Goal: Task Accomplishment & Management: Complete application form

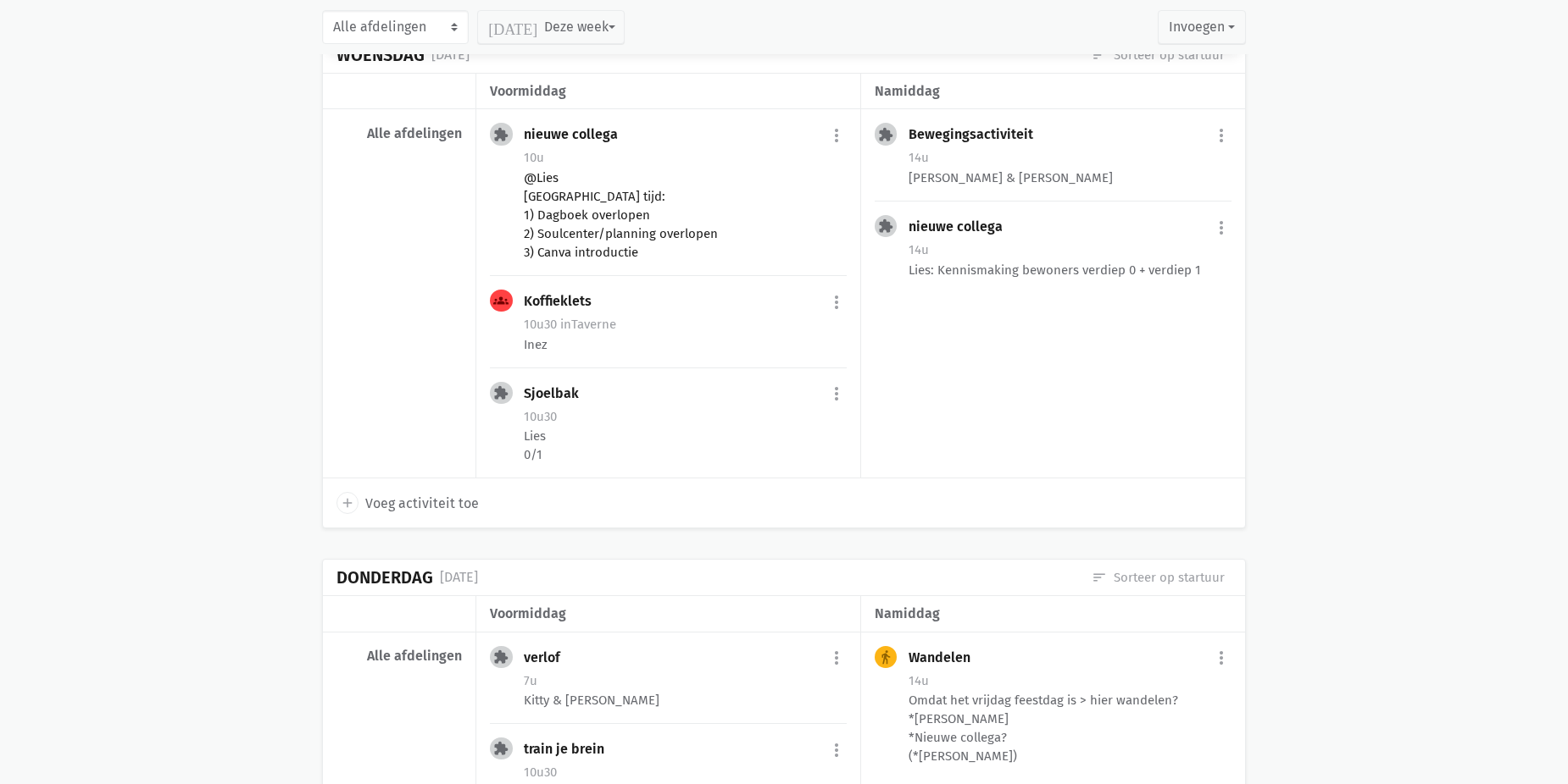
scroll to position [762, 0]
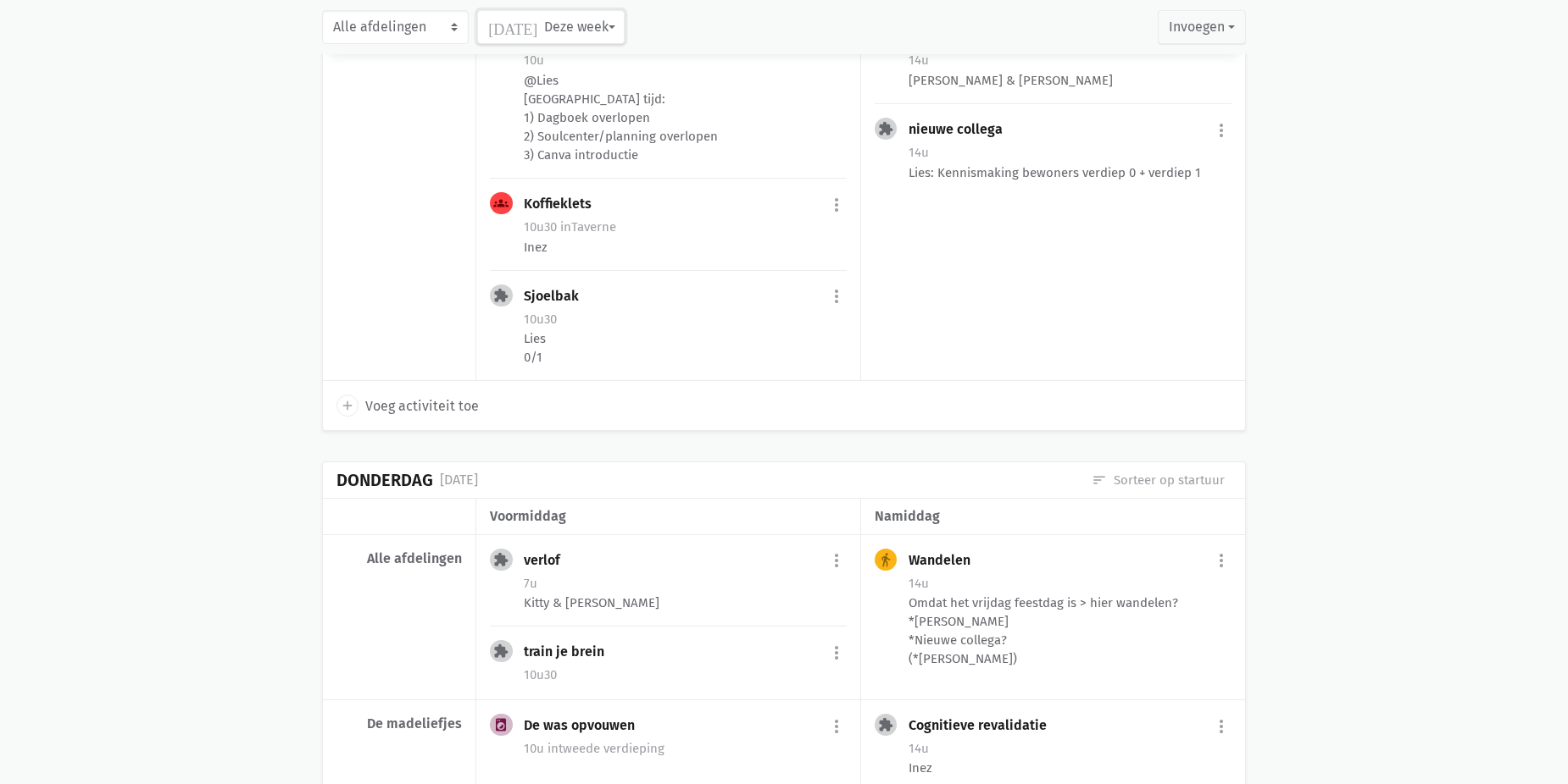
click at [574, 32] on button "[DATE] Deze week" at bounding box center [550, 27] width 147 height 34
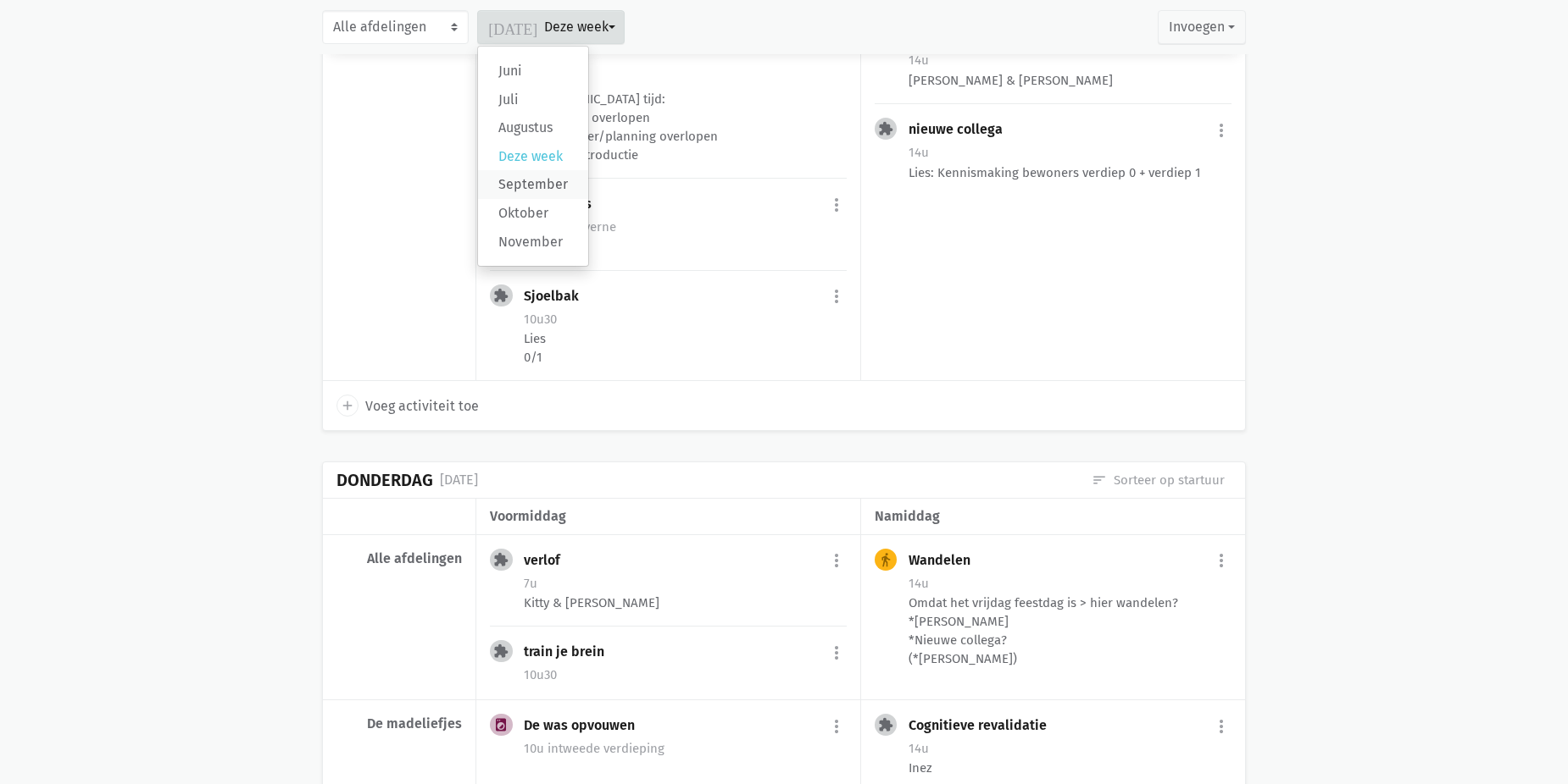
click at [561, 181] on label "September" at bounding box center [533, 185] width 110 height 28
click at [0, 0] on input "September" at bounding box center [0, 0] width 0 height 0
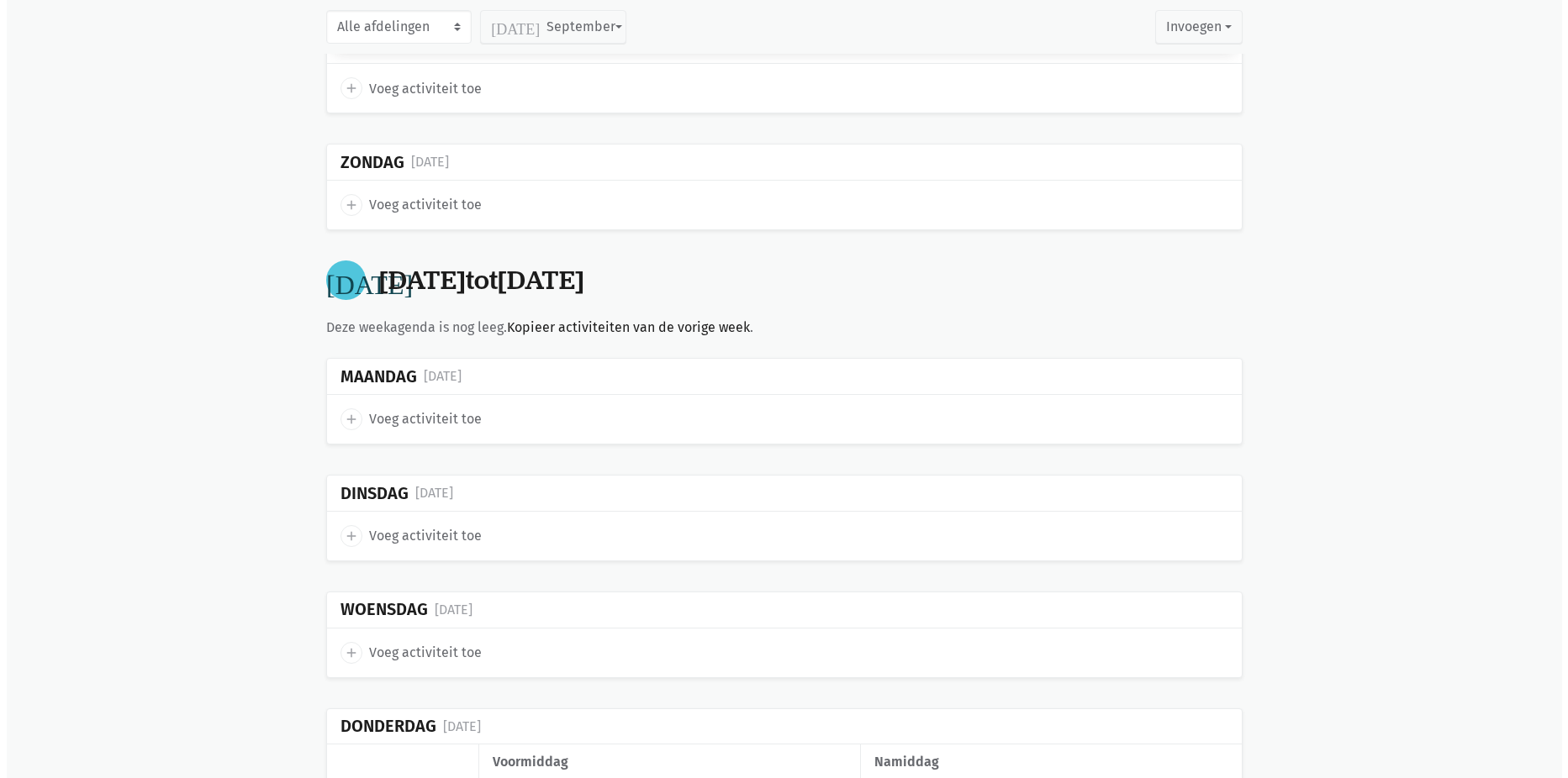
scroll to position [5416, 0]
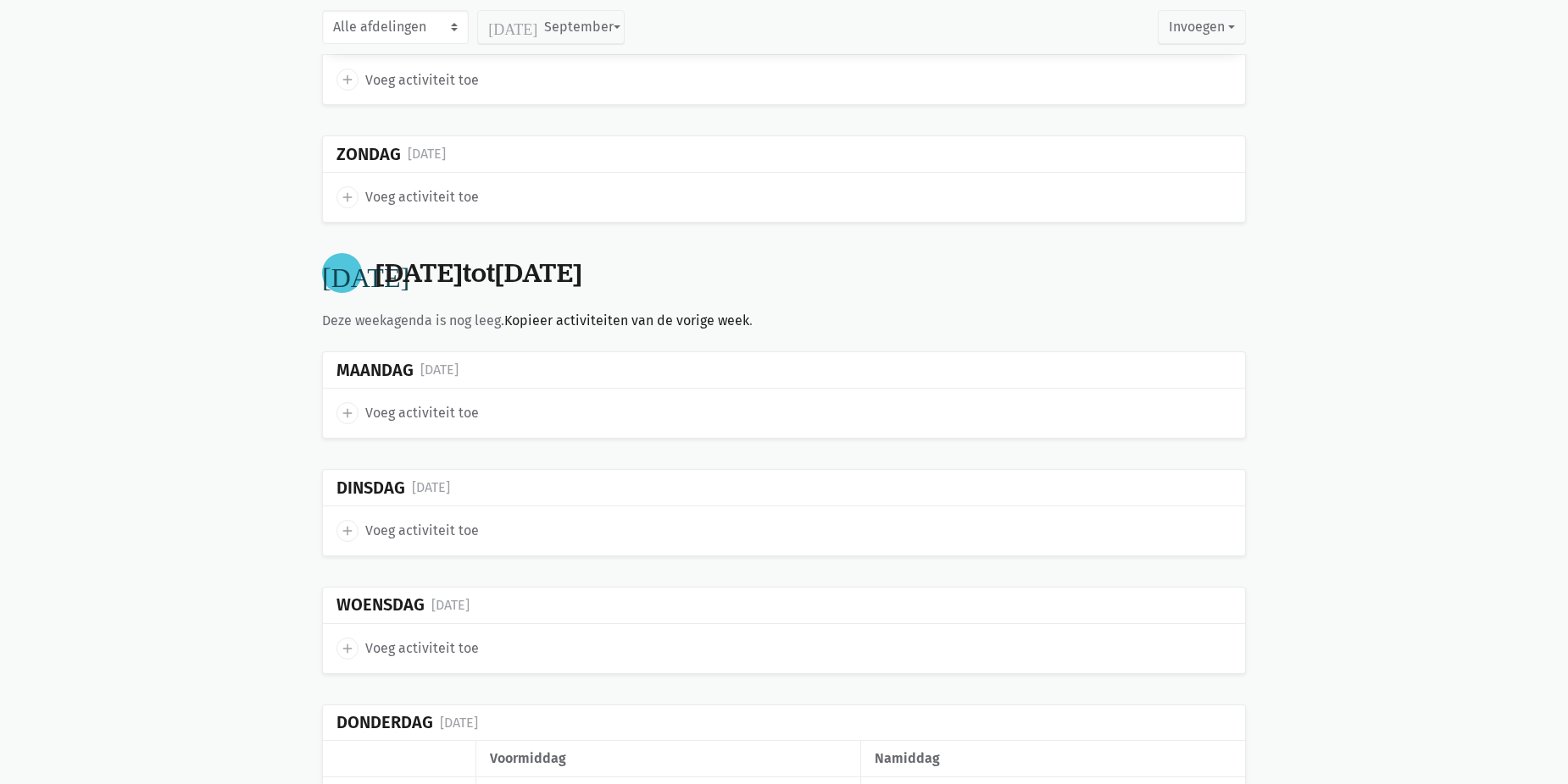
click at [415, 524] on span "Voeg activiteit toe" at bounding box center [422, 531] width 114 height 22
select select "14:00"
select select "15:00"
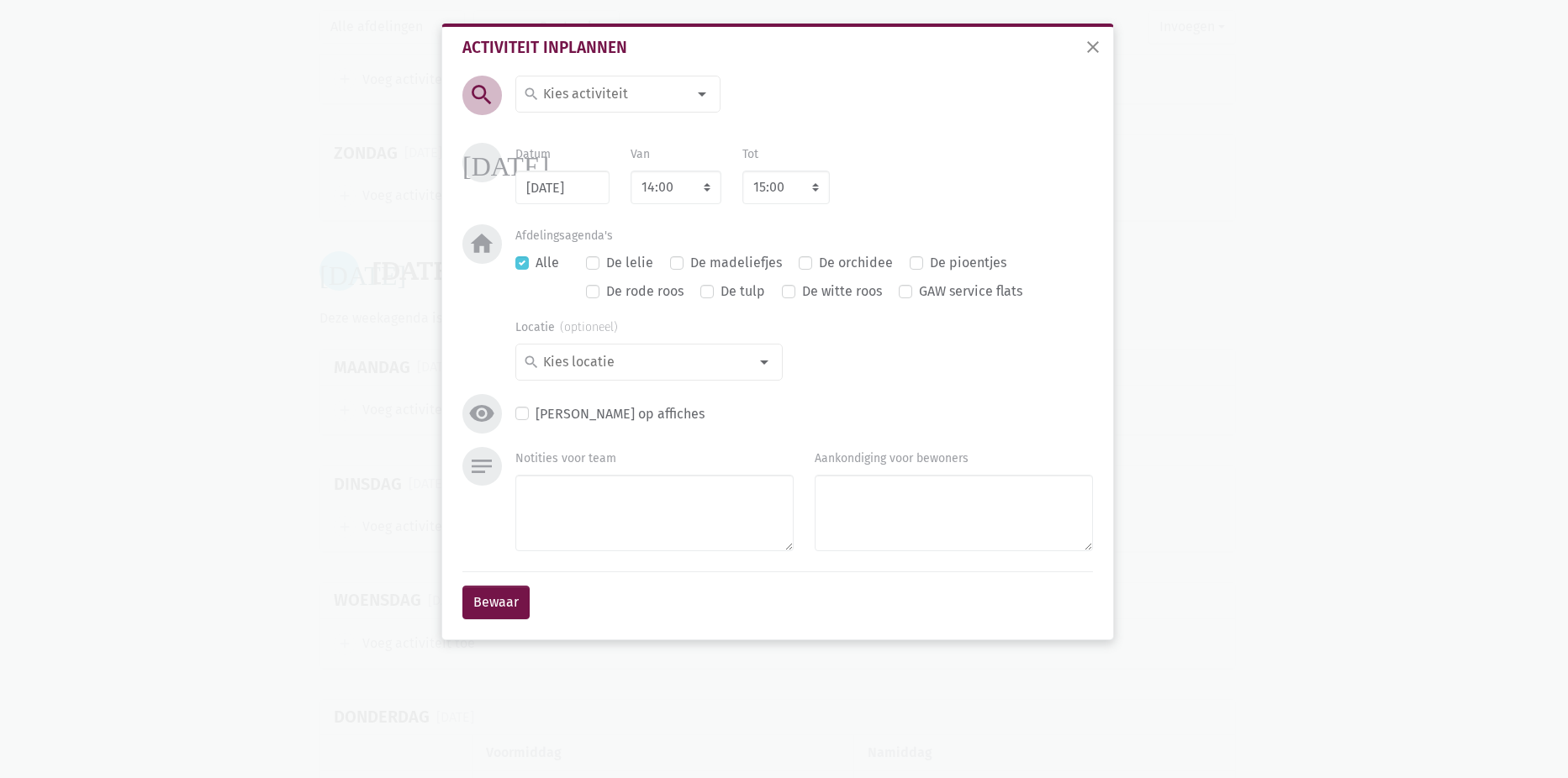
click at [655, 91] on input at bounding box center [613, 94] width 146 height 22
type input "zitd"
click at [605, 150] on span "Zitdansen" at bounding box center [626, 156] width 205 height 22
click at [500, 595] on button "Bewaar" at bounding box center [496, 602] width 67 height 34
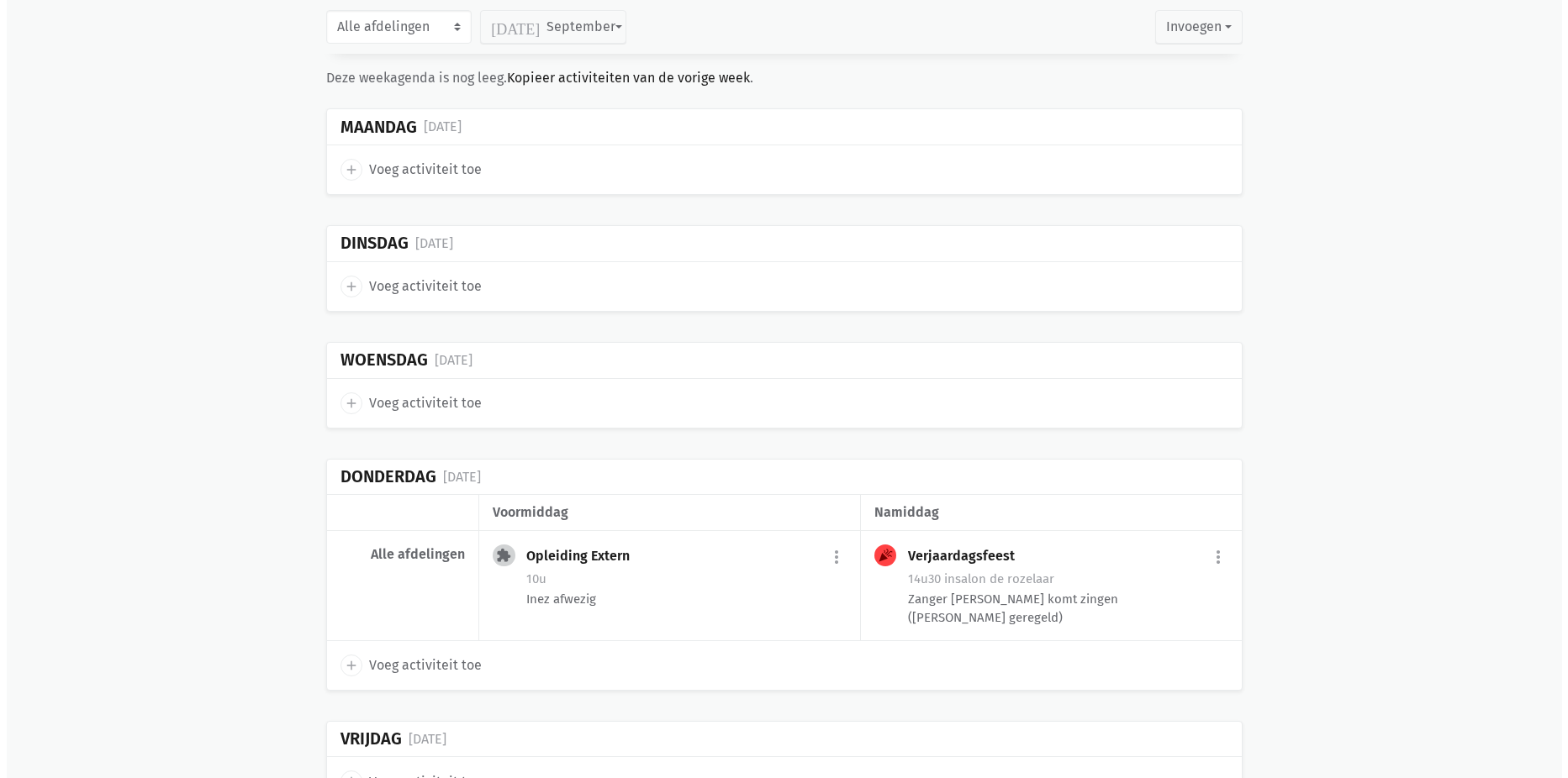
scroll to position [4588, 0]
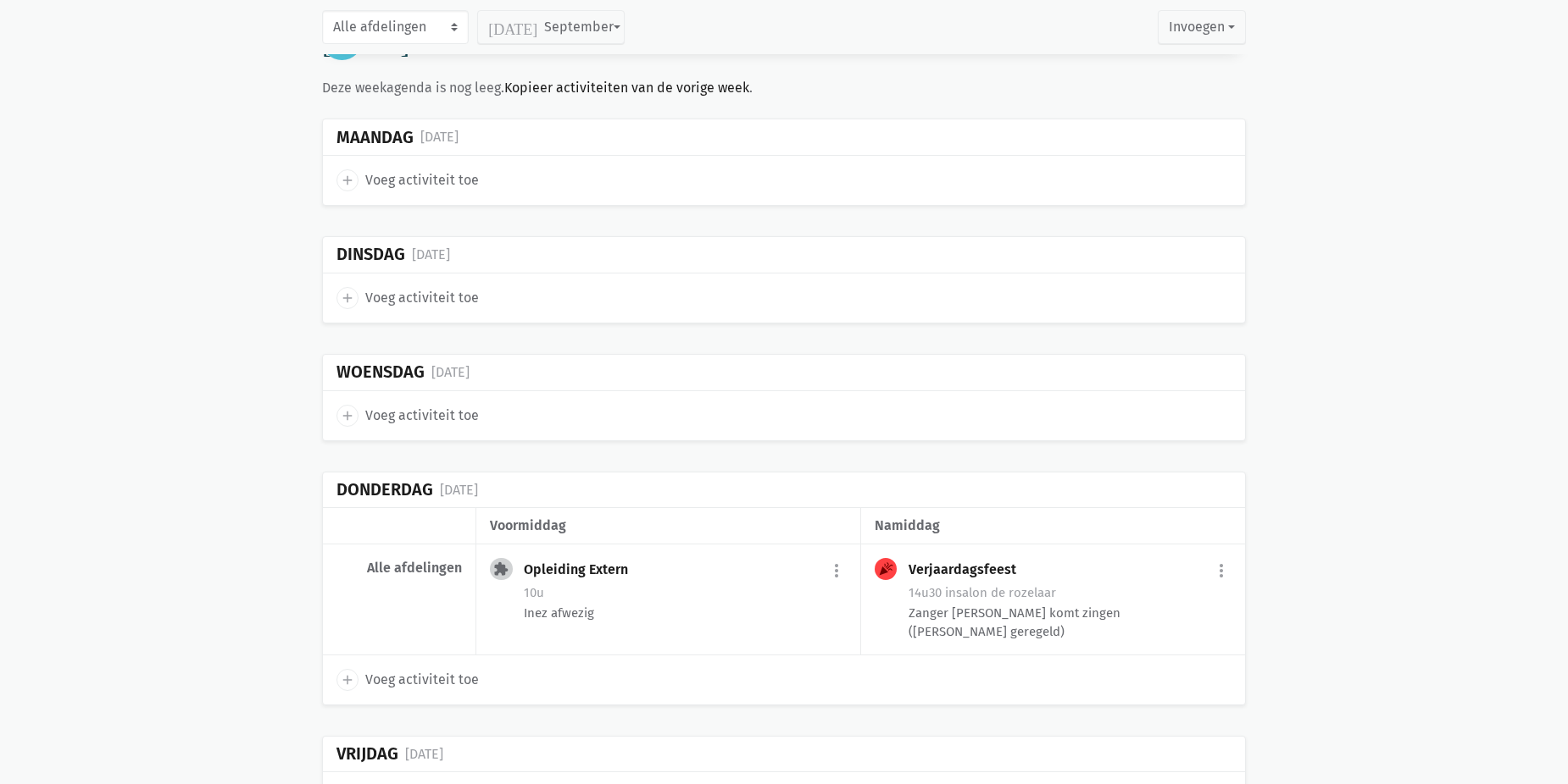
click at [434, 680] on span "Voeg activiteit toe" at bounding box center [422, 680] width 114 height 22
select select "14:00"
select select "15:00"
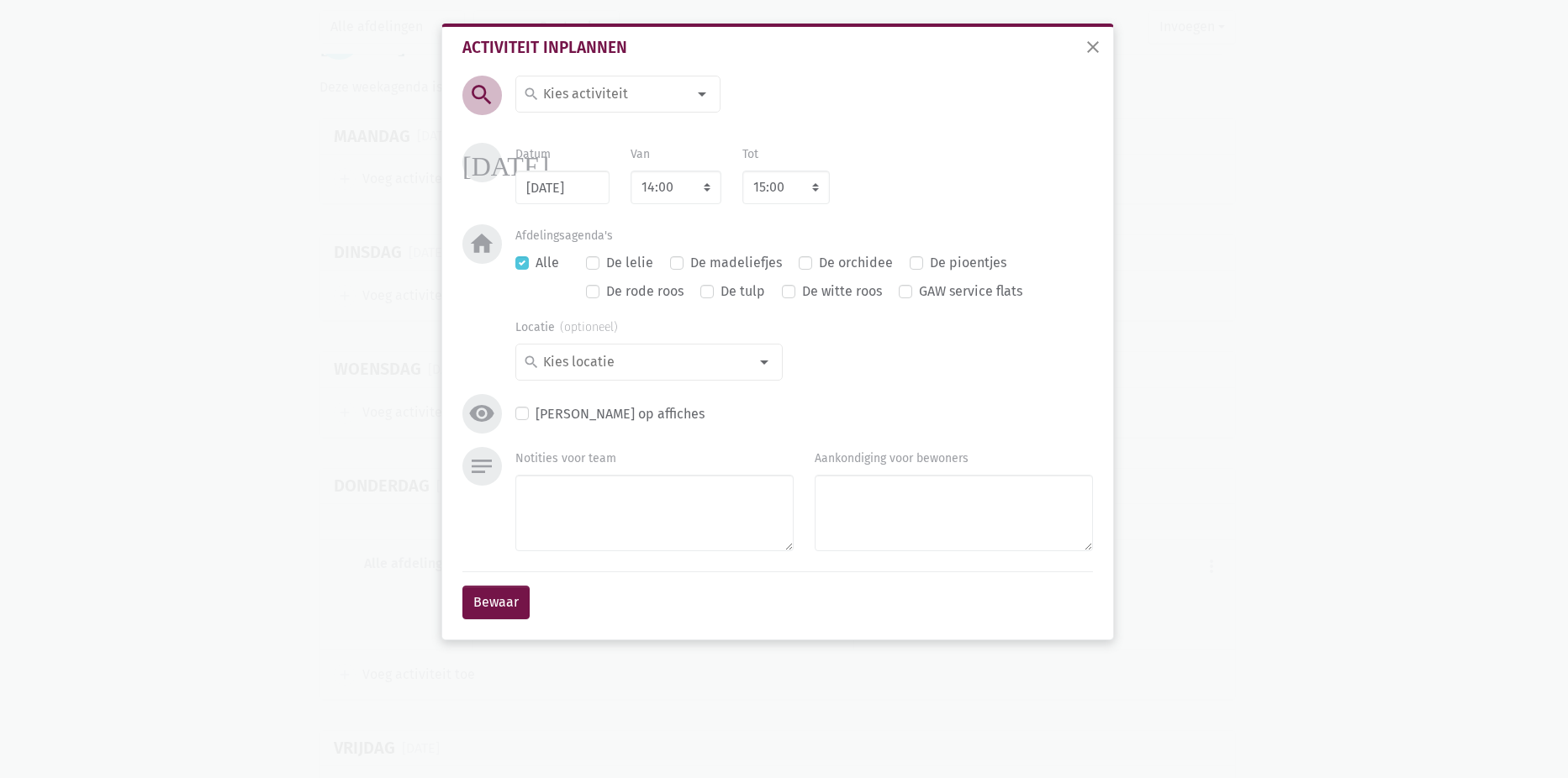
click at [638, 105] on input at bounding box center [613, 94] width 146 height 22
type input "tra"
click at [608, 202] on label "train je brein" at bounding box center [582, 213] width 79 height 22
click at [675, 187] on select "7:00 7:15 7:30 7:45 8:00 8:15 8:30 8:45 9:00 9:15 9:30 9:45 10:00 10:15 10:30 1…" at bounding box center [676, 187] width 91 height 34
select select "10:30"
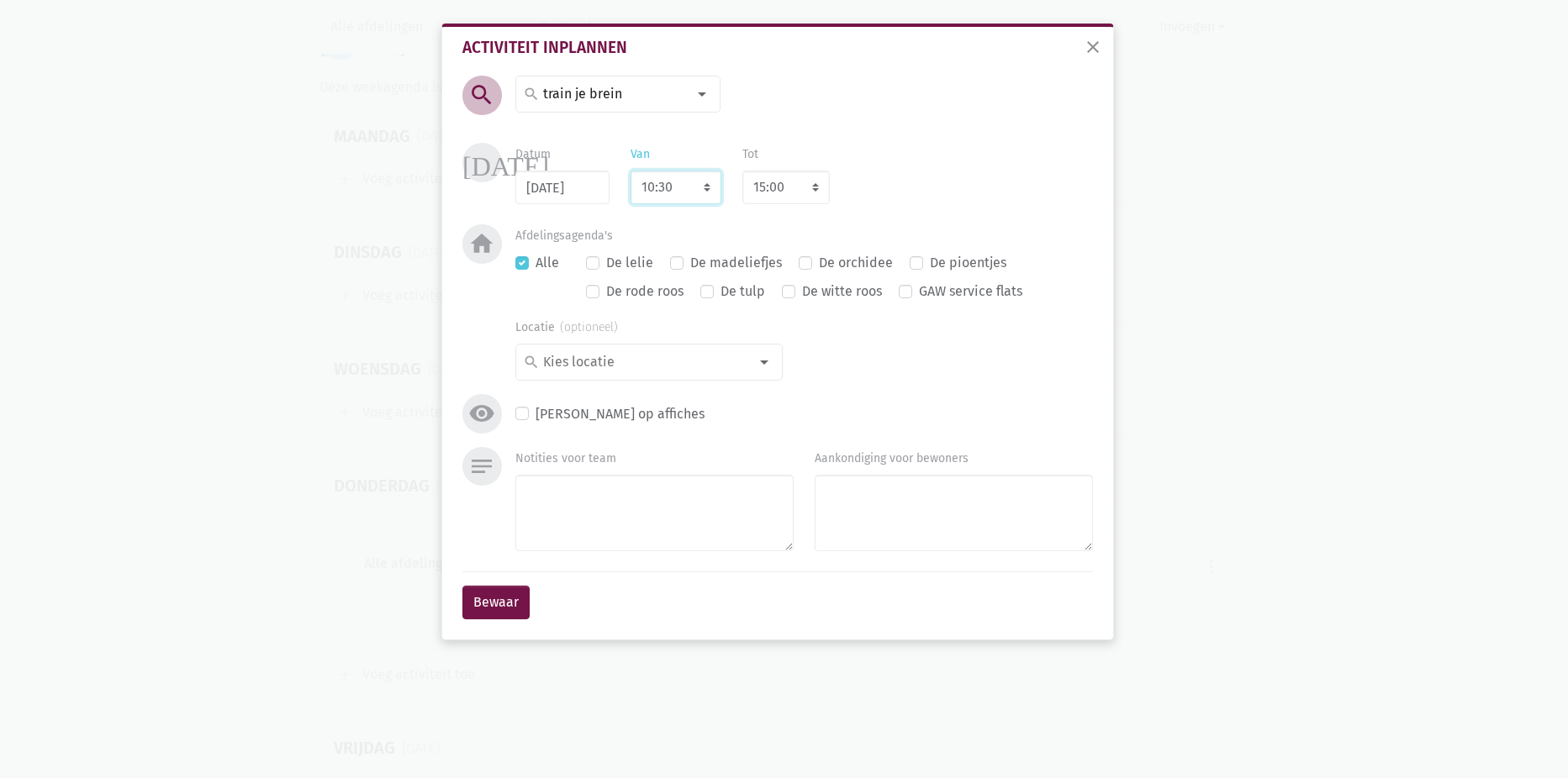
click at [631, 170] on select "7:00 7:15 7:30 7:45 8:00 8:15 8:30 8:45 9:00 9:15 9:30 9:45 10:00 10:15 10:30 1…" at bounding box center [676, 187] width 91 height 34
select select "11:30"
click at [899, 236] on div "Afdelingsagenda's Alle De lelie De madeliefjes De orchidee De pioentjes De rode…" at bounding box center [804, 266] width 578 height 85
click at [489, 595] on button "Bewaar" at bounding box center [496, 602] width 67 height 34
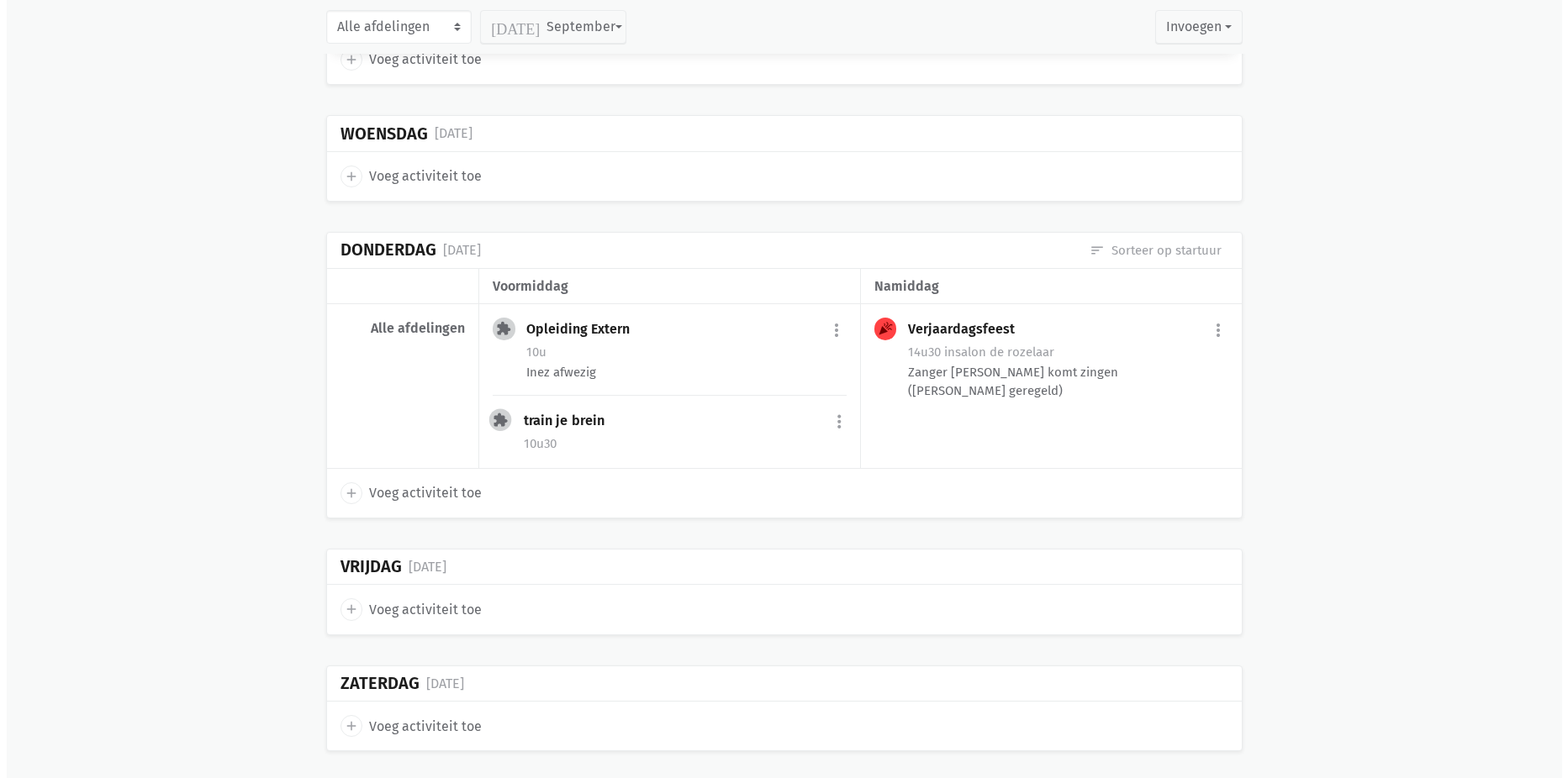
scroll to position [4814, 0]
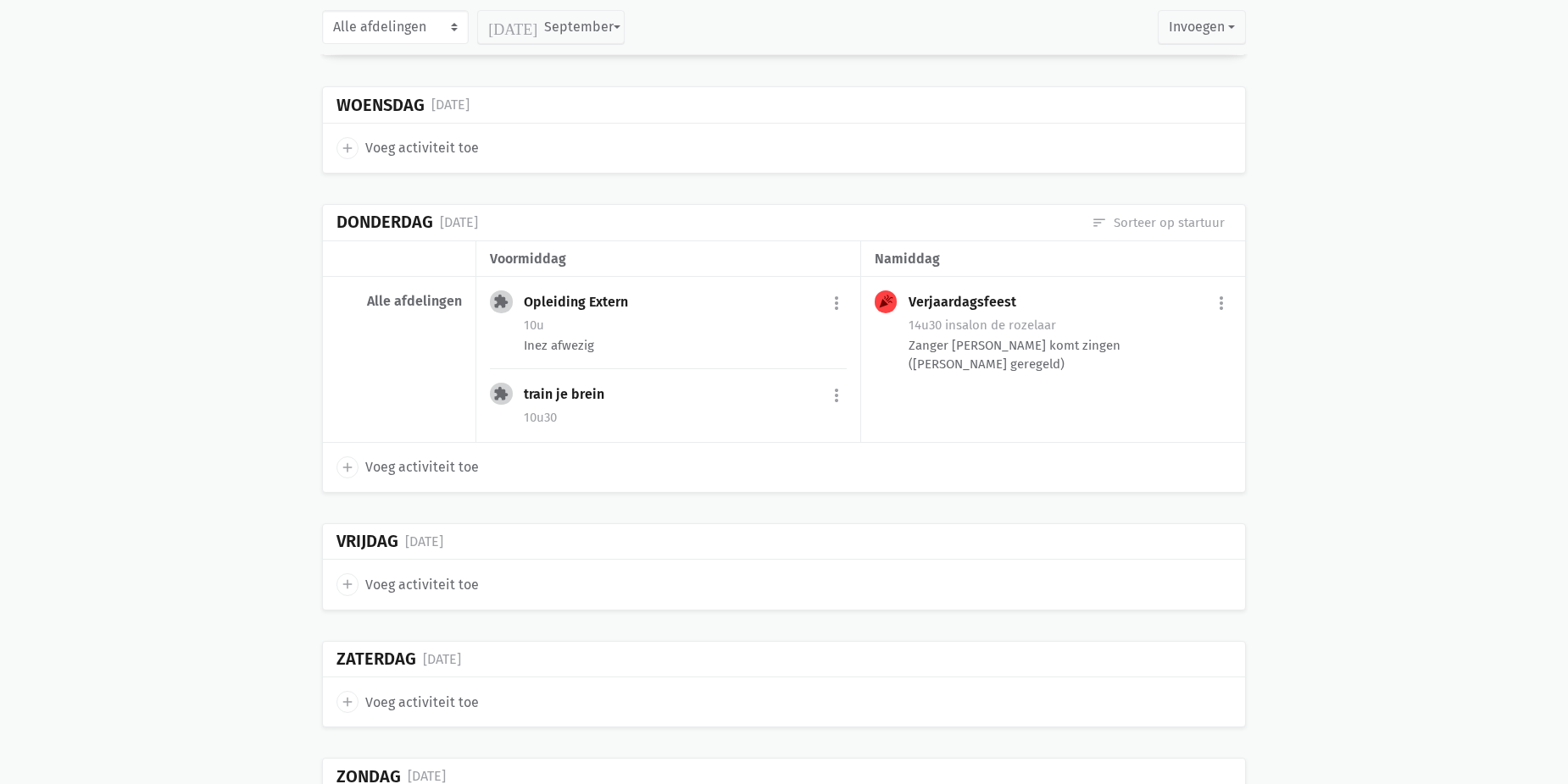
click at [441, 578] on span "Voeg activiteit toe" at bounding box center [422, 585] width 114 height 22
select select "14:00"
select select "15:00"
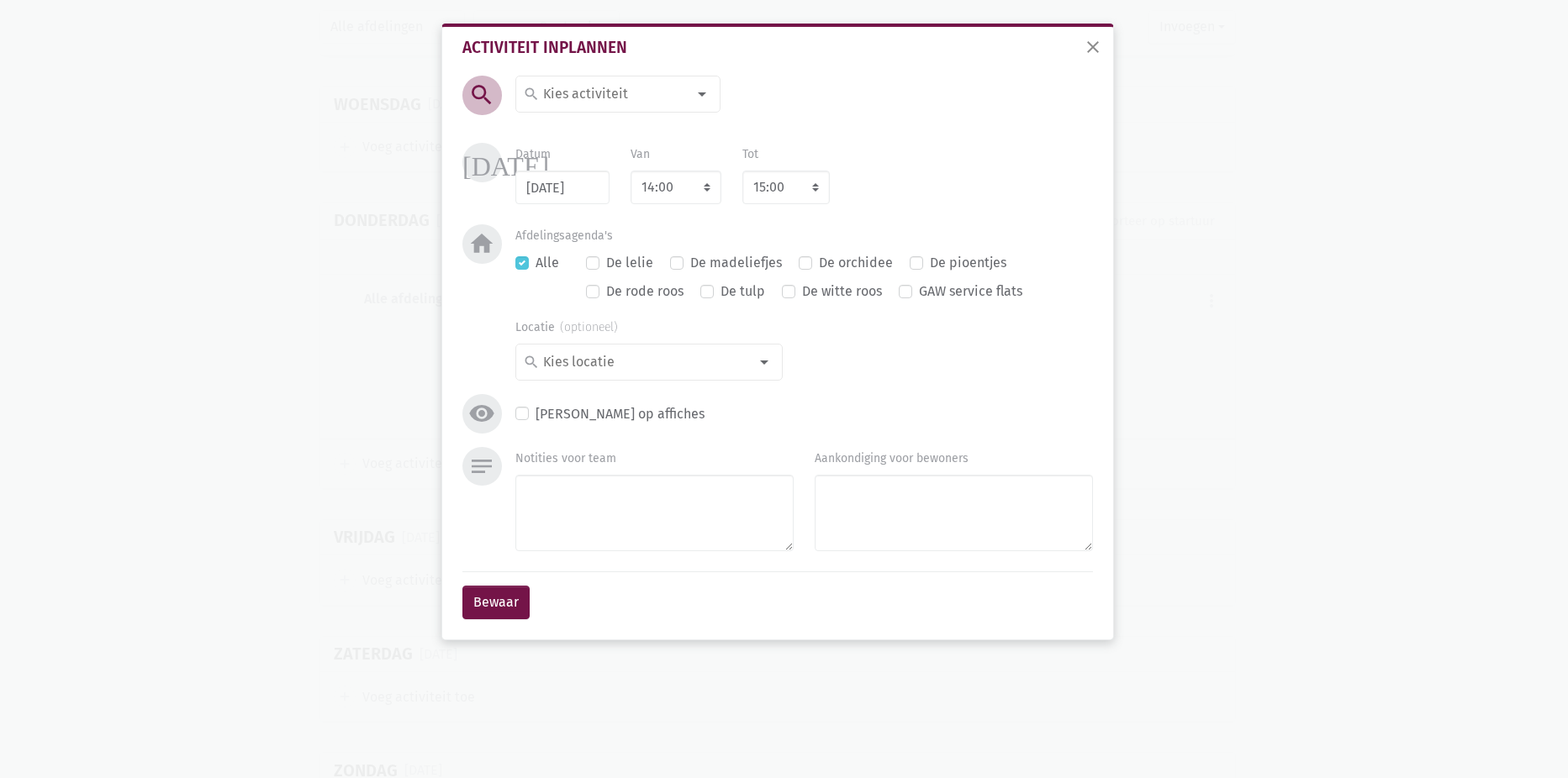
click at [625, 94] on input at bounding box center [613, 94] width 146 height 22
type input "wan"
click at [609, 131] on span "Wandelen" at bounding box center [626, 127] width 206 height 22
click at [472, 595] on button "Bewaar" at bounding box center [496, 602] width 67 height 34
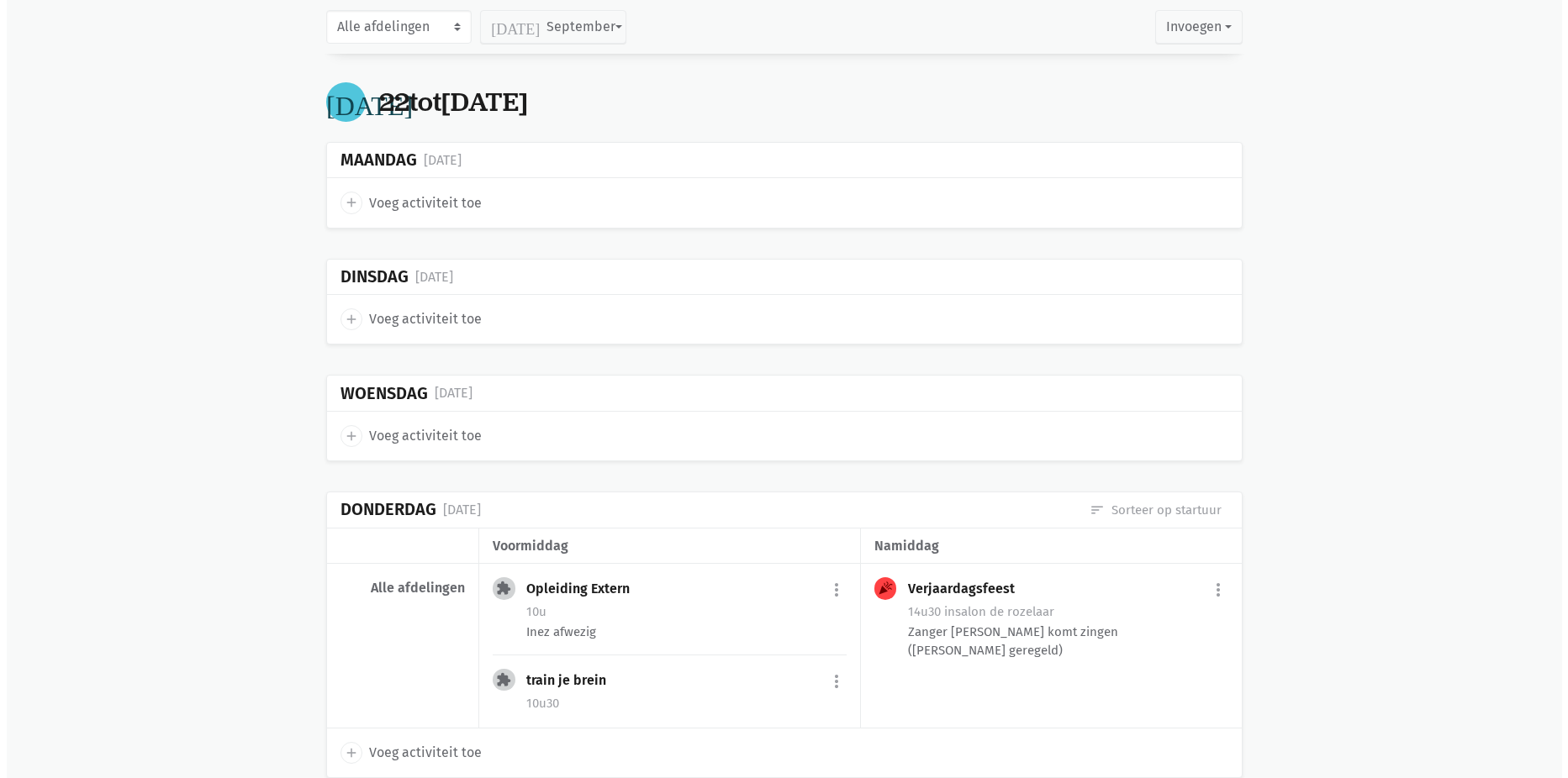
scroll to position [4498, 0]
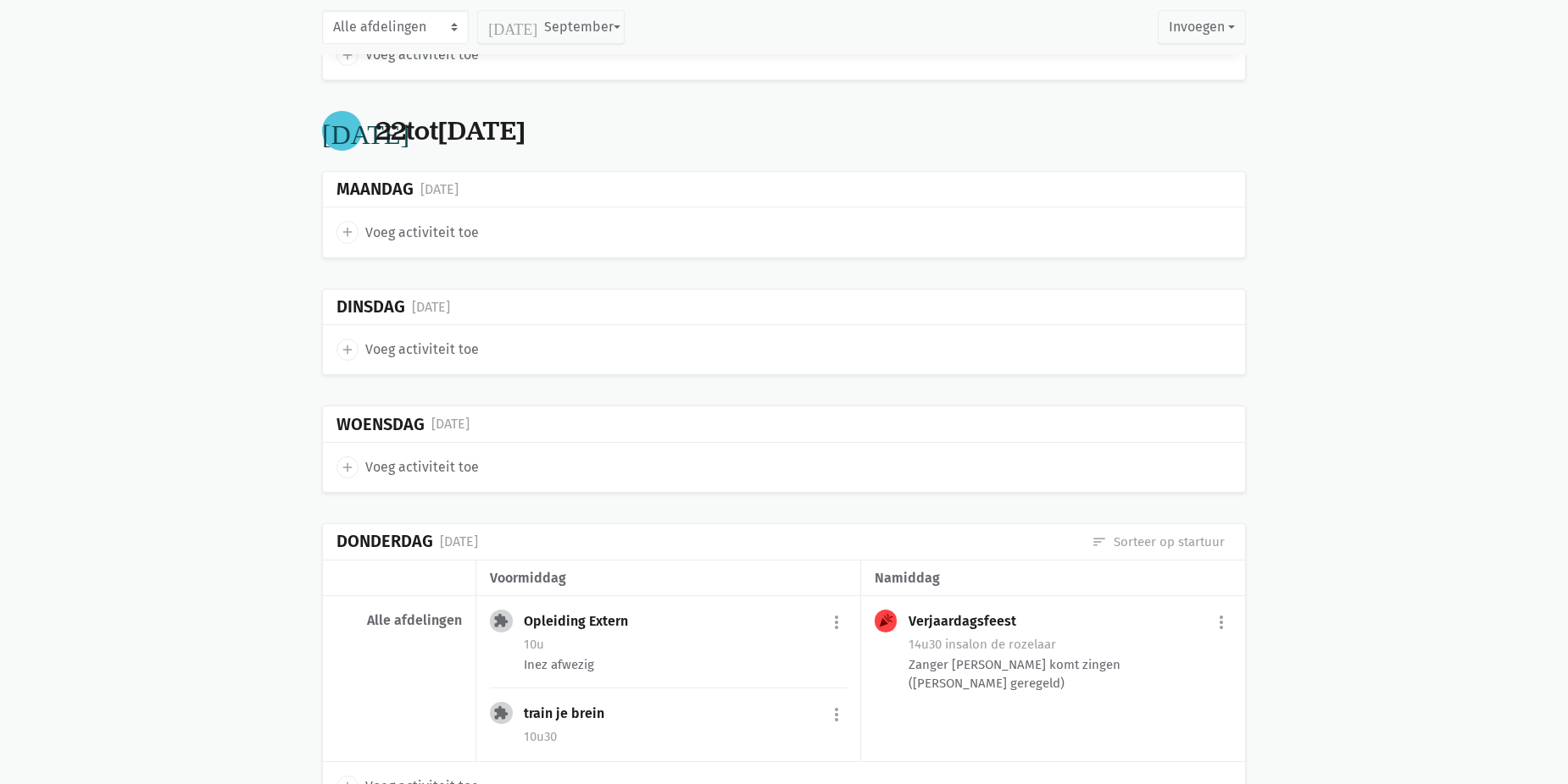
click at [457, 358] on span "Voeg activiteit toe" at bounding box center [422, 349] width 114 height 22
select select "14:00"
select select "15:00"
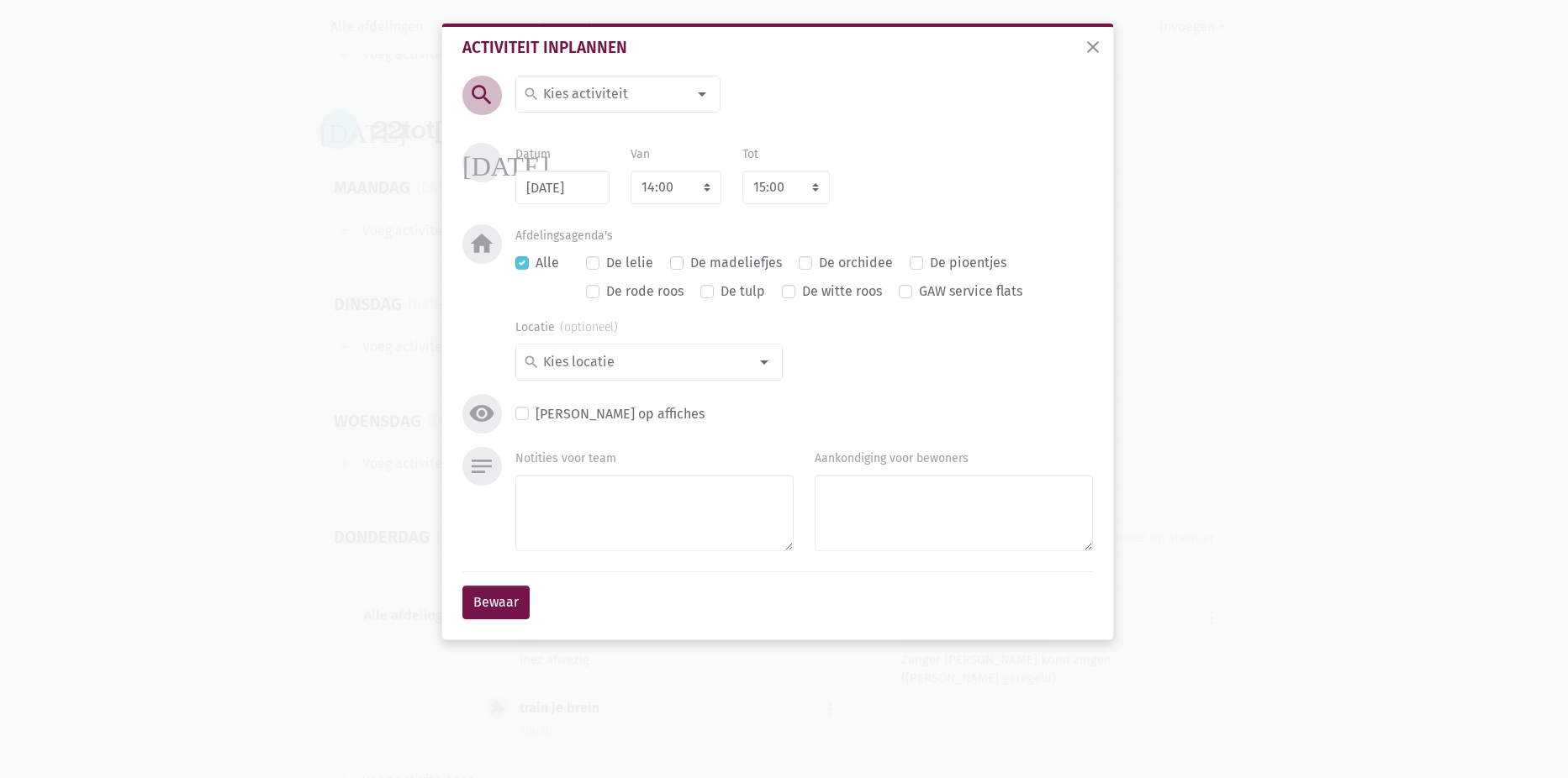
click at [578, 98] on input at bounding box center [613, 94] width 146 height 22
type input "zitd"
click at [583, 156] on label "Zitdansen" at bounding box center [573, 156] width 61 height 22
click at [491, 590] on button "Bewaar" at bounding box center [496, 602] width 67 height 34
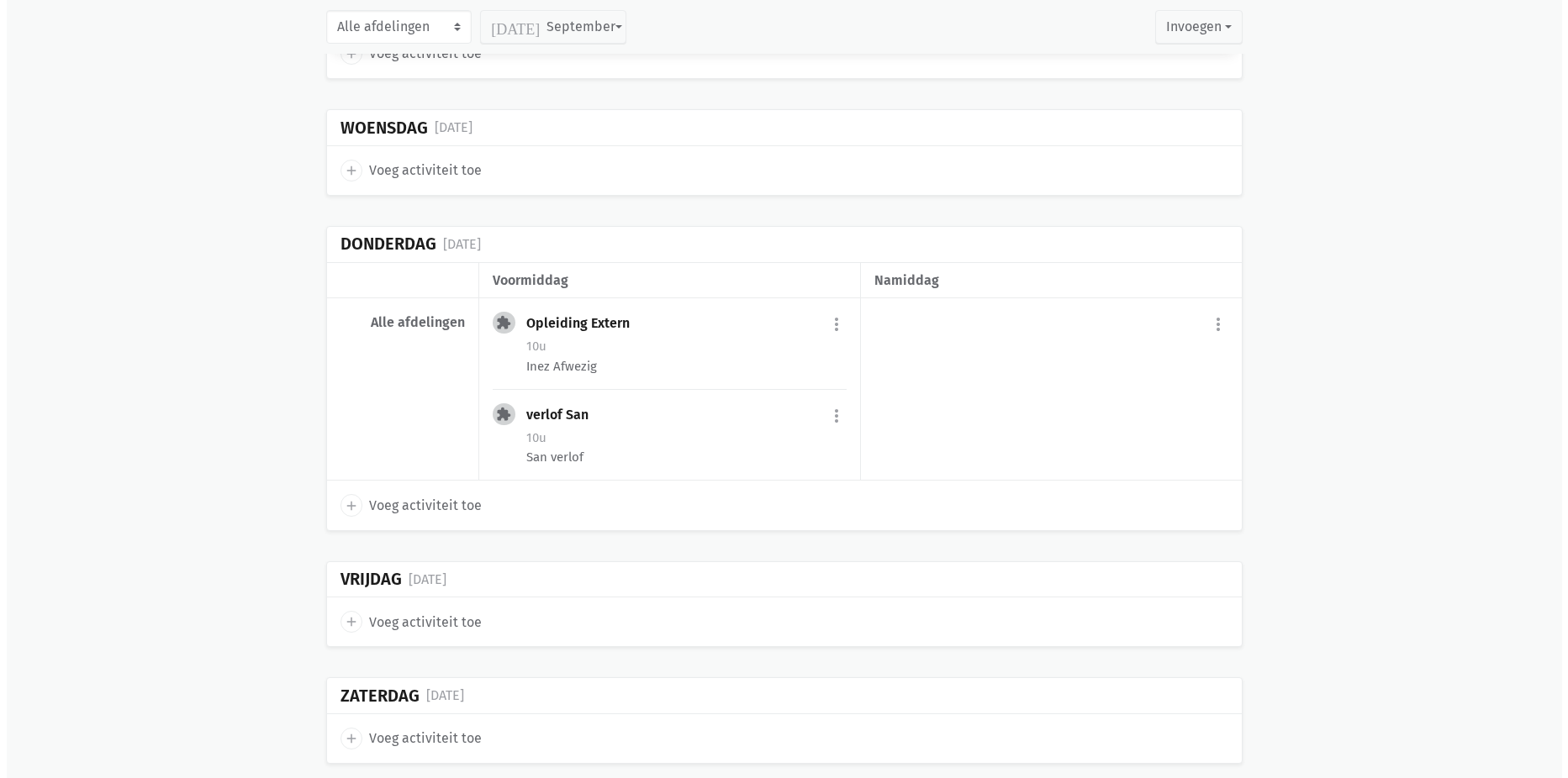
scroll to position [3696, 0]
click at [408, 618] on span "Voeg activiteit toe" at bounding box center [419, 624] width 113 height 22
select select "14:00"
select select "15:00"
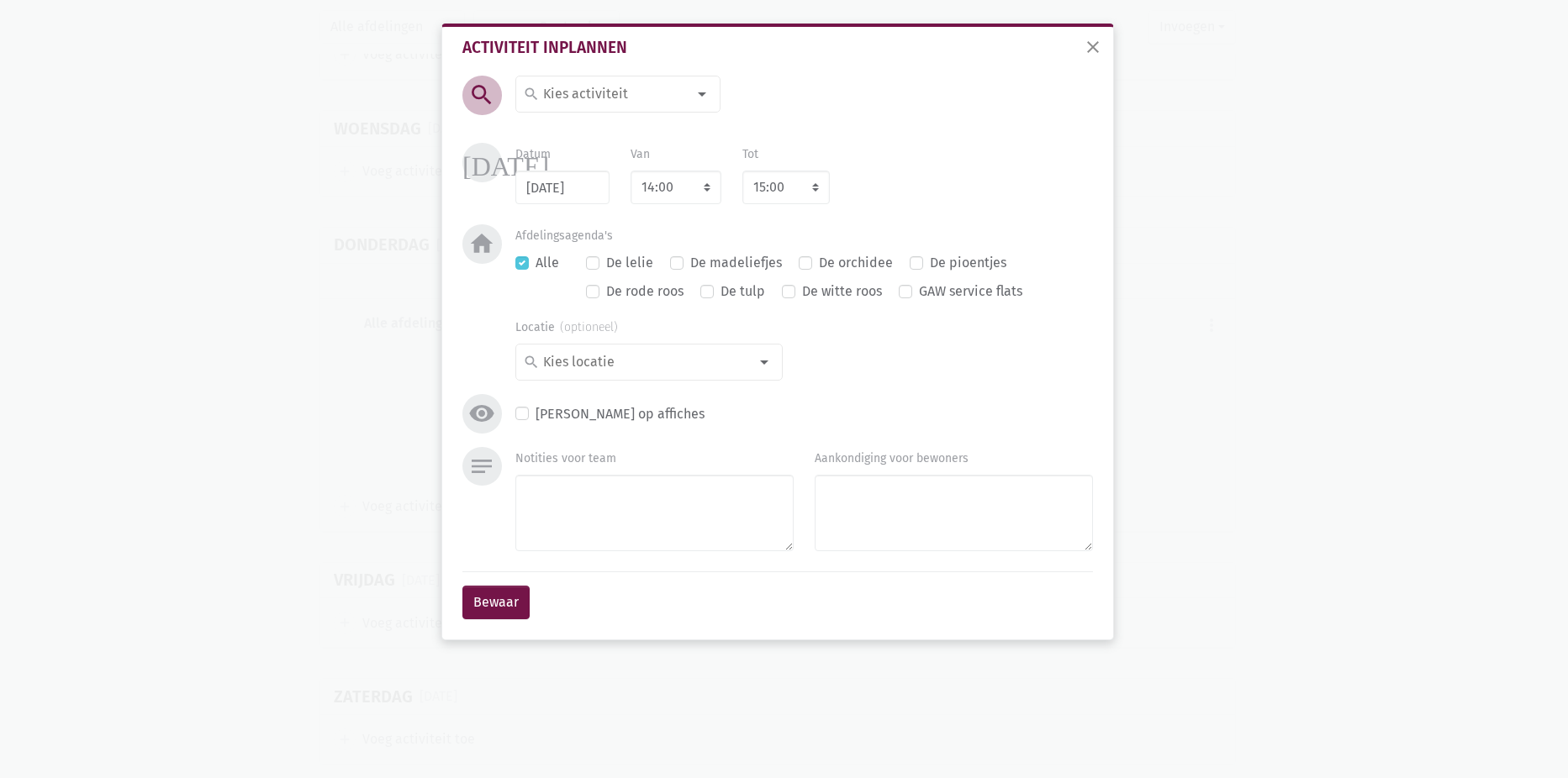
click at [658, 98] on input at bounding box center [613, 94] width 146 height 22
type input "wand"
click at [614, 127] on span "Wandelen" at bounding box center [631, 127] width 215 height 22
click at [477, 599] on button "Bewaar" at bounding box center [496, 602] width 67 height 34
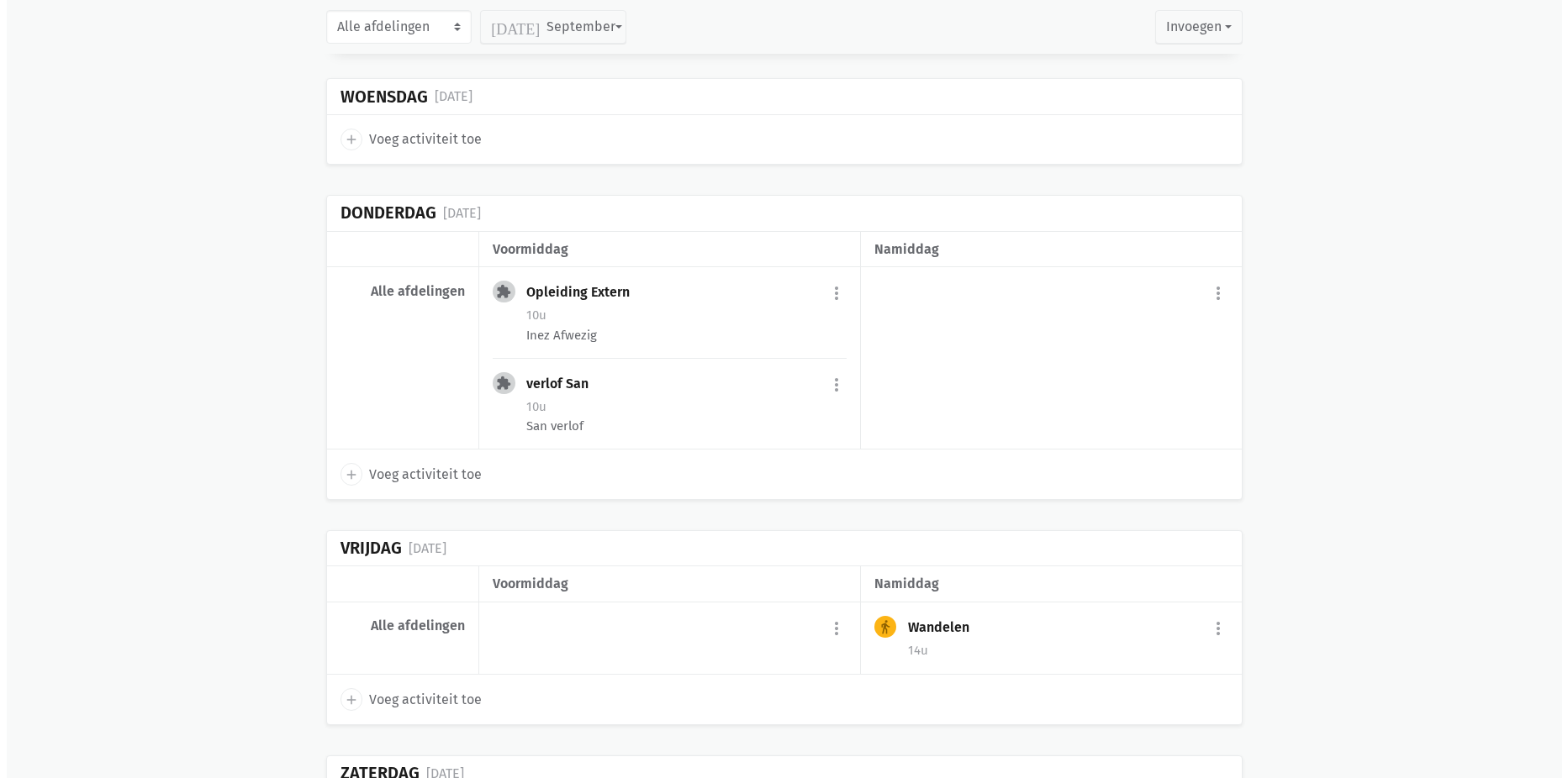
scroll to position [3759, 0]
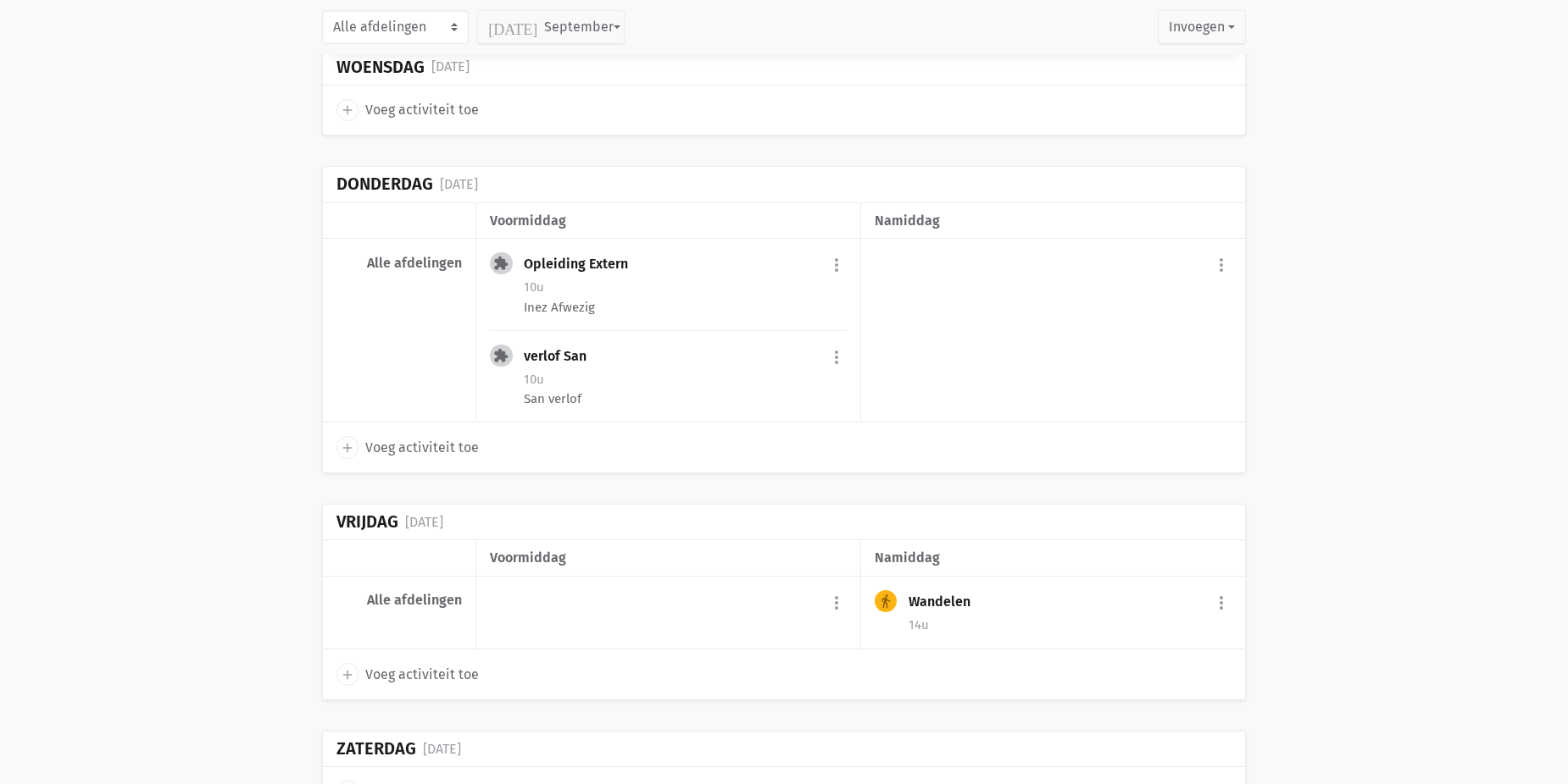
click at [405, 453] on span "Voeg activiteit toe" at bounding box center [422, 448] width 114 height 22
select select "14:00"
select select "15:00"
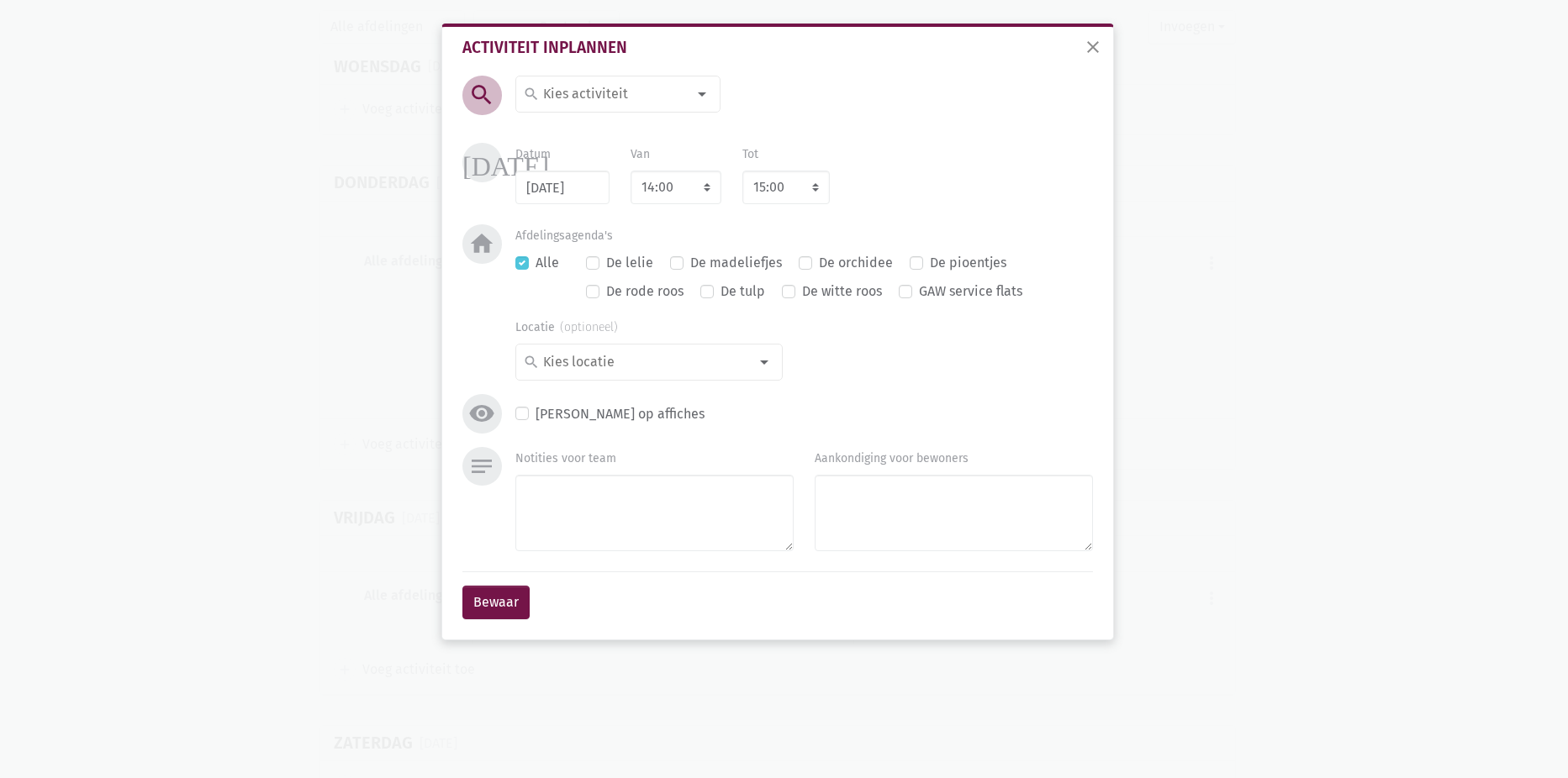
click at [613, 101] on input at bounding box center [613, 94] width 146 height 22
type input "tra"
click at [601, 203] on label "train je brein" at bounding box center [582, 213] width 79 height 22
click at [654, 187] on select "7:00 7:15 7:30 7:45 8:00 8:15 8:30 8:45 9:00 9:15 9:30 9:45 10:00 10:15 10:30 1…" at bounding box center [676, 187] width 91 height 34
select select "10:30"
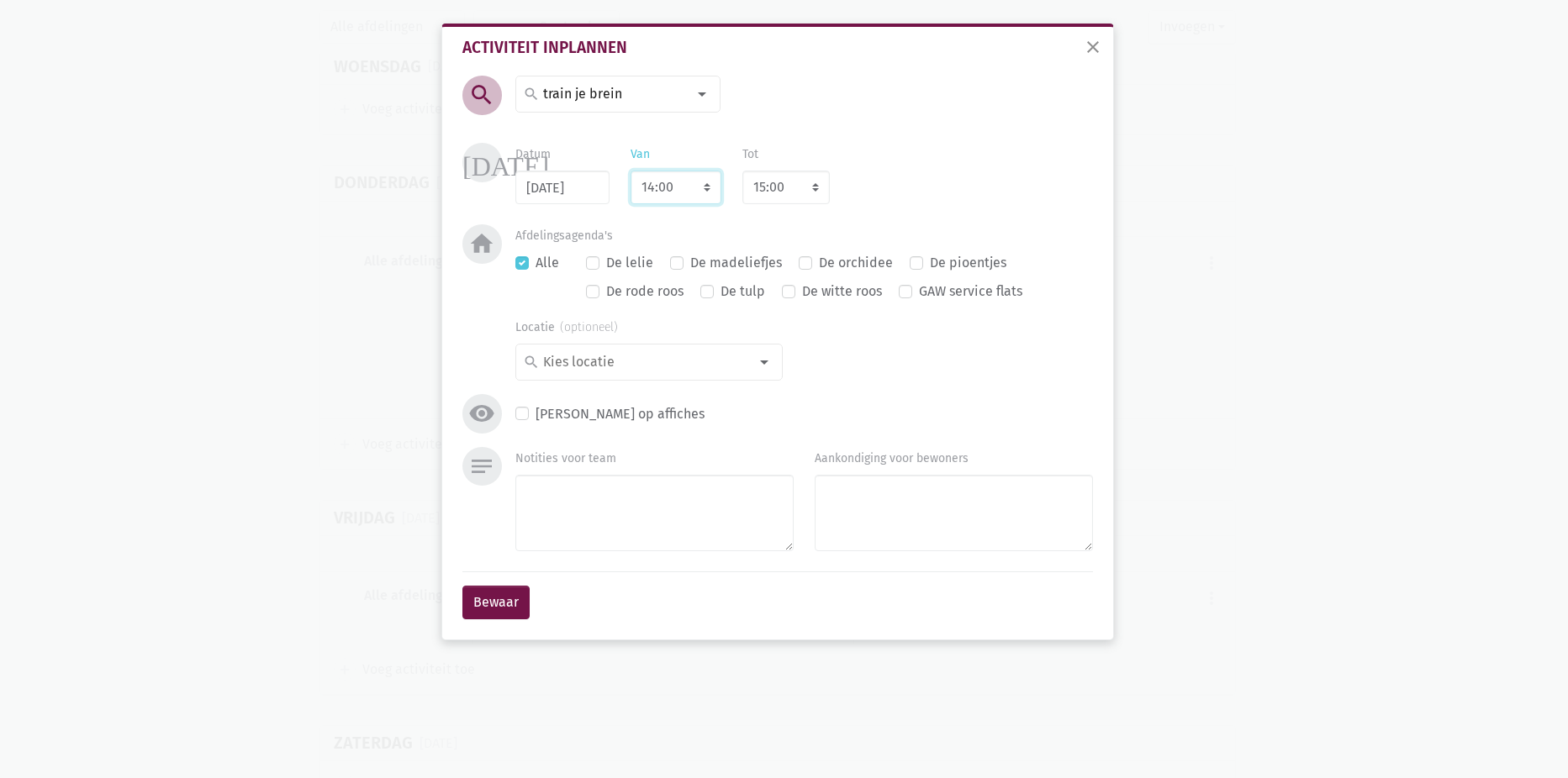
click at [631, 170] on select "7:00 7:15 7:30 7:45 8:00 8:15 8:30 8:45 9:00 9:15 9:30 9:45 10:00 10:15 10:30 1…" at bounding box center [676, 187] width 91 height 34
click at [871, 173] on div "Datum [DATE] Van 7:00 7:15 7:30 7:45 8:00 8:15 8:30 8:45 9:00 9:15 9:30 9:45 10…" at bounding box center [804, 174] width 598 height 62
select select "11:30"
click at [504, 602] on button "Bewaar" at bounding box center [496, 602] width 67 height 34
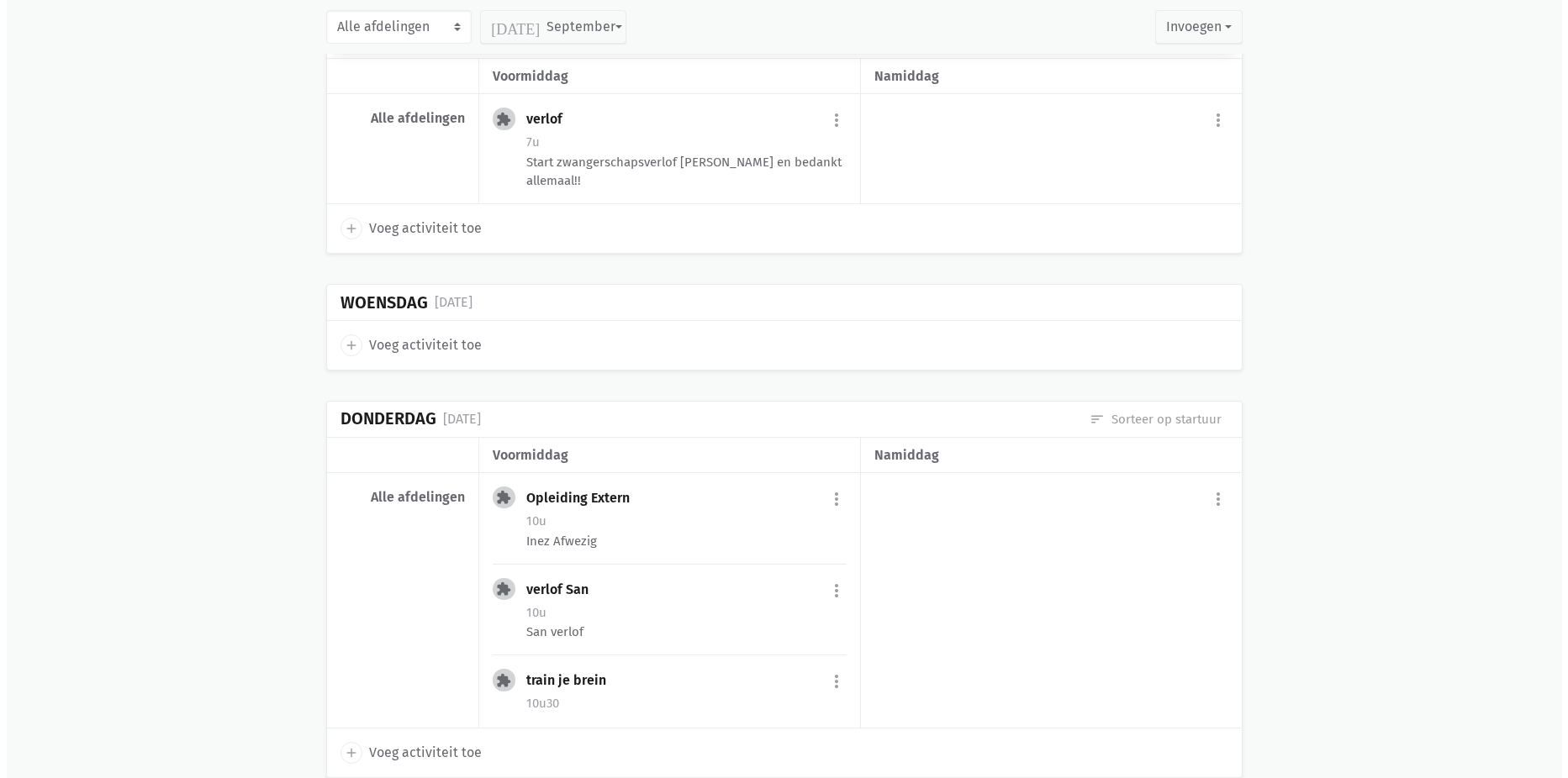
scroll to position [3347, 0]
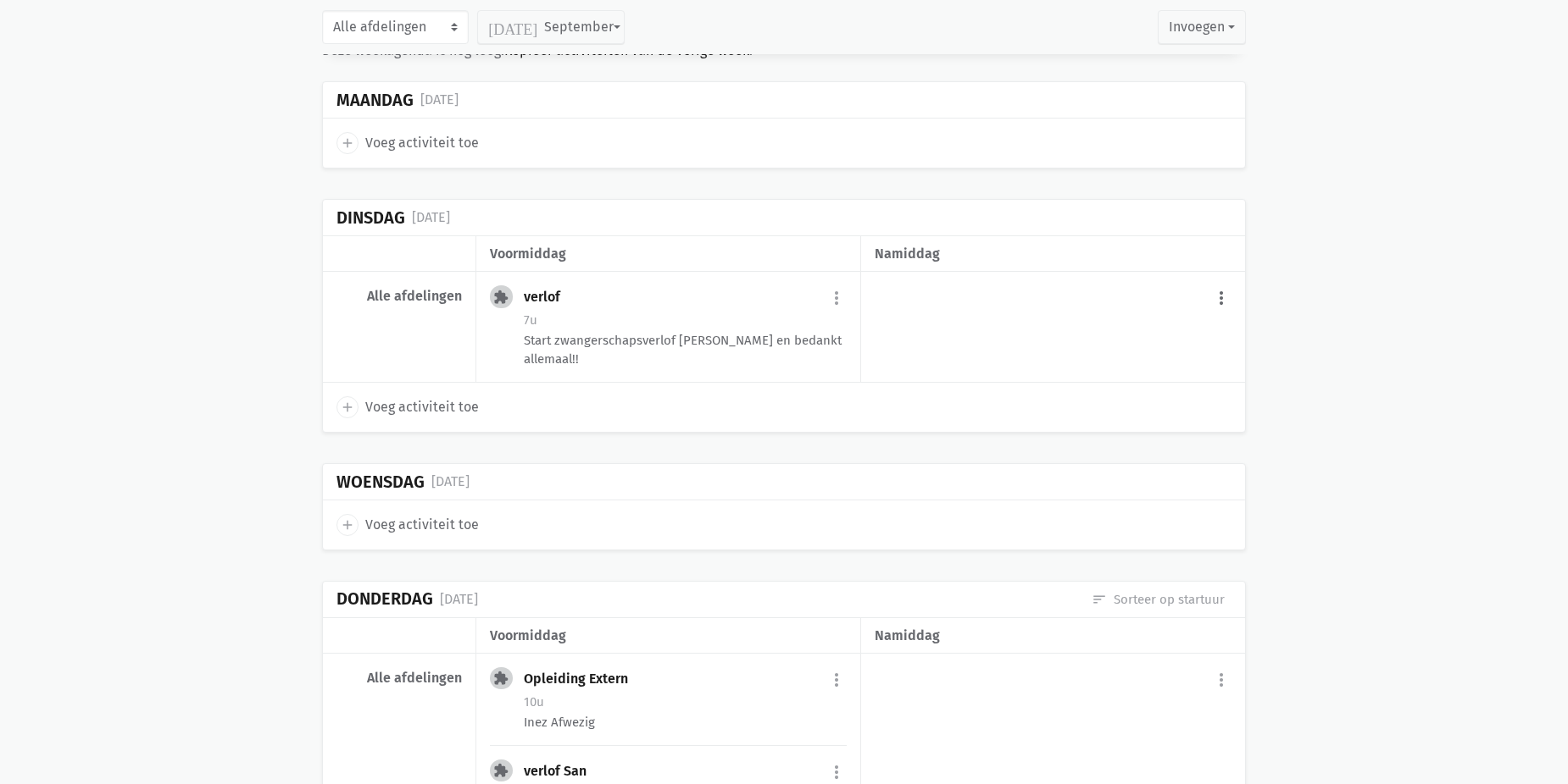
click at [1221, 288] on button "more_vert" at bounding box center [1220, 298] width 20 height 32
click at [1125, 334] on link "add Voeg activiteit toe" at bounding box center [1150, 341] width 166 height 28
select select "14:00"
select select "15:00"
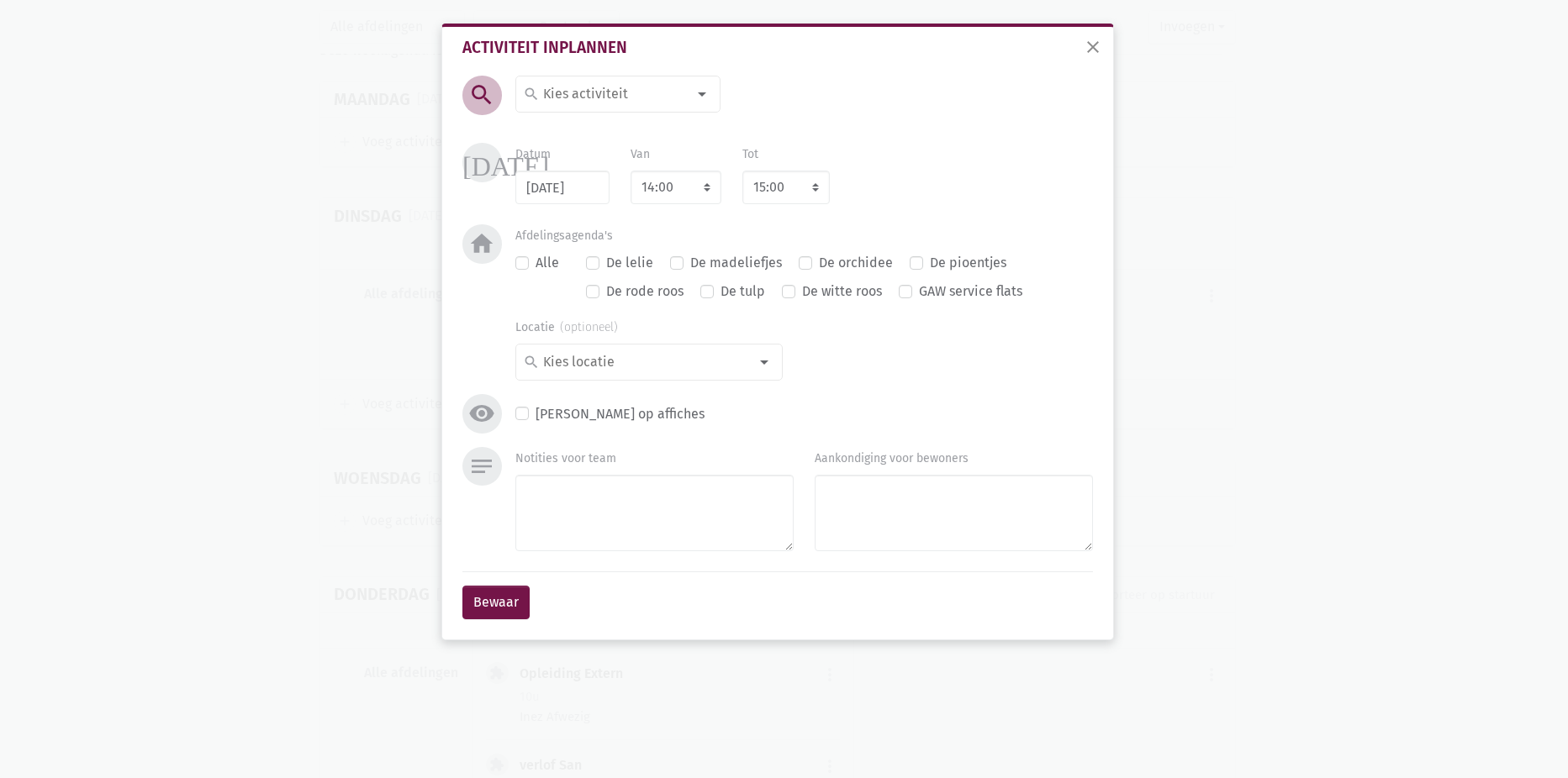
click at [618, 98] on input at bounding box center [613, 94] width 146 height 22
type input "zitd"
click at [609, 153] on span "Zitdansen" at bounding box center [626, 156] width 205 height 22
click at [503, 605] on button "Bewaar" at bounding box center [496, 602] width 67 height 34
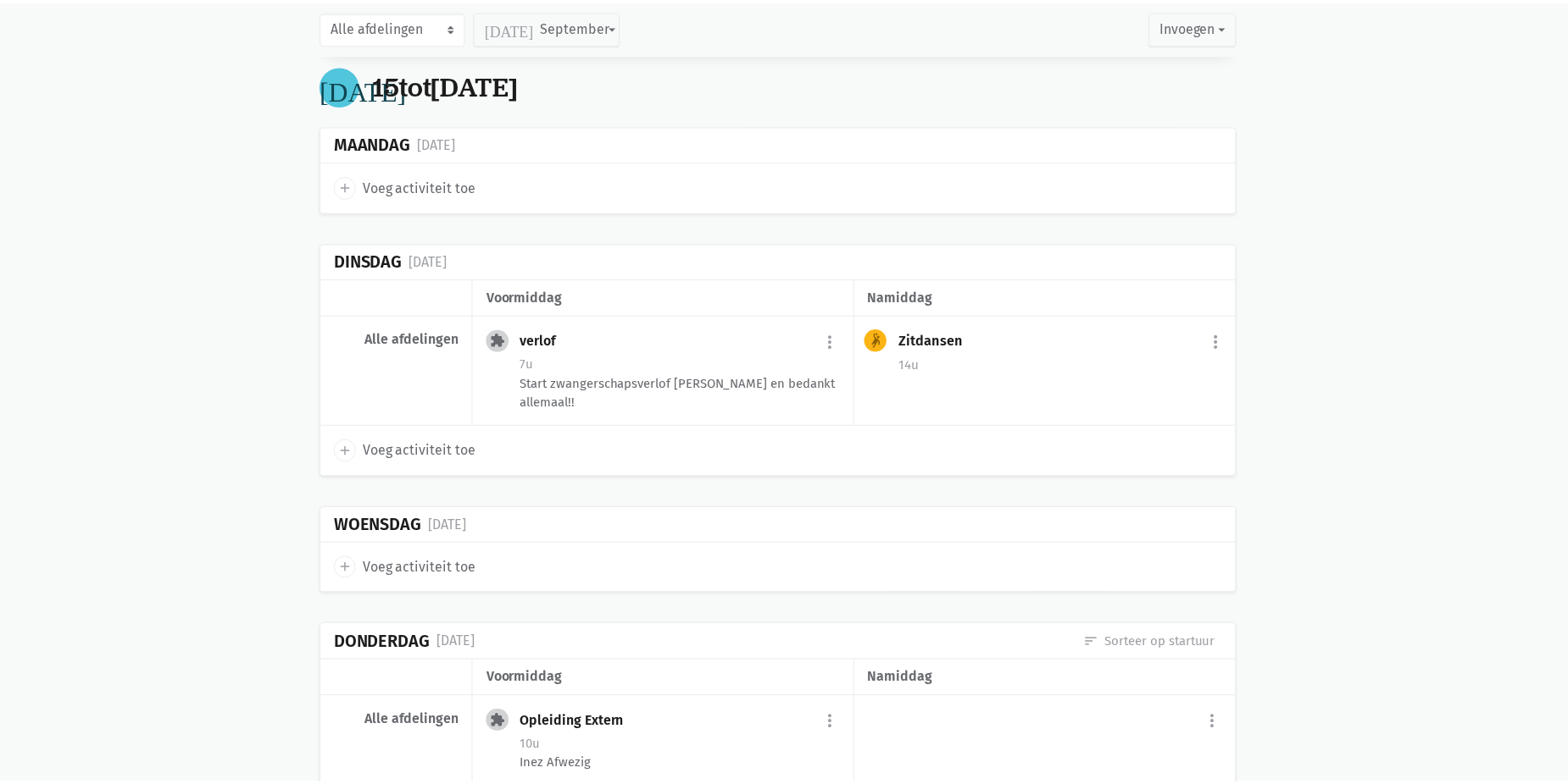
scroll to position [3217, 0]
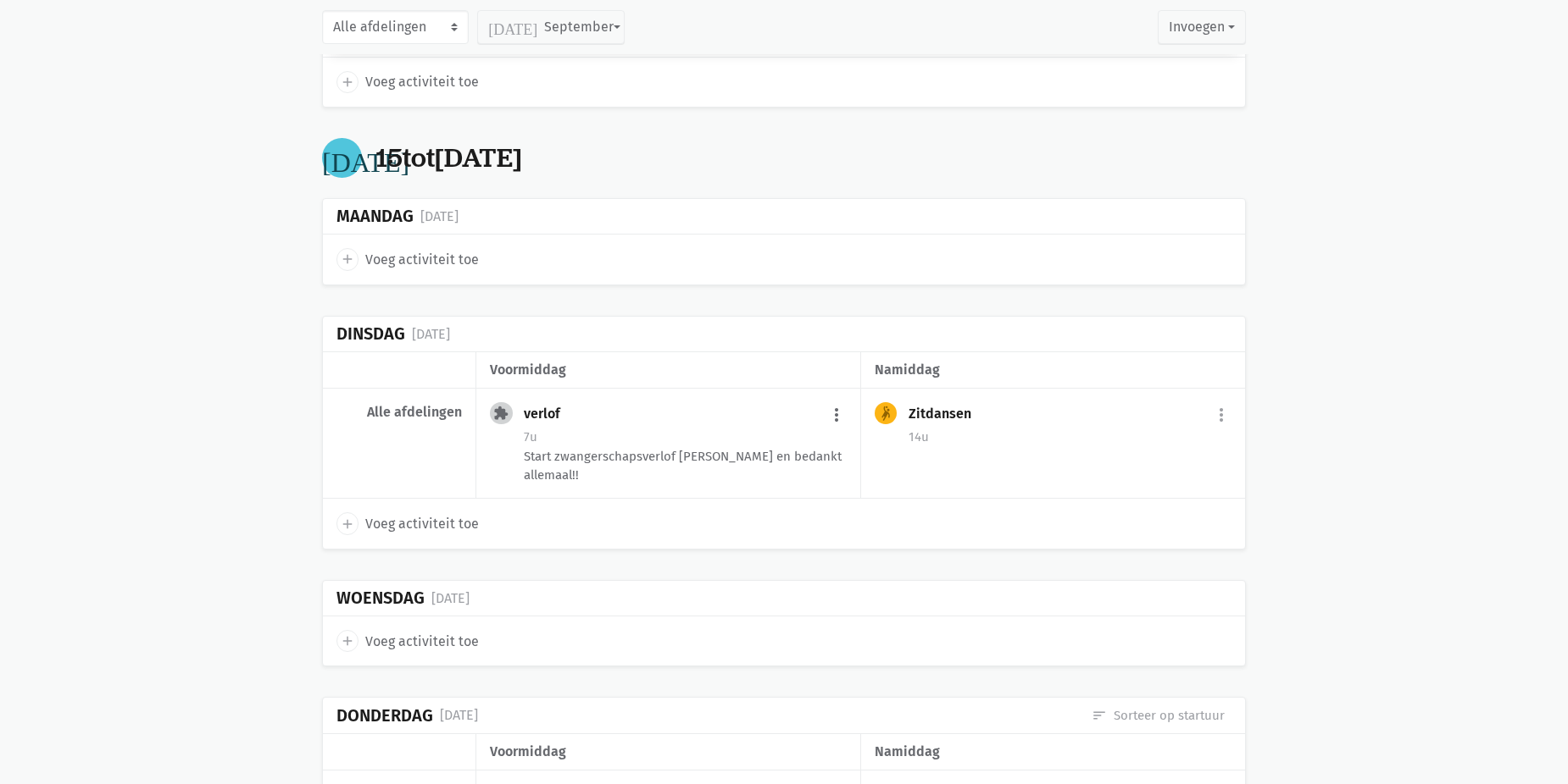
click at [846, 407] on button "more_vert" at bounding box center [836, 415] width 20 height 32
click at [774, 446] on link "edit Bewerk" at bounding box center [780, 452] width 173 height 28
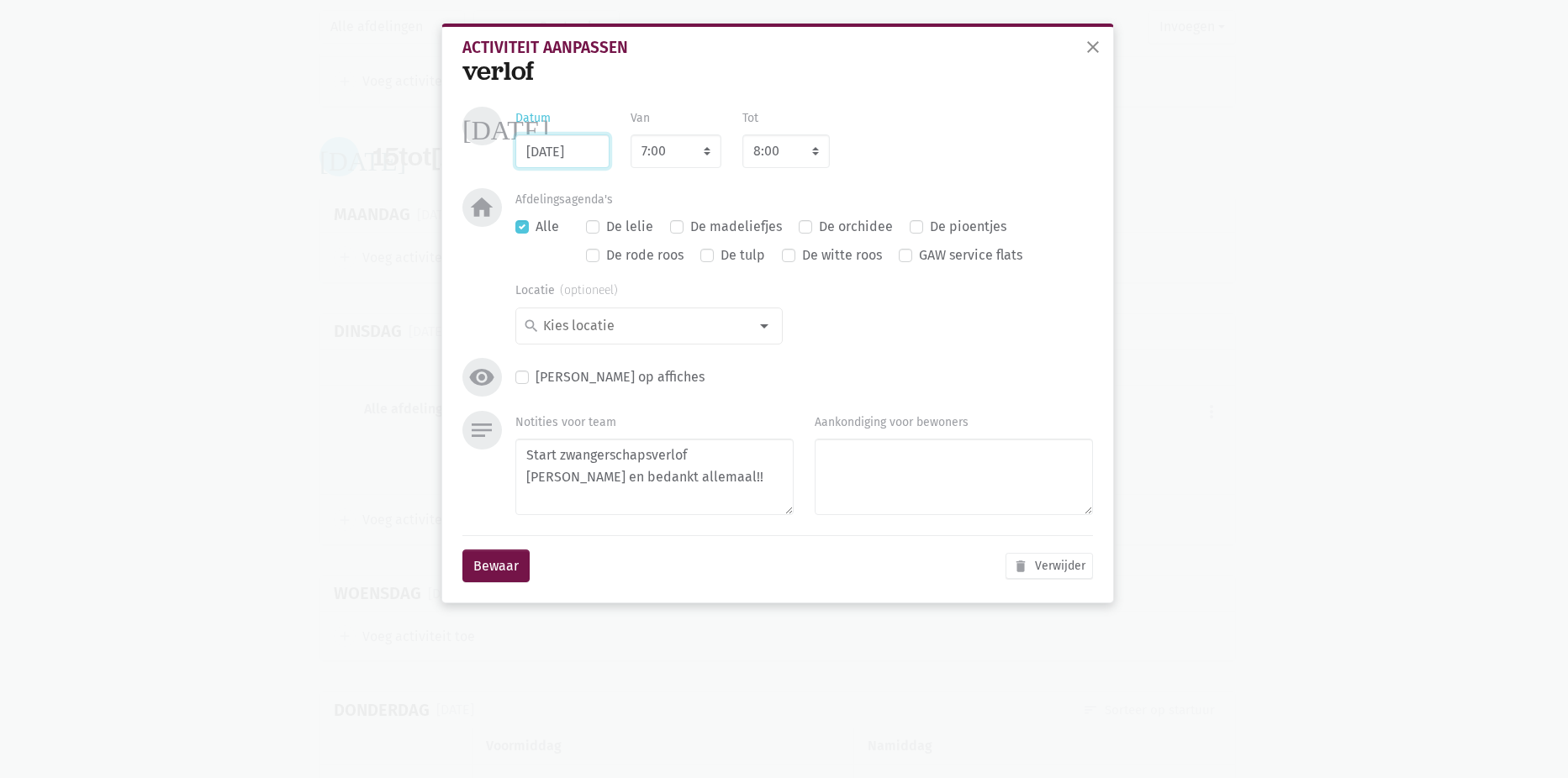
click at [562, 149] on input "[DATE]" at bounding box center [562, 151] width 94 height 34
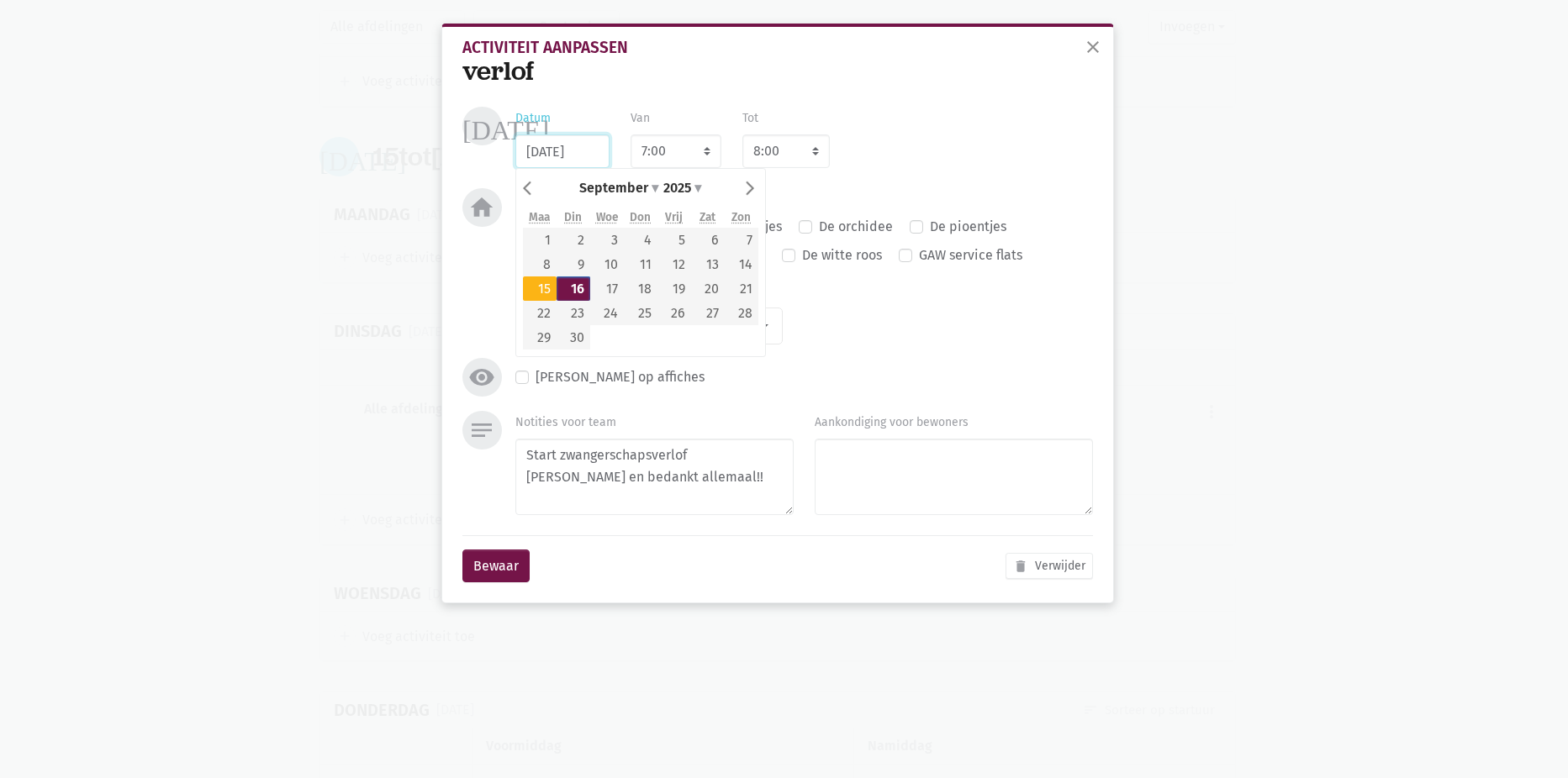
type input "[DATE]"
drag, startPoint x: 541, startPoint y: 290, endPoint x: 536, endPoint y: 326, distance: 36.3
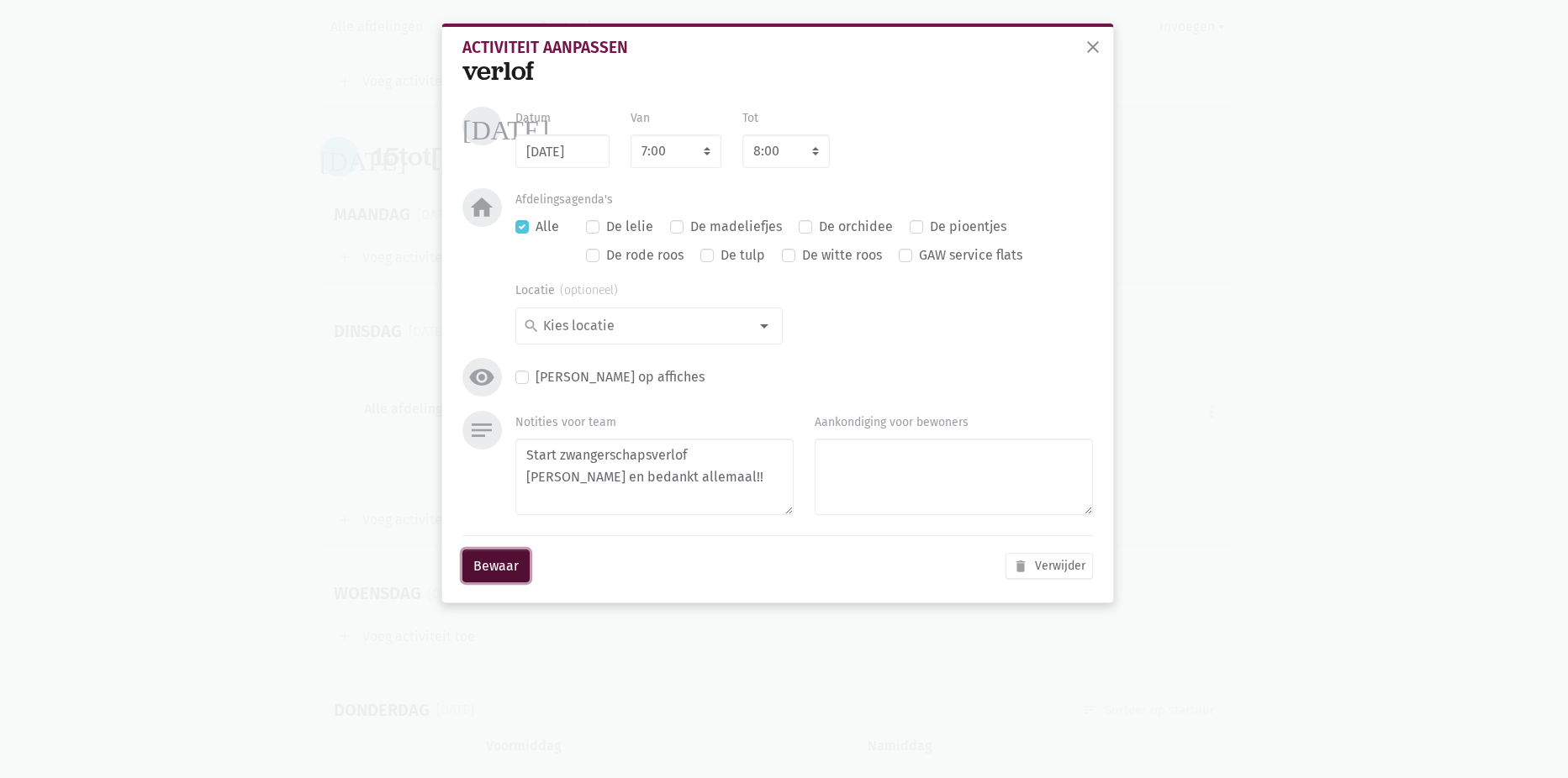
click at [484, 561] on button "Bewaar" at bounding box center [496, 566] width 67 height 34
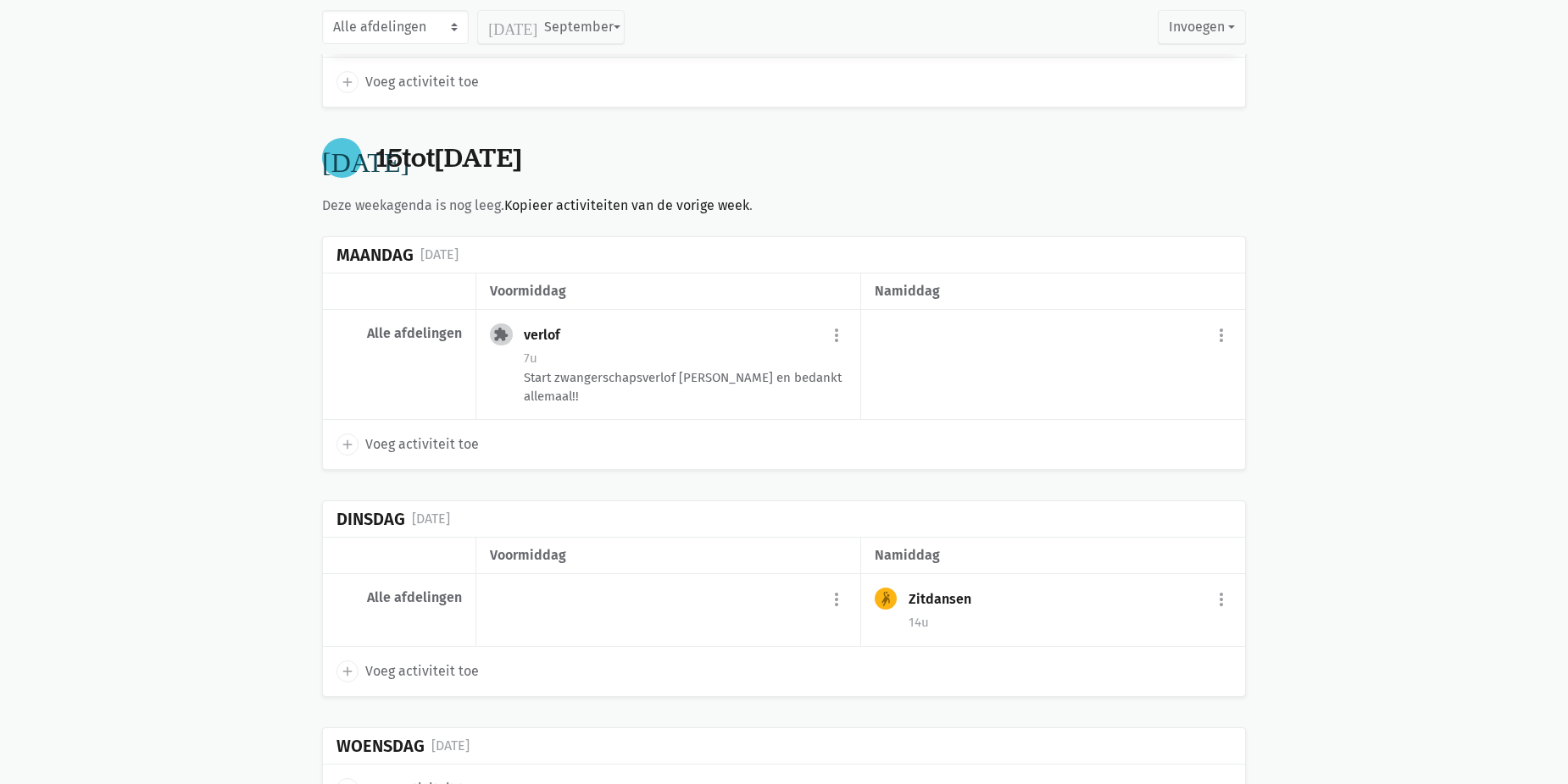
click at [423, 447] on span "Voeg activiteit toe" at bounding box center [422, 444] width 114 height 22
select select "14:00"
select select "15:00"
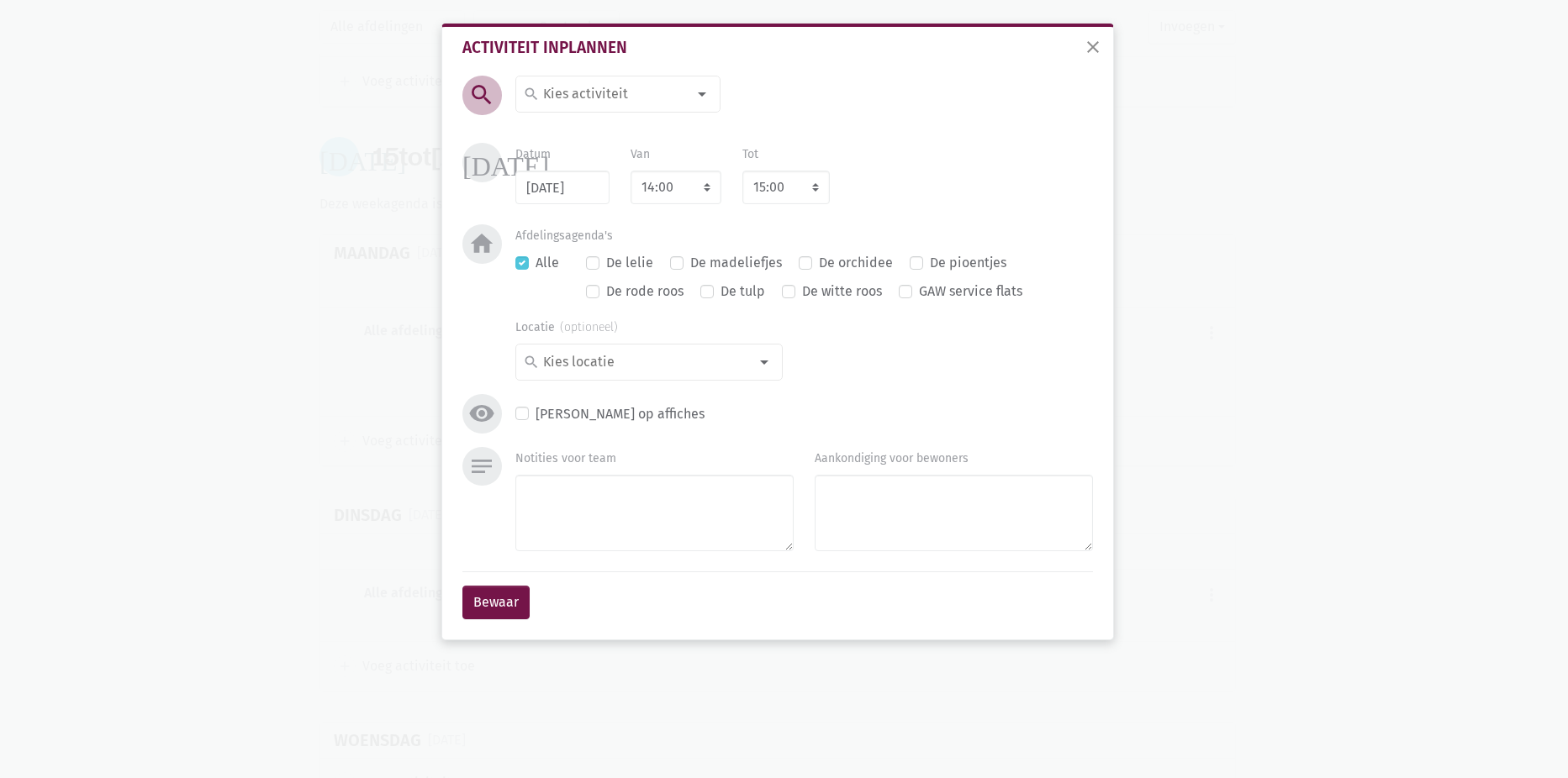
click at [606, 79] on div "search" at bounding box center [618, 94] width 205 height 37
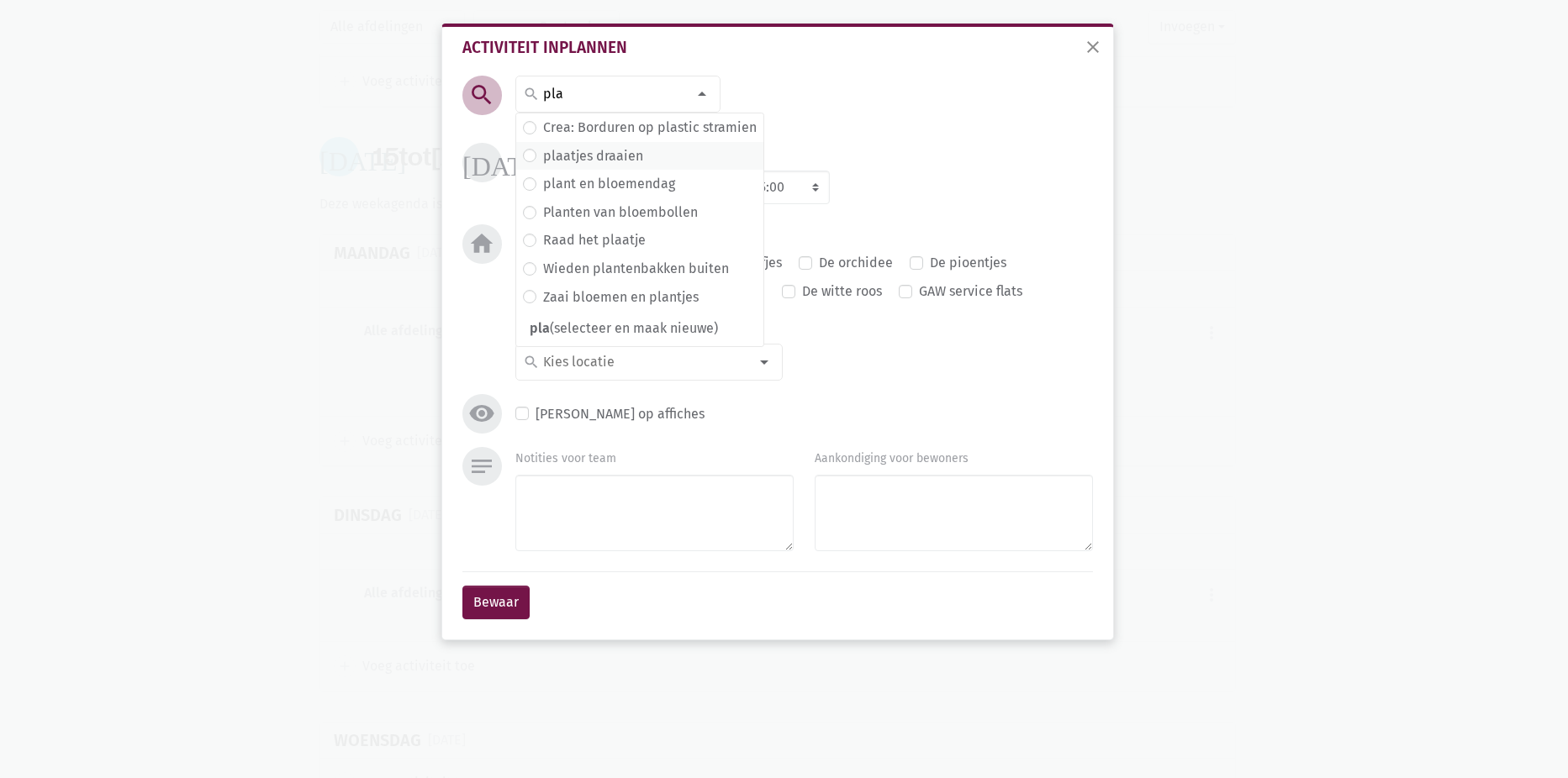
type input "pla"
click at [634, 153] on label "plaatjes draaien" at bounding box center [592, 156] width 100 height 22
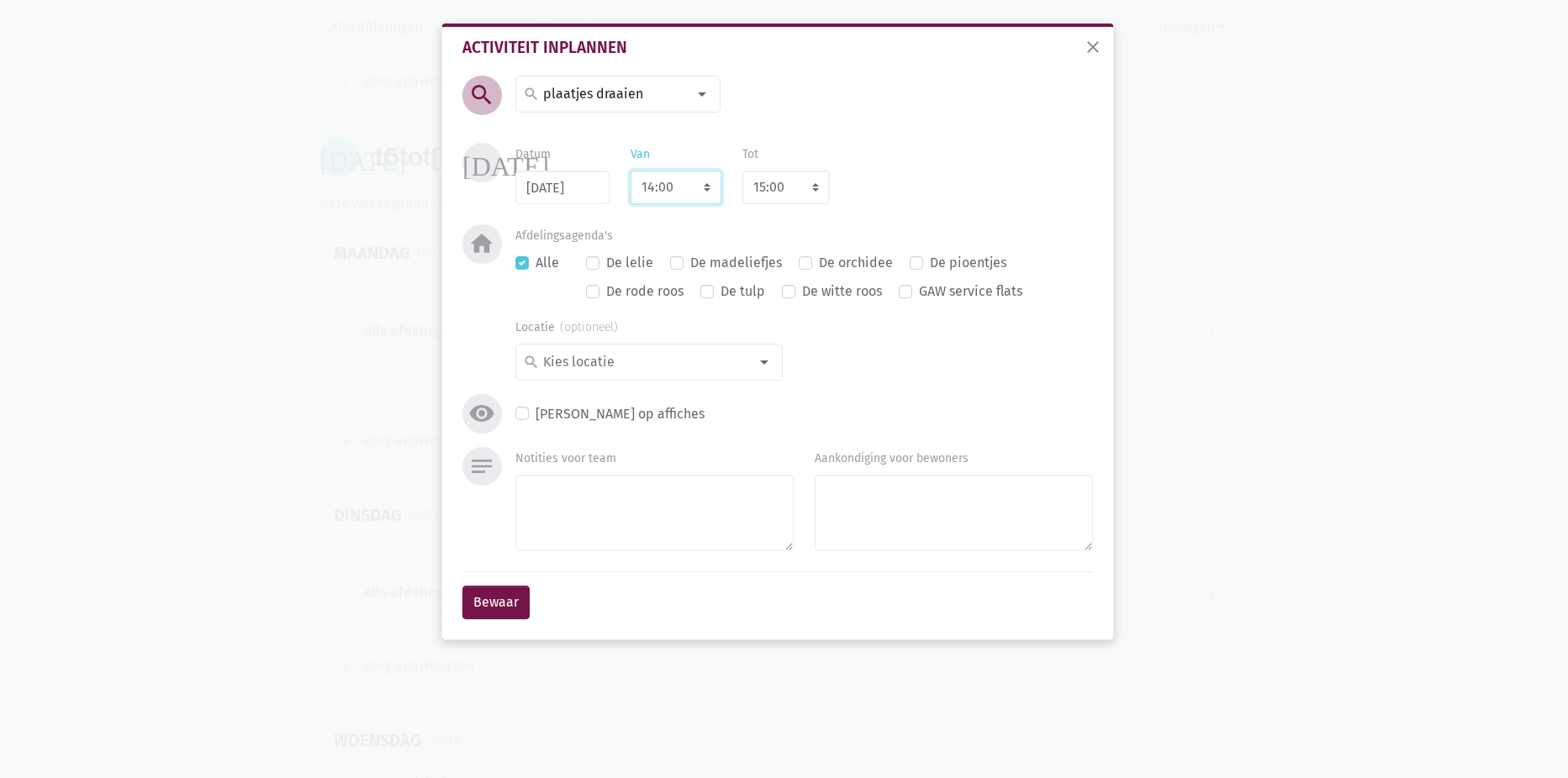
click at [660, 194] on select "7:00 7:15 7:30 7:45 8:00 8:15 8:30 8:45 9:00 9:15 9:30 9:45 10:00 10:15 10:30 1…" at bounding box center [676, 187] width 91 height 34
select select "10:30"
click at [631, 170] on select "7:00 7:15 7:30 7:45 8:00 8:15 8:30 8:45 9:00 9:15 9:30 9:45 10:00 10:15 10:30 1…" at bounding box center [676, 187] width 91 height 34
select select "11:30"
click at [934, 189] on div "Datum [DATE] Van 7:00 7:15 7:30 7:45 8:00 8:15 8:30 8:45 9:00 9:15 9:30 9:45 10…" at bounding box center [804, 174] width 598 height 62
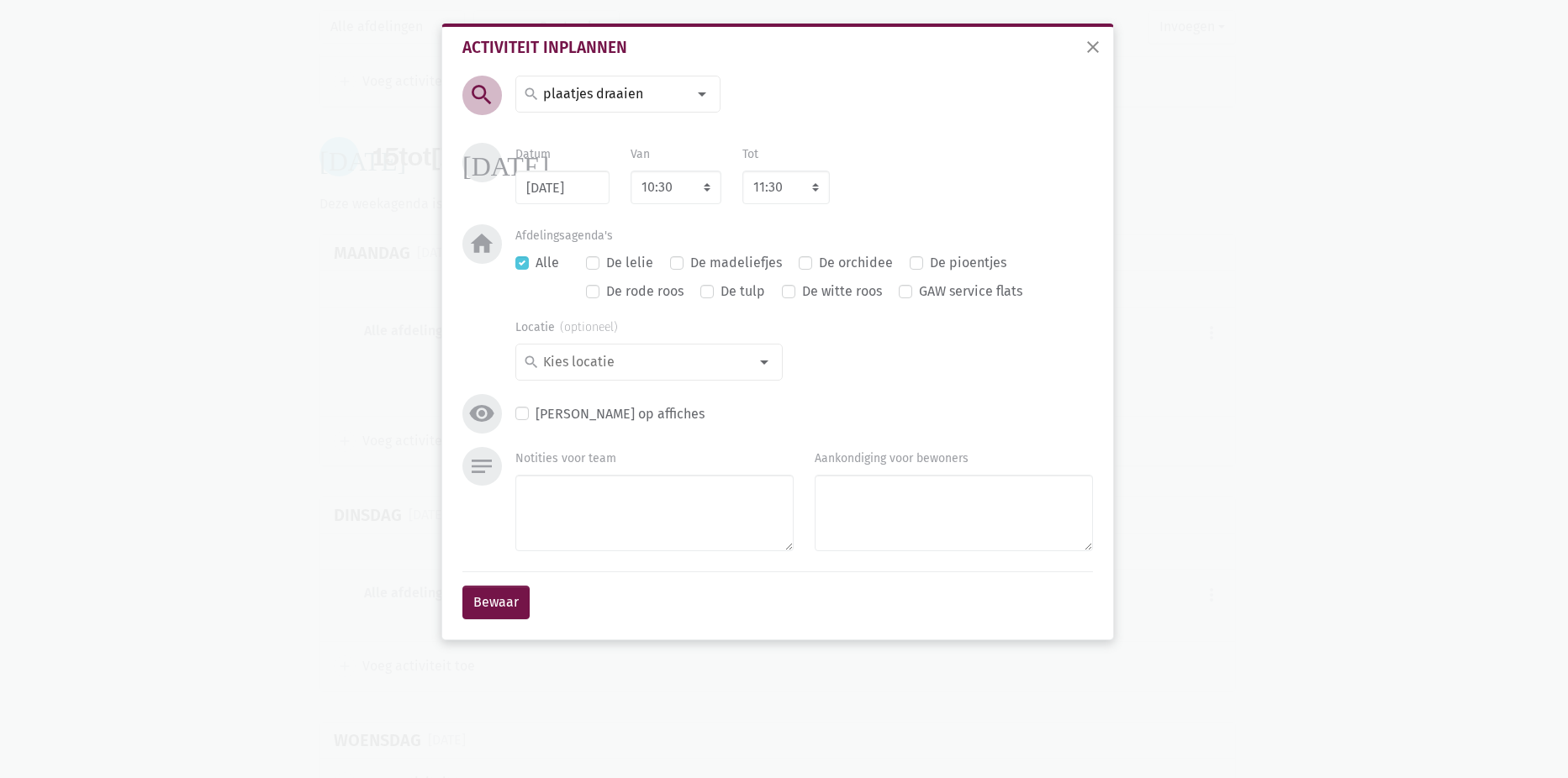
click at [717, 262] on label "De madeliefjes" at bounding box center [736, 263] width 92 height 22
click at [684, 262] on input "De madeliefjes" at bounding box center [676, 261] width 13 height 18
checkbox input "true"
checkbox input "false"
click at [498, 604] on button "Bewaar" at bounding box center [496, 602] width 67 height 34
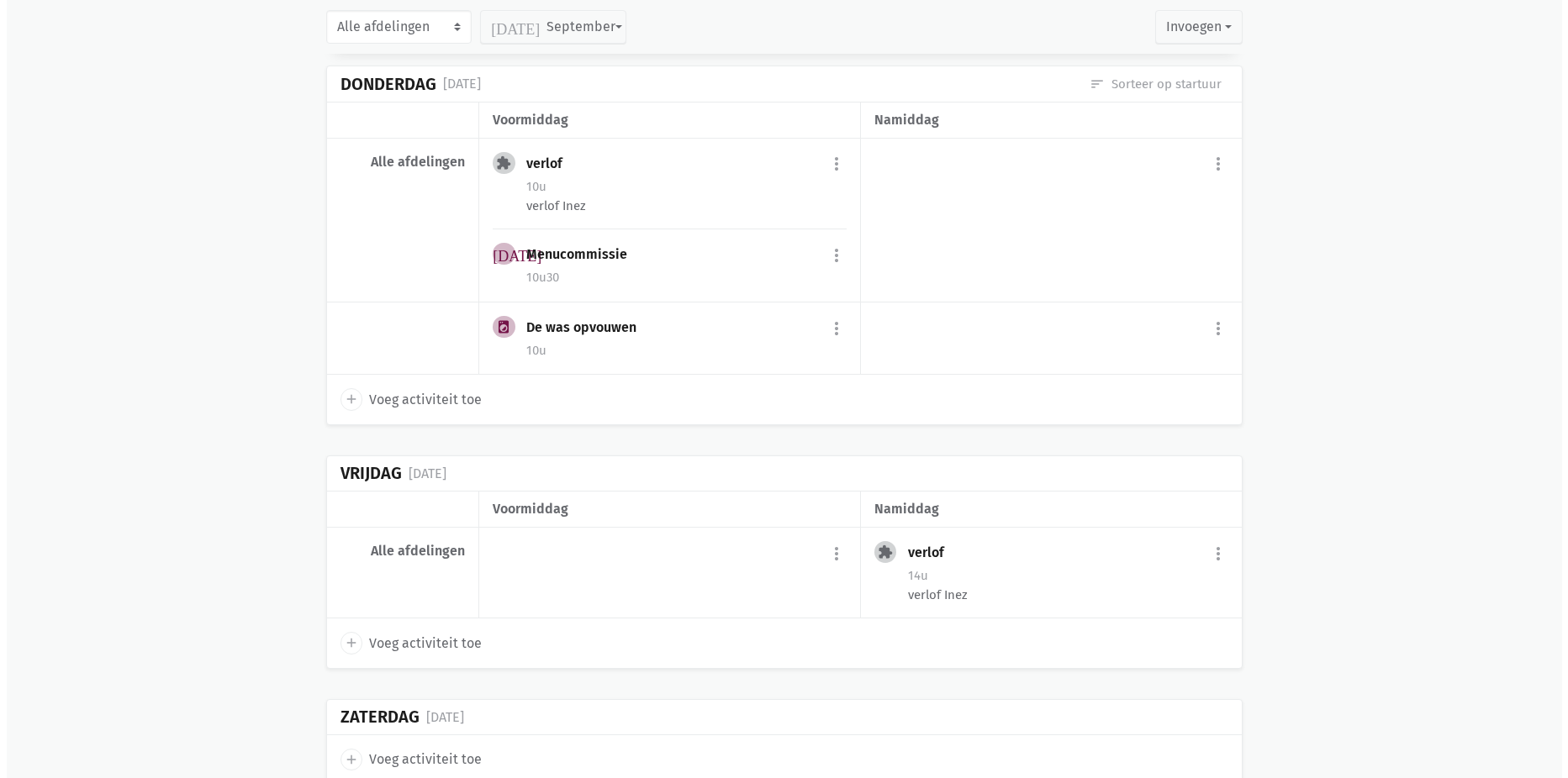
scroll to position [2394, 0]
click at [411, 642] on span "Voeg activiteit toe" at bounding box center [419, 647] width 113 height 22
select select "14:00"
select select "15:00"
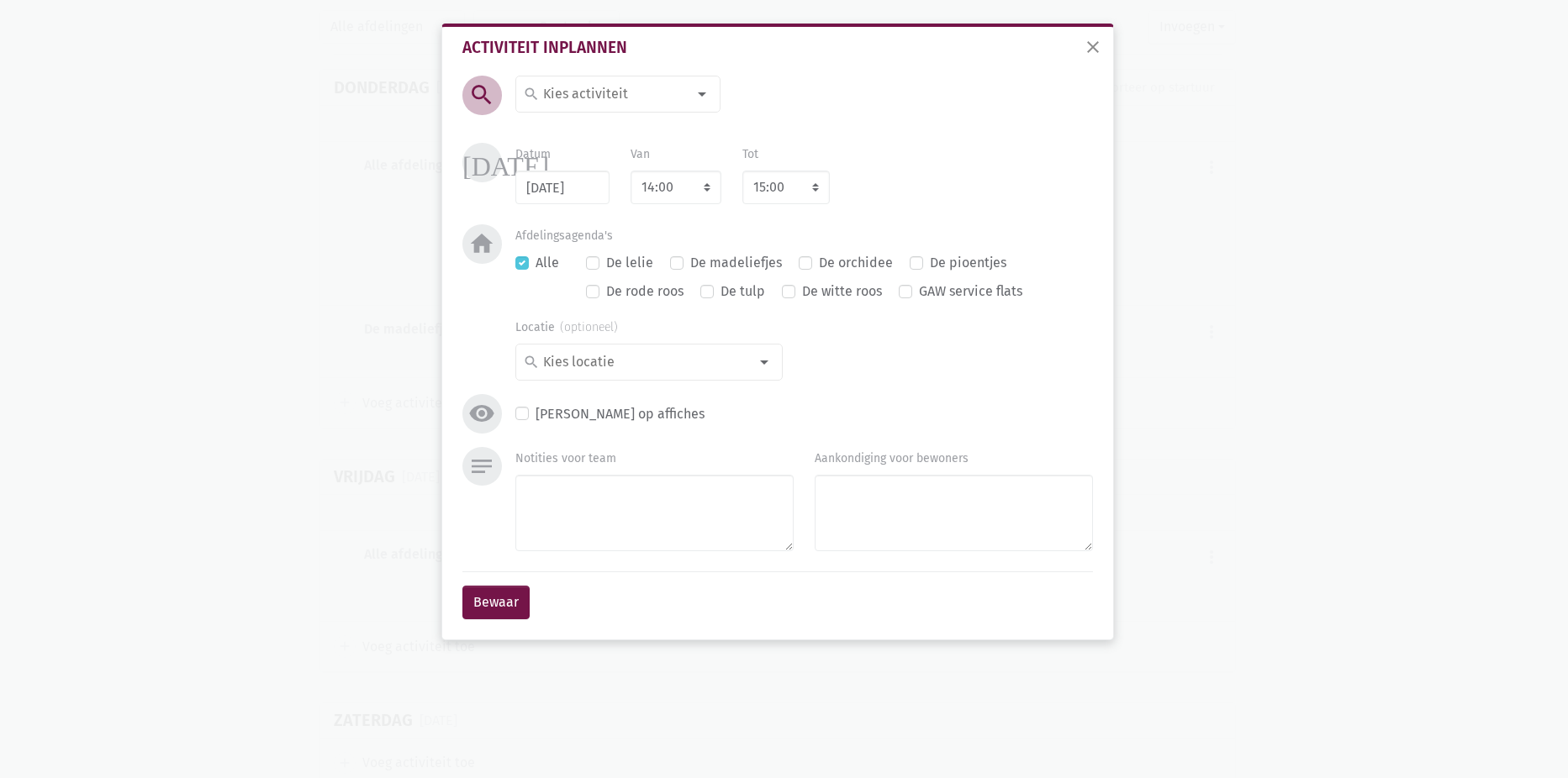
click at [628, 93] on input at bounding box center [613, 94] width 146 height 22
type input "wande"
click at [618, 127] on span "Wandelen" at bounding box center [634, 127] width 222 height 22
click at [506, 608] on button "Bewaar" at bounding box center [496, 602] width 67 height 34
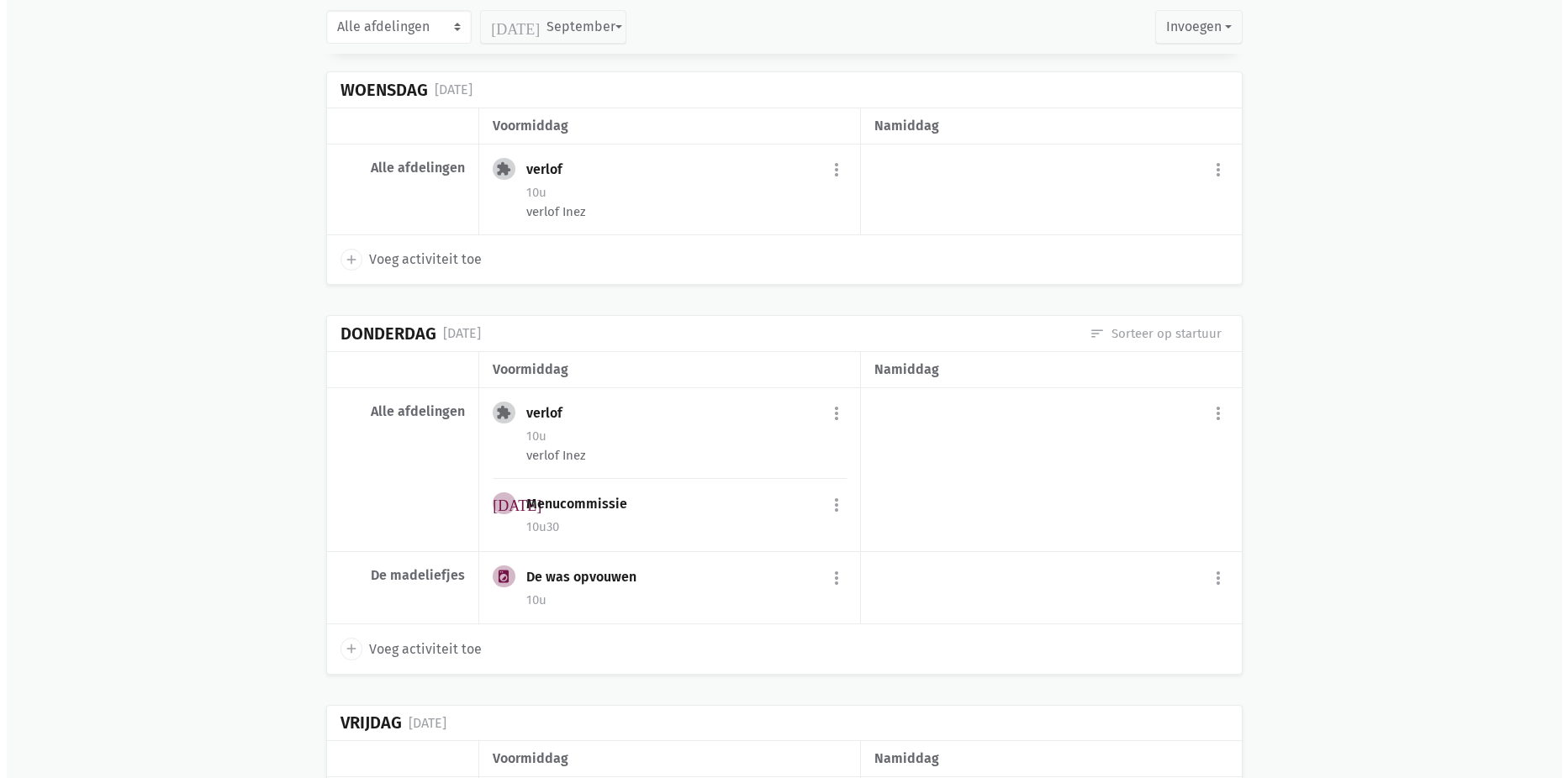
scroll to position [2146, 0]
click at [416, 650] on span "Voeg activiteit toe" at bounding box center [419, 651] width 113 height 22
select select "14:00"
select select "15:00"
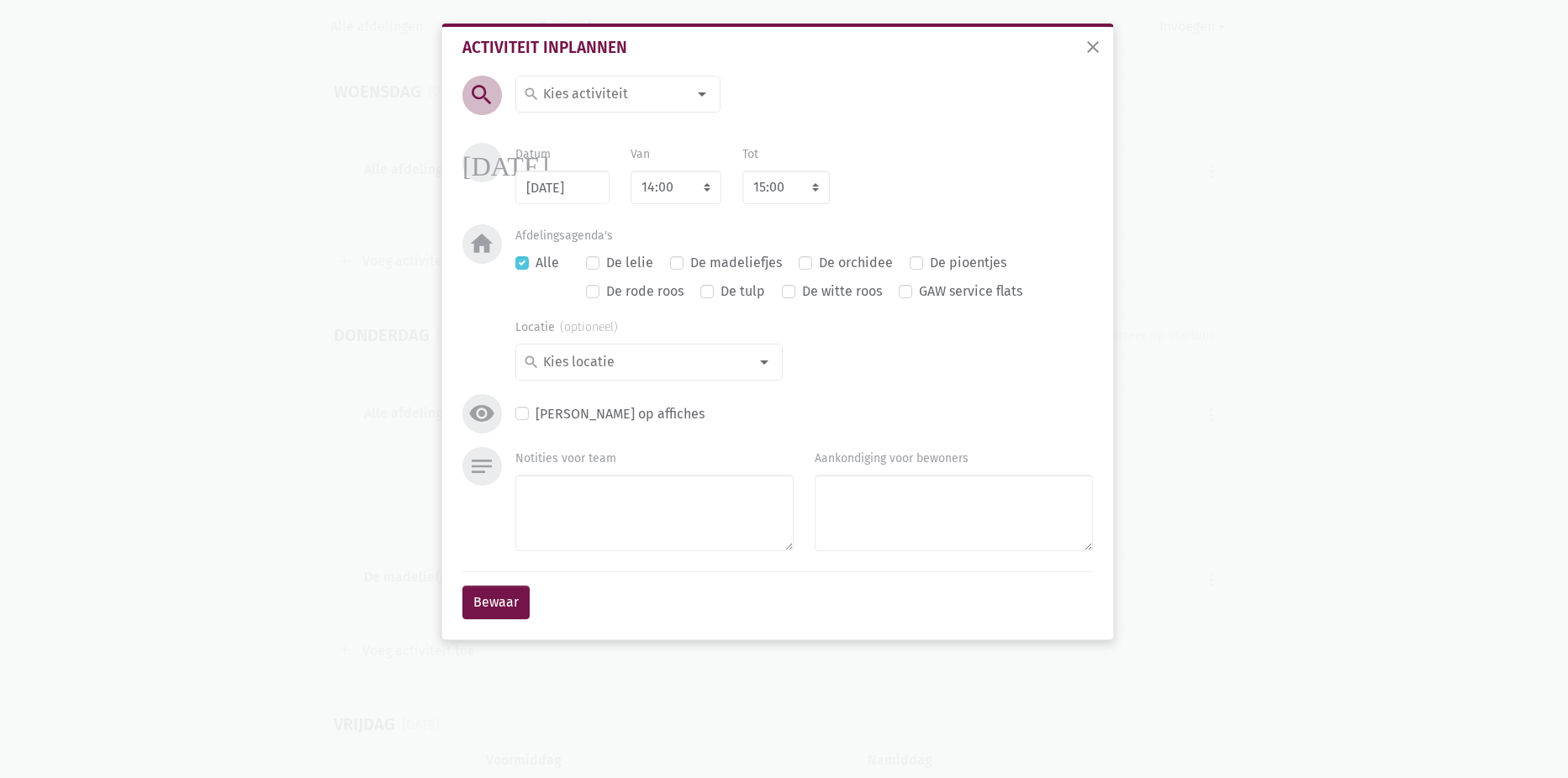
click at [626, 94] on input at bounding box center [613, 94] width 146 height 22
type input "tra"
click at [582, 212] on label "train je brein" at bounding box center [582, 213] width 79 height 22
drag, startPoint x: 693, startPoint y: 189, endPoint x: 687, endPoint y: 204, distance: 16.2
click at [693, 189] on select "7:00 7:15 7:30 7:45 8:00 8:15 8:30 8:45 9:00 9:15 9:30 9:45 10:00 10:15 10:30 1…" at bounding box center [676, 187] width 91 height 34
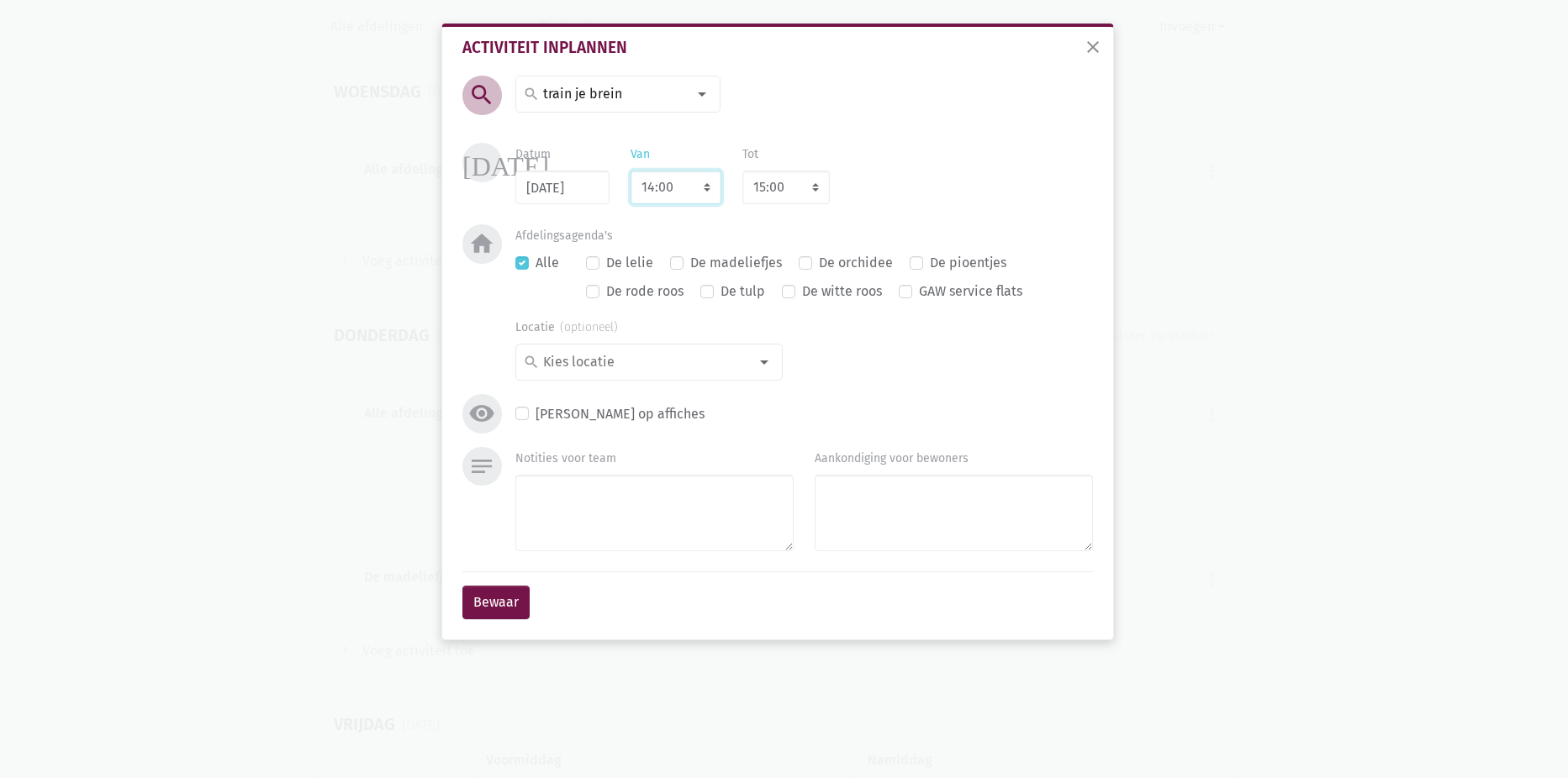
select select "10:30"
click at [631, 170] on select "7:00 7:15 7:30 7:45 8:00 8:15 8:30 8:45 9:00 9:15 9:30 9:45 10:00 10:15 10:30 1…" at bounding box center [676, 187] width 91 height 34
click at [852, 193] on div "Datum [DATE] Van 7:00 7:15 7:30 7:45 8:00 8:15 8:30 8:45 9:00 9:15 9:30 9:45 10…" at bounding box center [804, 174] width 598 height 62
select select "11:30"
click at [522, 593] on button "Bewaar" at bounding box center [496, 602] width 67 height 34
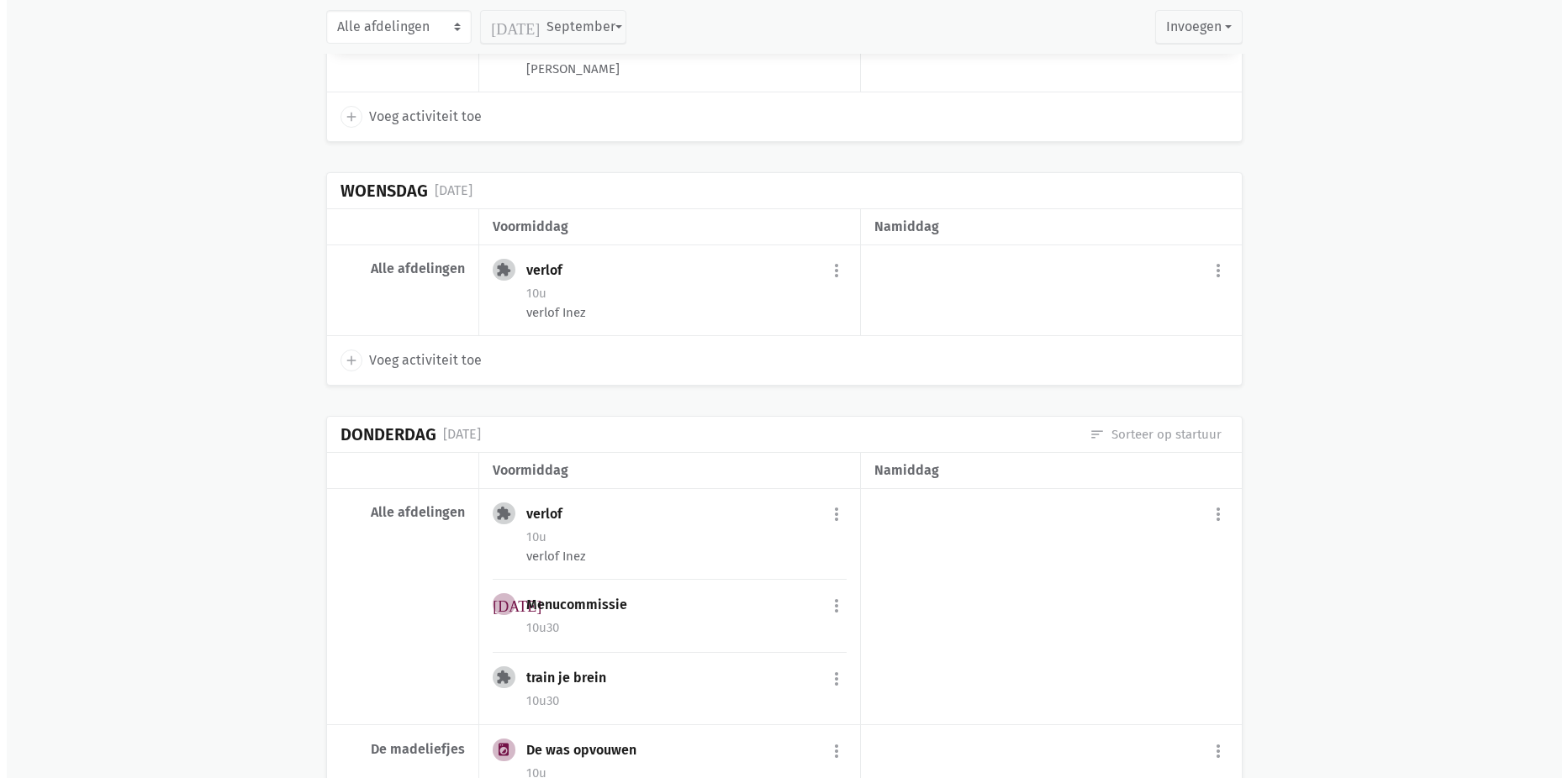
scroll to position [1829, 0]
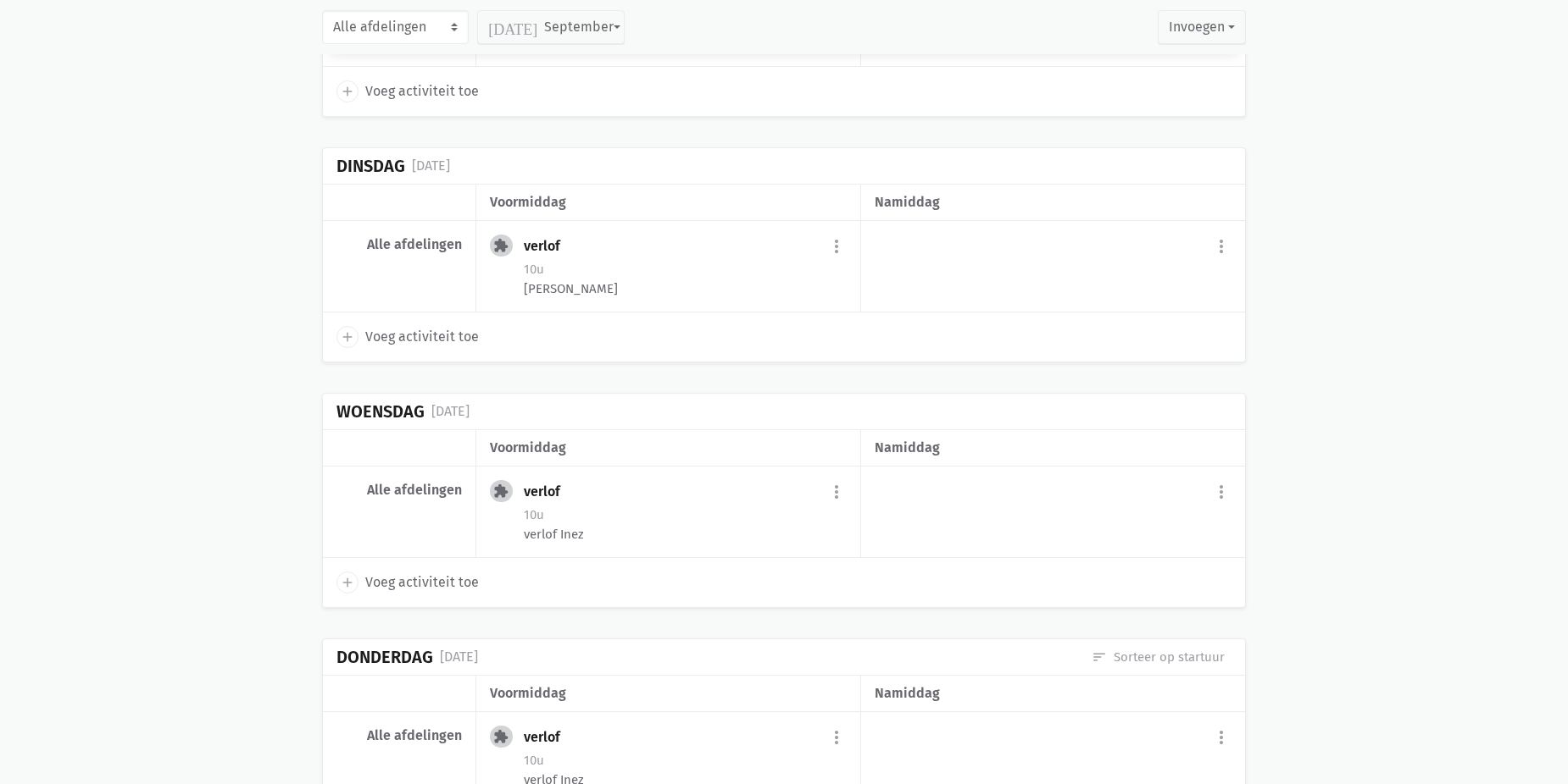
click at [432, 324] on div "add Voeg activiteit toe" at bounding box center [784, 337] width 922 height 49
click at [438, 340] on span "Voeg activiteit toe" at bounding box center [422, 337] width 114 height 22
select select "14:00"
select select "15:00"
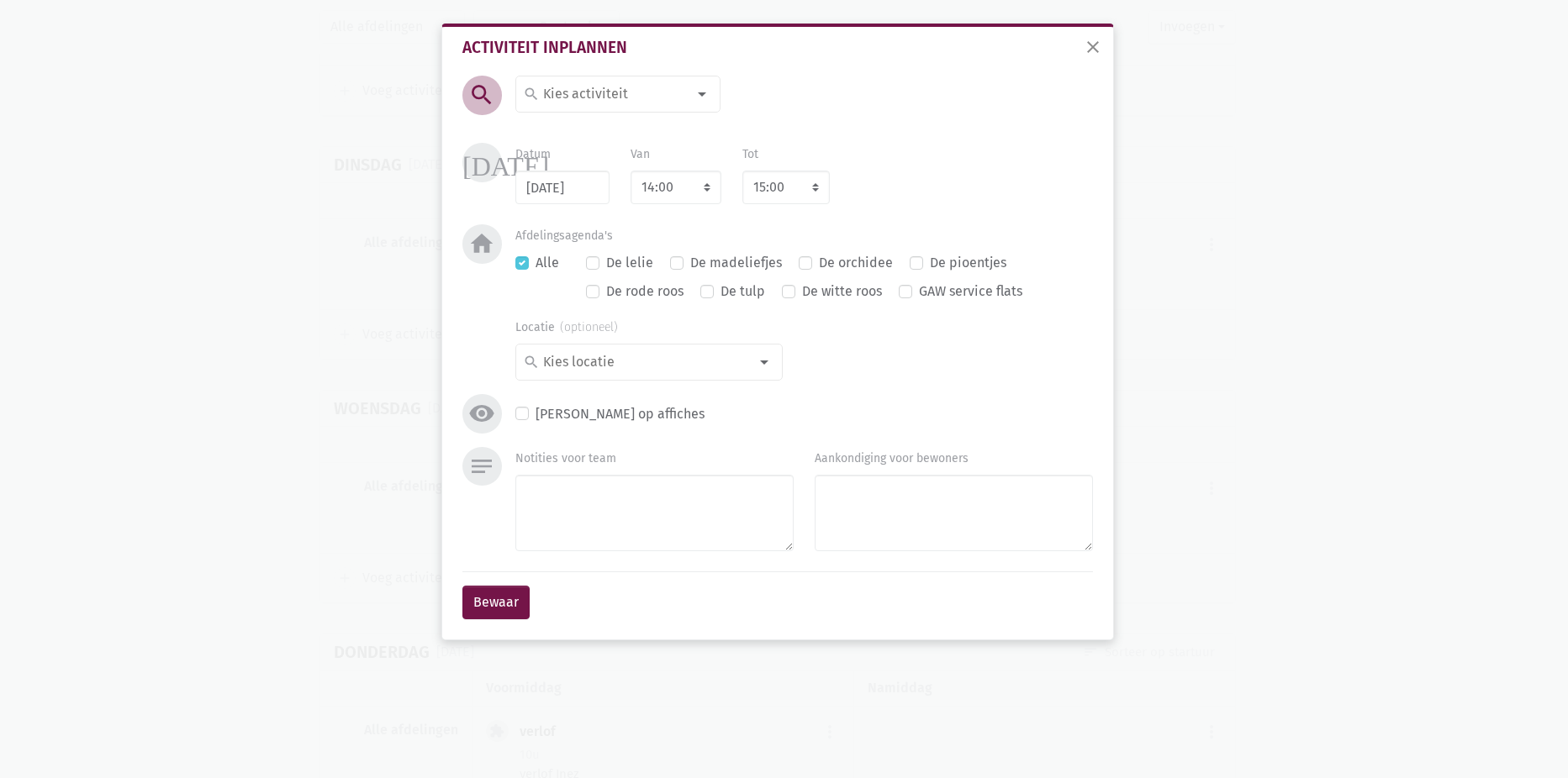
click at [662, 103] on input at bounding box center [613, 94] width 146 height 22
type input "zitd"
click at [589, 153] on label "Zitdansen" at bounding box center [573, 156] width 61 height 22
click at [476, 595] on button "Bewaar" at bounding box center [496, 602] width 67 height 34
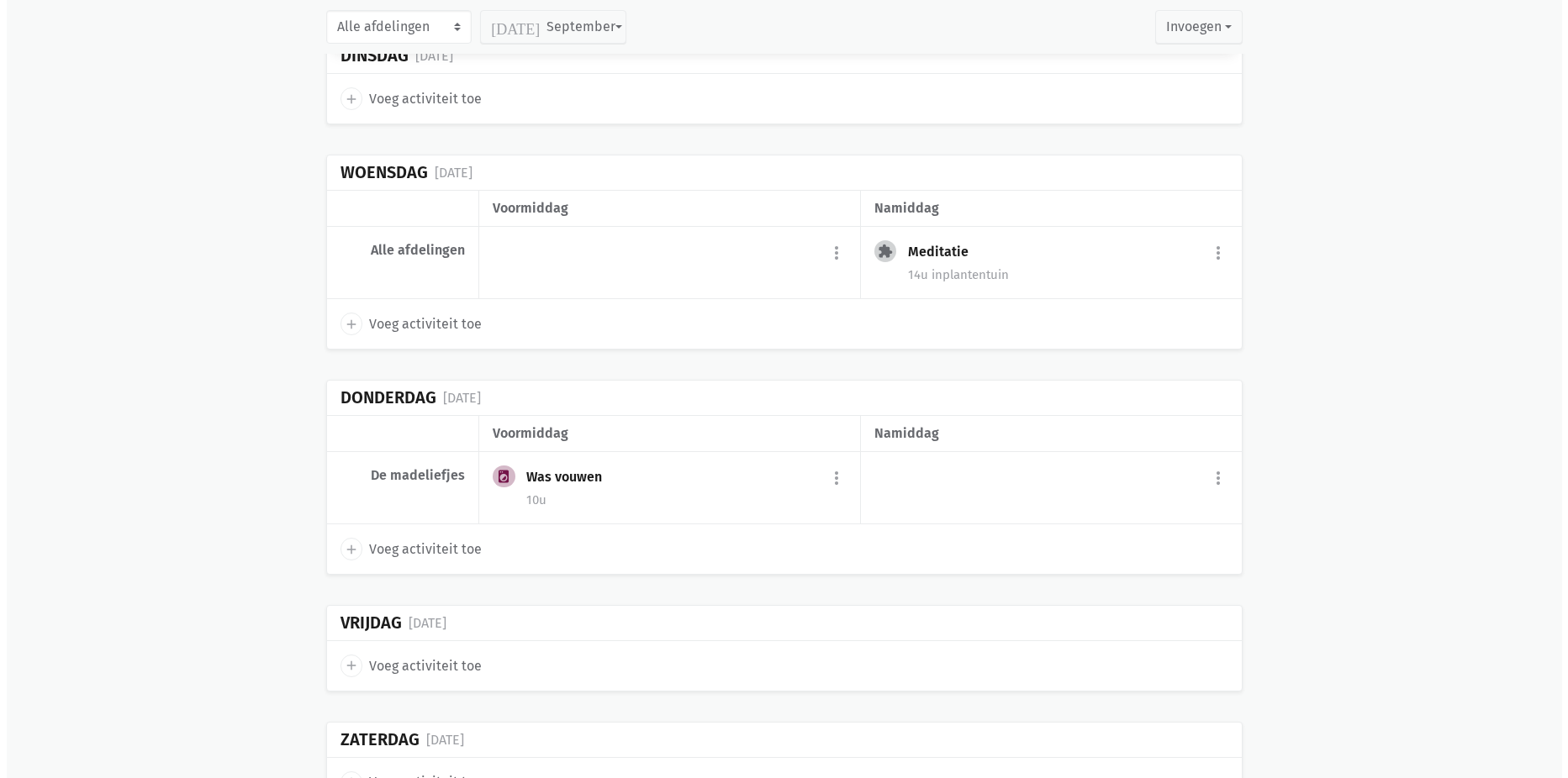
scroll to position [476, 0]
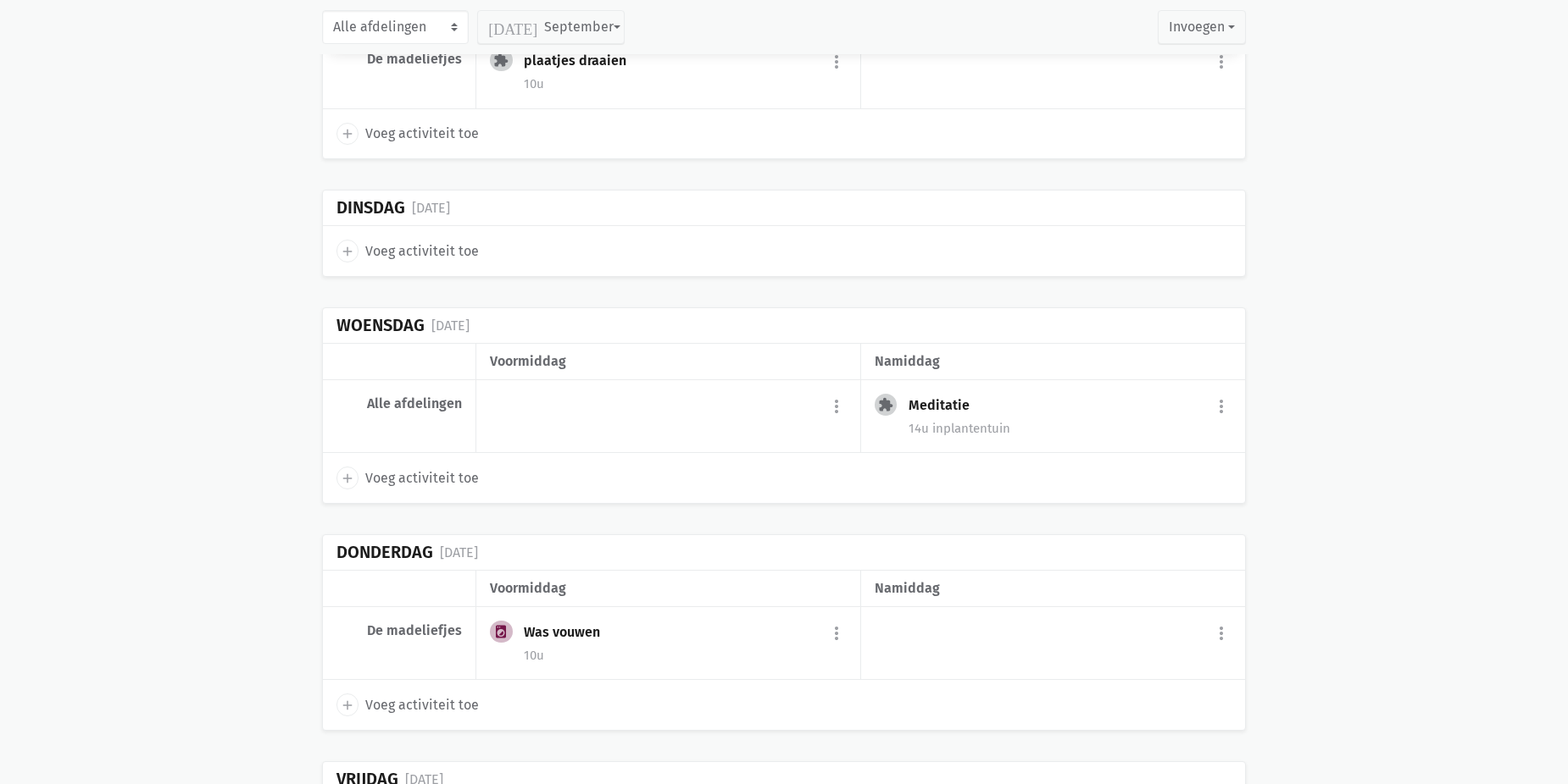
click at [417, 246] on span "Voeg activiteit toe" at bounding box center [422, 252] width 114 height 22
select select "14:00"
select select "15:00"
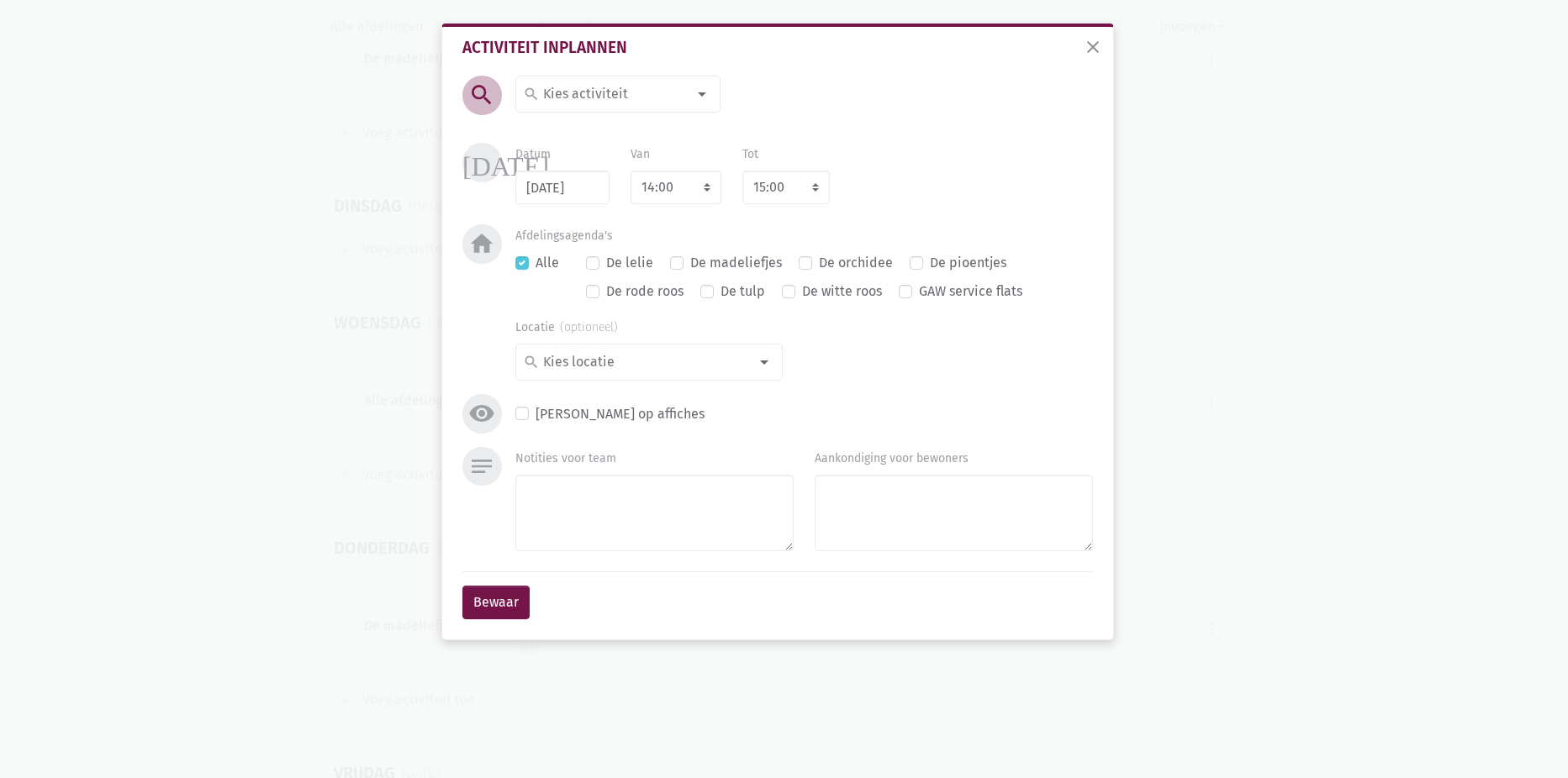
click at [609, 84] on input at bounding box center [613, 94] width 146 height 22
type input "zitd"
click at [651, 154] on span "Zitdansen" at bounding box center [626, 156] width 205 height 22
click at [503, 581] on div "Bewaar" at bounding box center [777, 602] width 631 height 62
click at [503, 595] on button "Bewaar" at bounding box center [496, 602] width 67 height 34
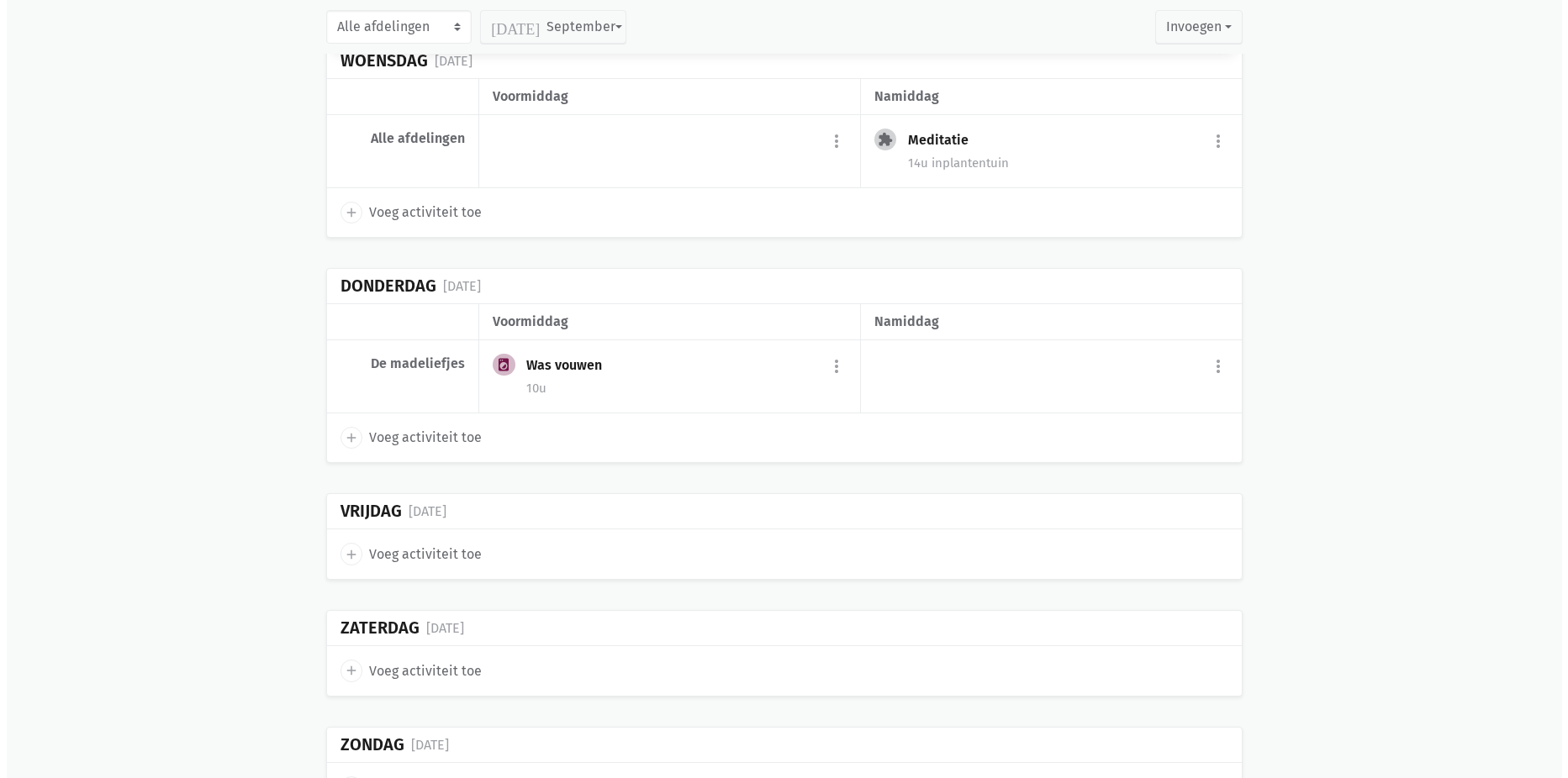
scroll to position [1005, 0]
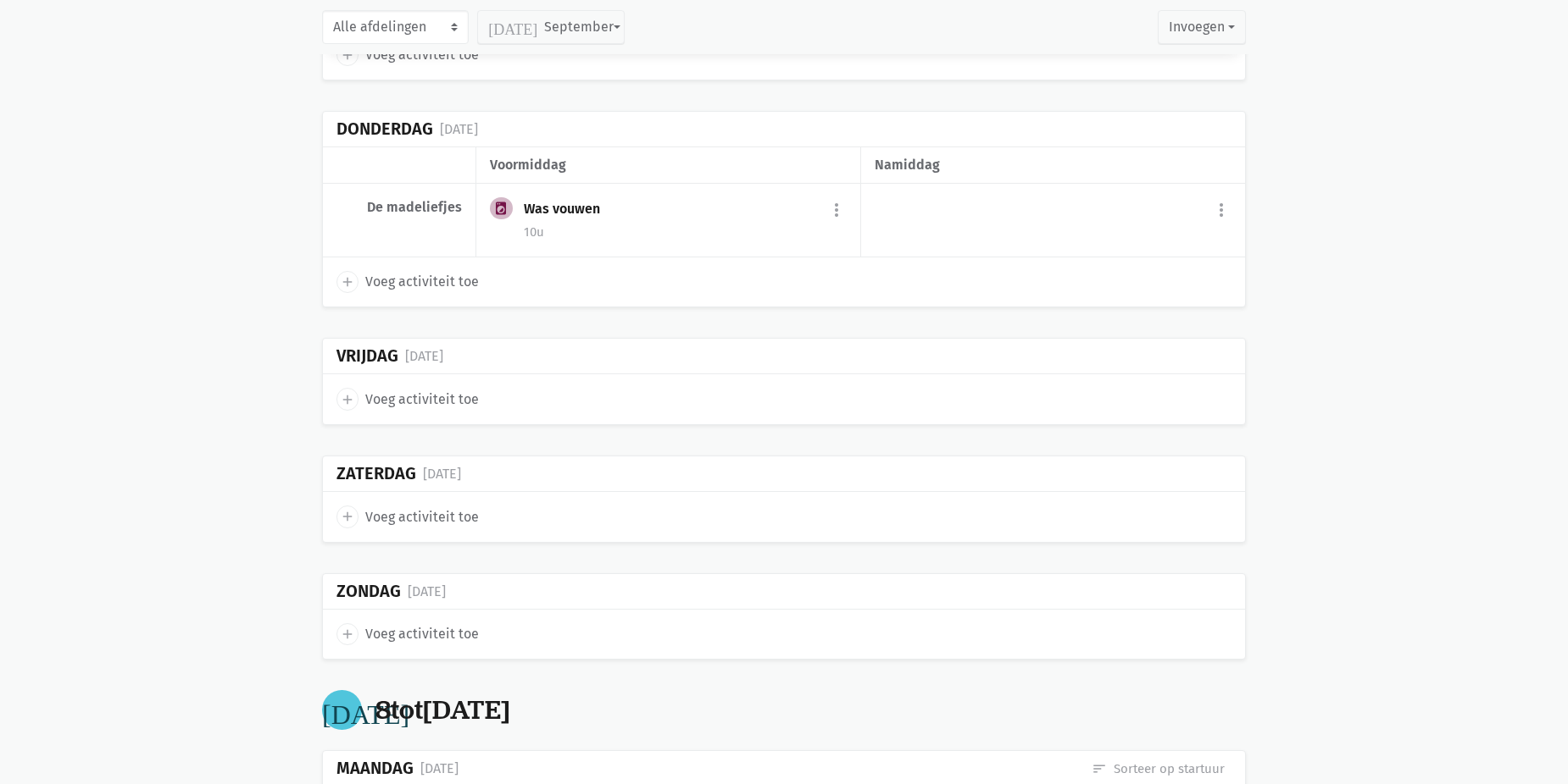
click at [443, 405] on span "Voeg activiteit toe" at bounding box center [422, 399] width 114 height 22
select select "14:00"
select select "15:00"
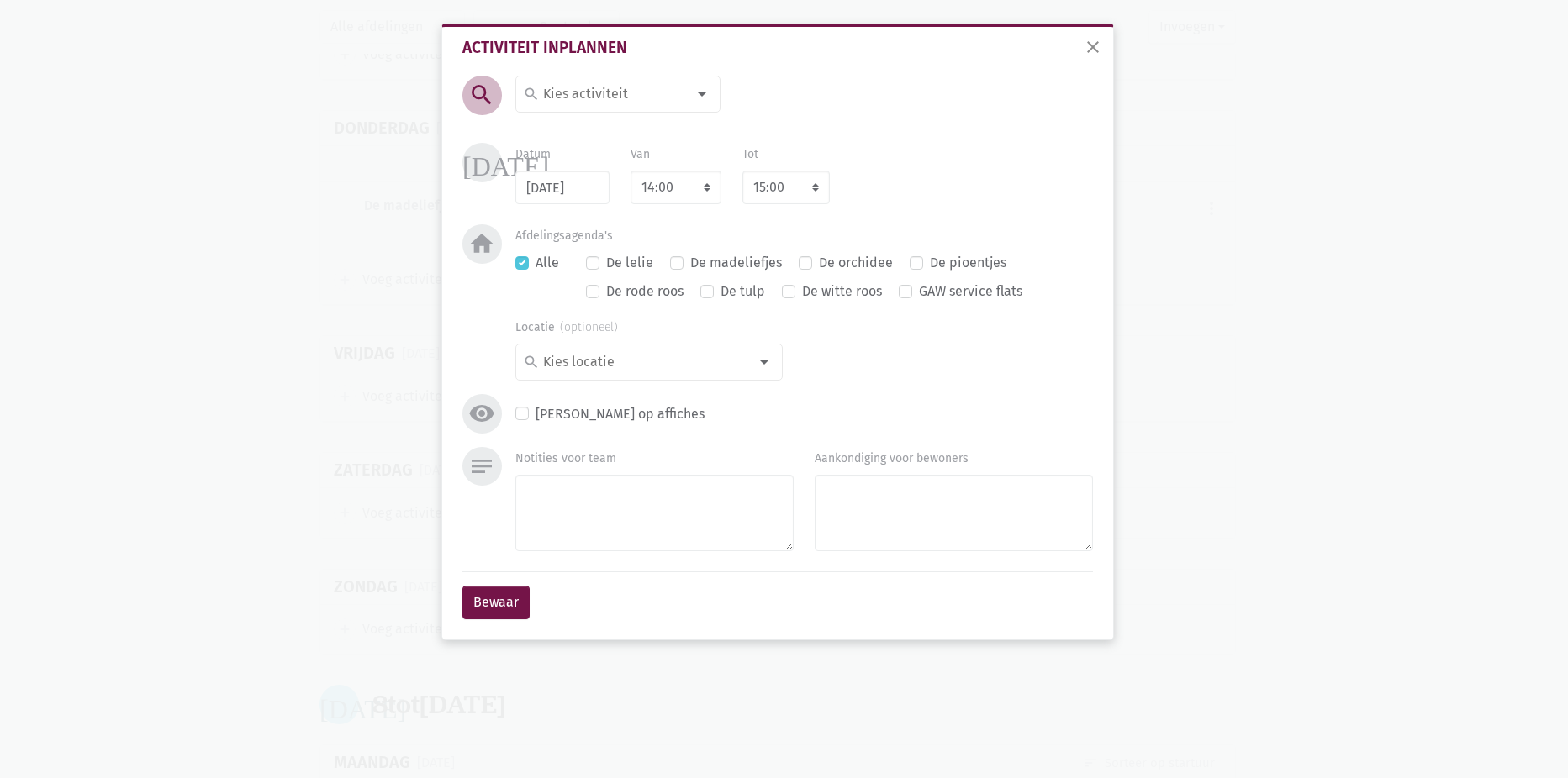
click at [577, 98] on input at bounding box center [613, 94] width 146 height 22
type input "wand"
click at [564, 129] on label "Wandelen" at bounding box center [574, 127] width 62 height 22
click at [503, 594] on button "Bewaar" at bounding box center [496, 602] width 67 height 34
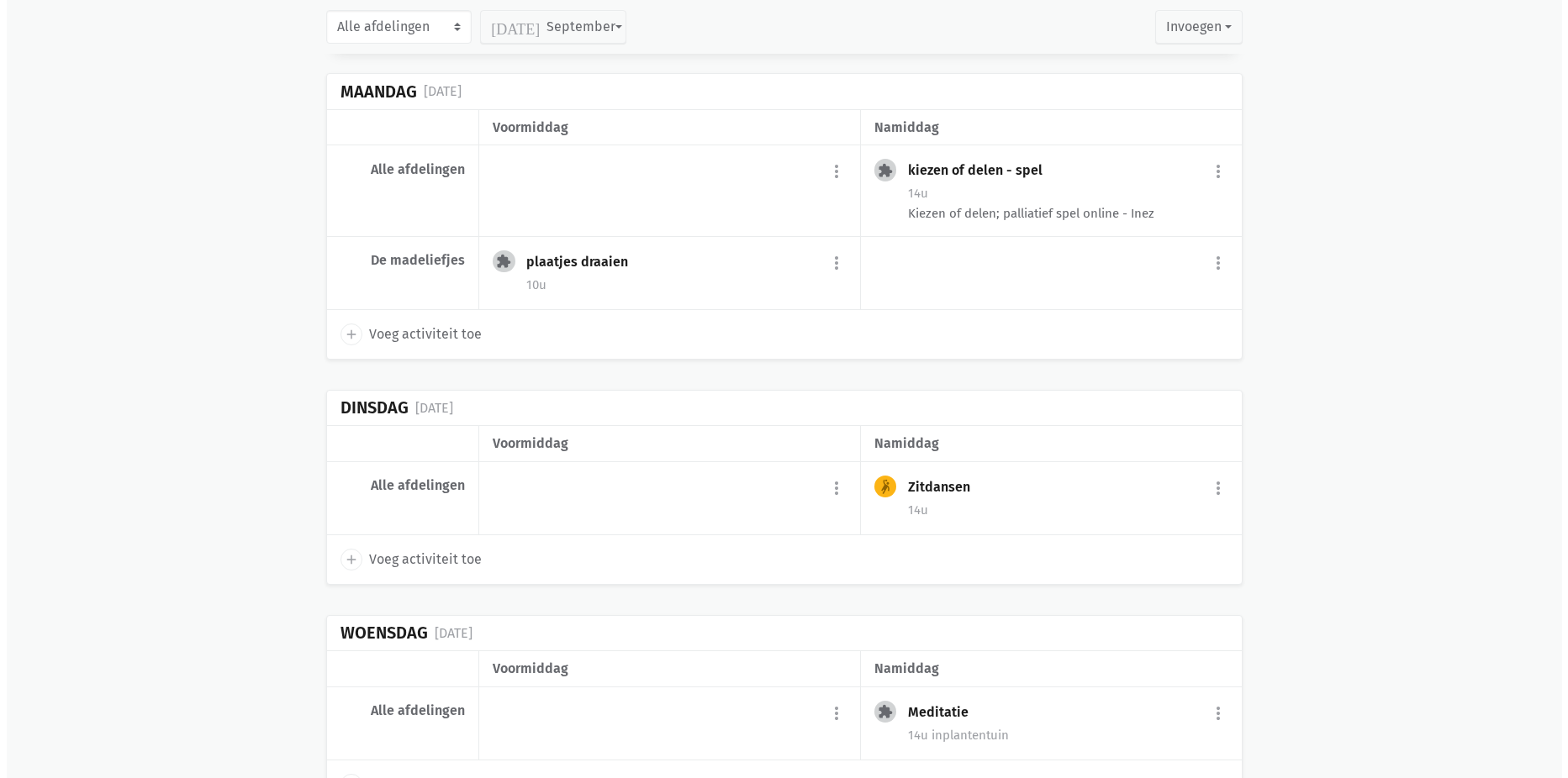
scroll to position [252, 0]
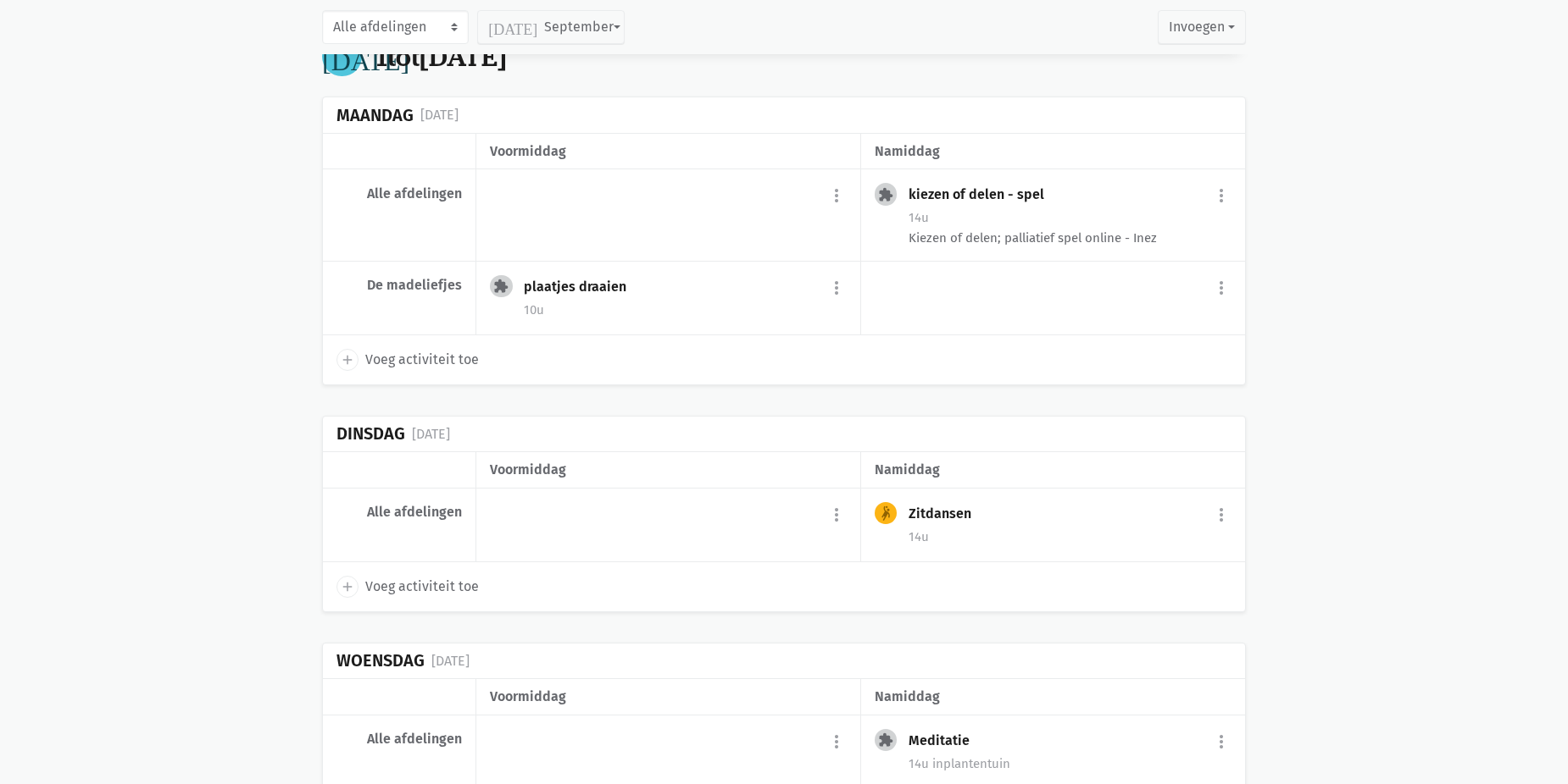
drag, startPoint x: 342, startPoint y: 380, endPoint x: 332, endPoint y: 391, distance: 14.9
click at [342, 380] on div "add Voeg activiteit toe" at bounding box center [784, 359] width 922 height 49
click at [414, 572] on div "add Voeg activiteit toe" at bounding box center [784, 587] width 922 height 49
click at [418, 586] on span "Voeg activiteit toe" at bounding box center [422, 587] width 114 height 22
select select "14:00"
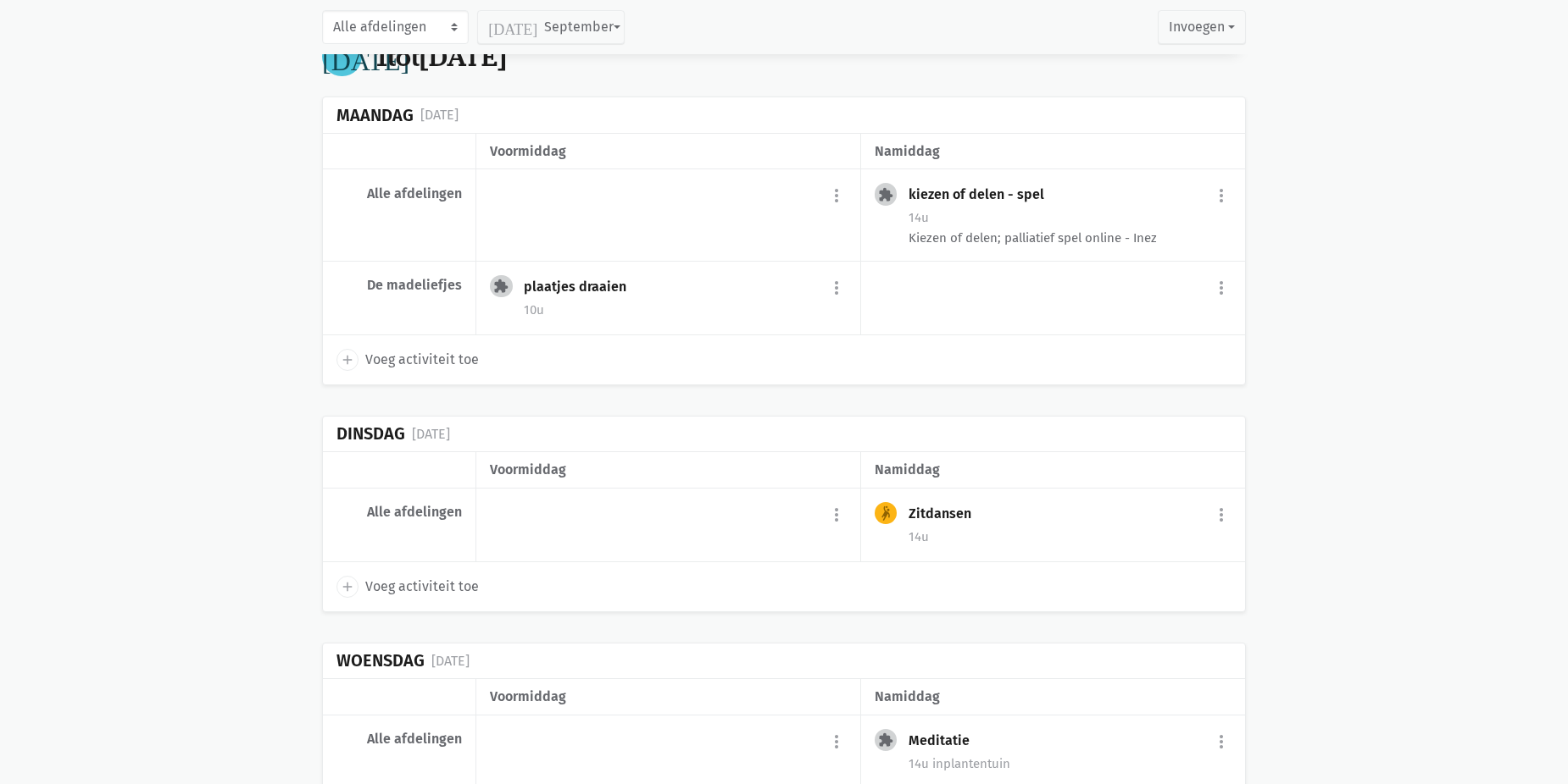
select select "15:00"
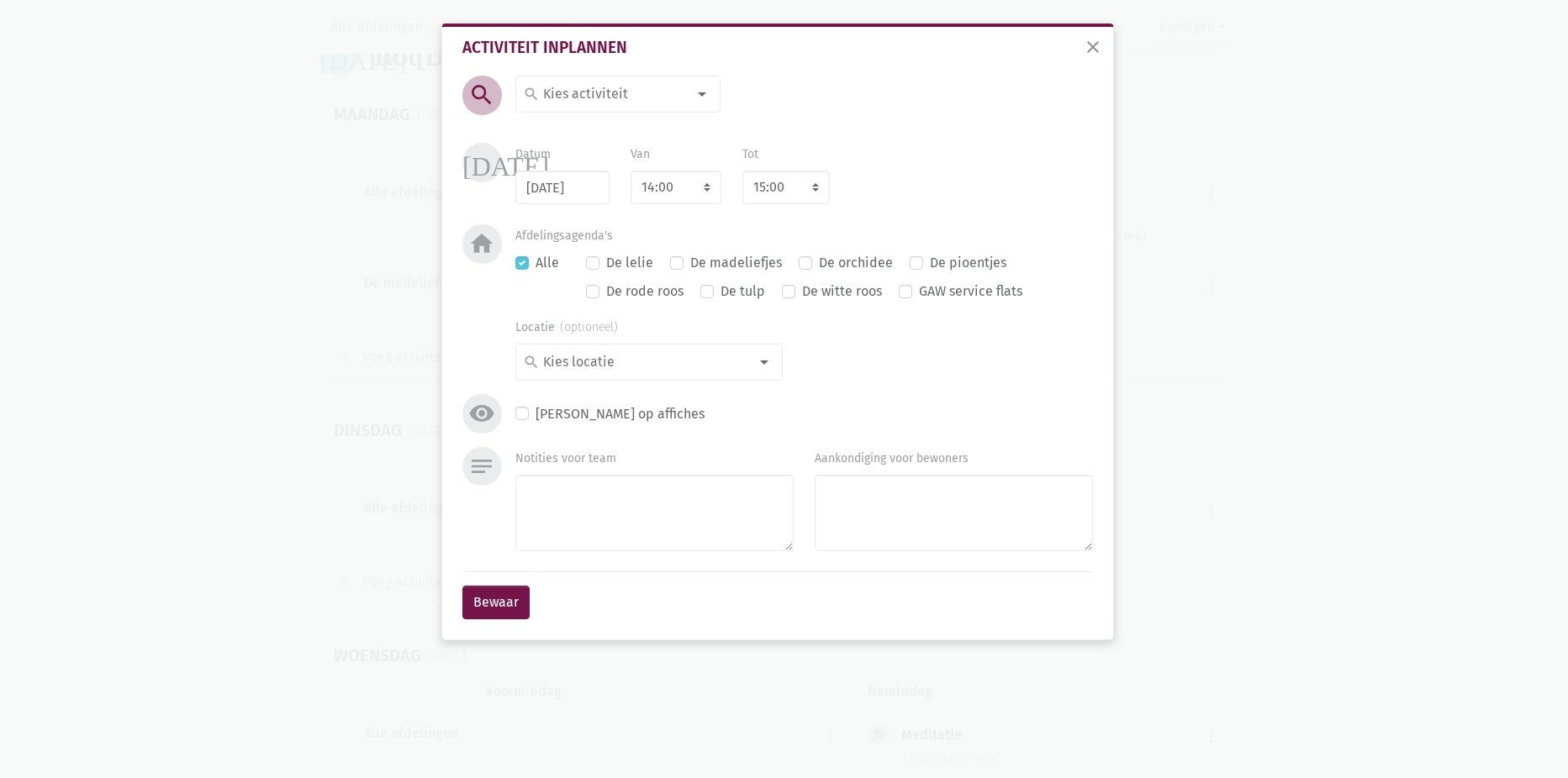
click at [621, 115] on div "search [DATE] 2de handswinkel [GEOGRAPHIC_DATA] administratie adventkransen mak…" at bounding box center [618, 108] width 205 height 64
click at [635, 87] on input at bounding box center [613, 94] width 146 height 22
type input "beweg"
click at [634, 121] on label "Bewegingsactiviteit" at bounding box center [603, 127] width 120 height 22
click at [679, 211] on div "[DATE] Datum [DATE] Van 7:00 7:15 7:30 7:45 8:00 8:15 8:30 8:45 9:00 9:15 9:30 …" at bounding box center [777, 183] width 639 height 81
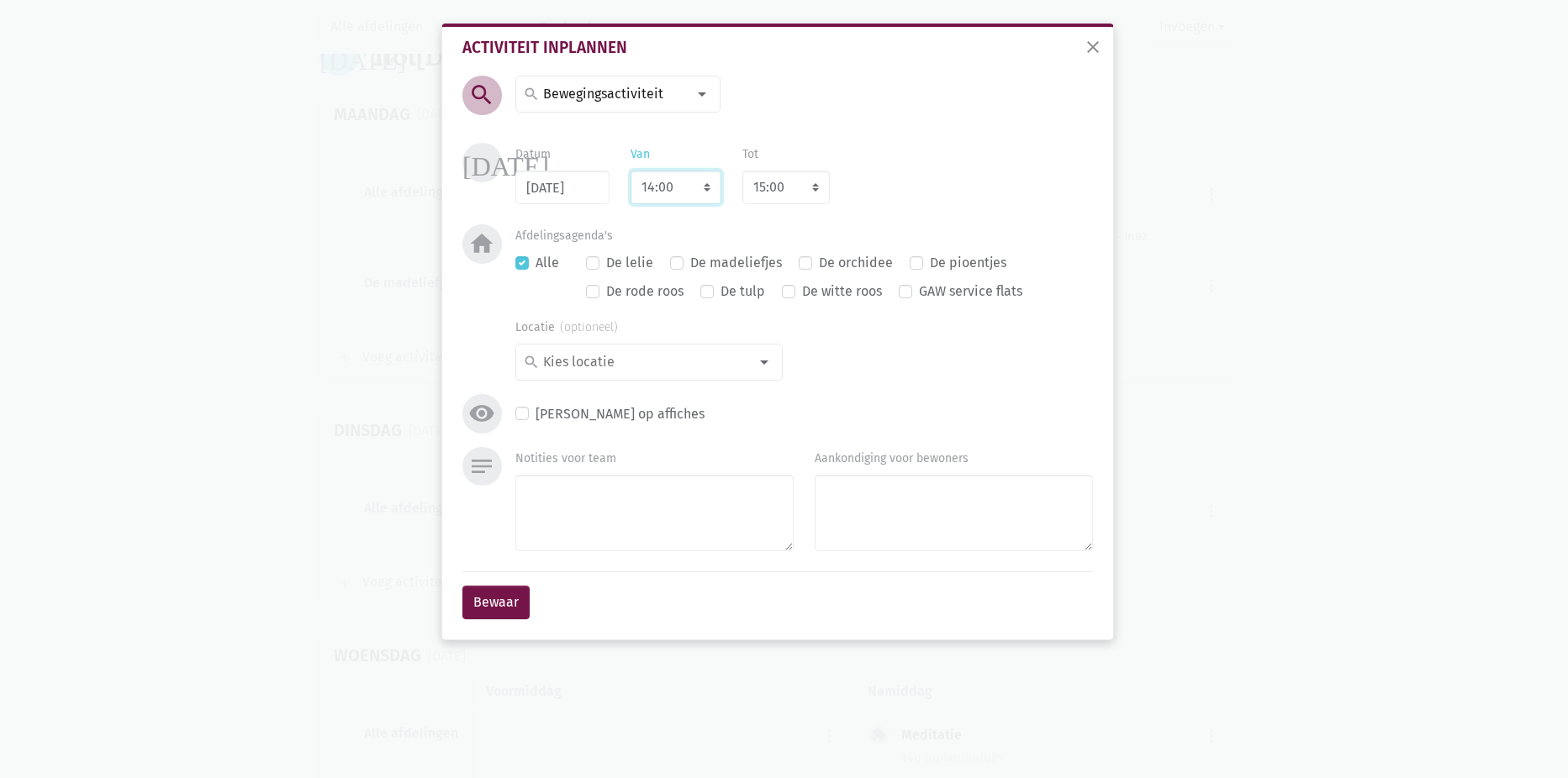
click at [685, 199] on select "7:00 7:15 7:30 7:45 8:00 8:15 8:30 8:45 9:00 9:15 9:30 9:45 10:00 10:15 10:30 1…" at bounding box center [676, 187] width 91 height 34
select select "10:30"
click at [631, 170] on select "7:00 7:15 7:30 7:45 8:00 8:15 8:30 8:45 9:00 9:15 9:30 9:45 10:00 10:15 10:30 1…" at bounding box center [676, 187] width 91 height 34
click at [852, 208] on div "[DATE] Datum [DATE] Van 7:00 7:15 7:30 7:45 8:00 8:15 8:30 8:45 9:00 9:15 9:30 …" at bounding box center [777, 183] width 639 height 81
select select "11:30"
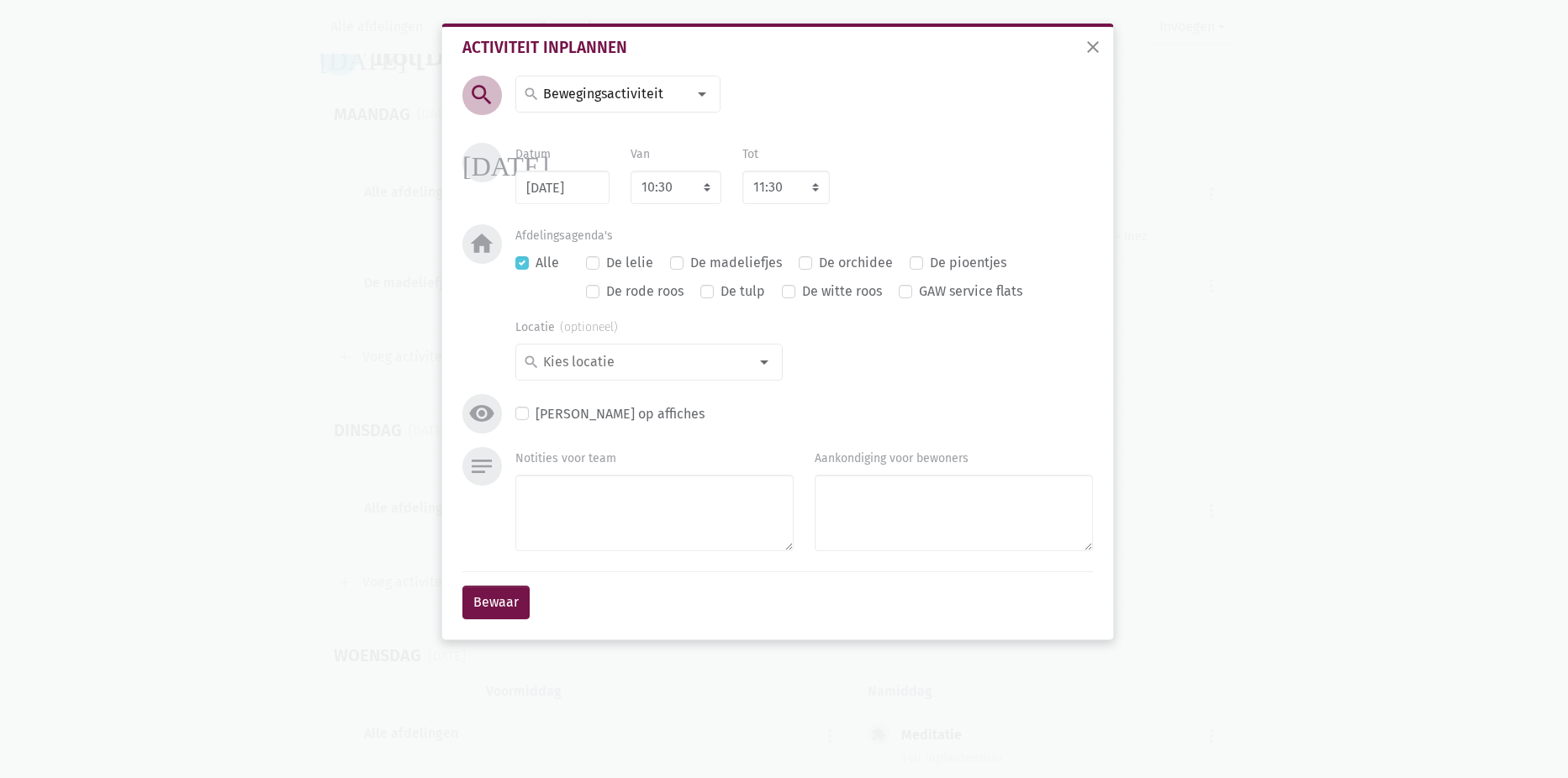
drag, startPoint x: 712, startPoint y: 262, endPoint x: 641, endPoint y: 332, distance: 99.7
click at [709, 262] on label "De madeliefjes" at bounding box center [736, 263] width 92 height 22
click at [684, 262] on input "De madeliefjes" at bounding box center [676, 261] width 13 height 18
checkbox input "true"
checkbox input "false"
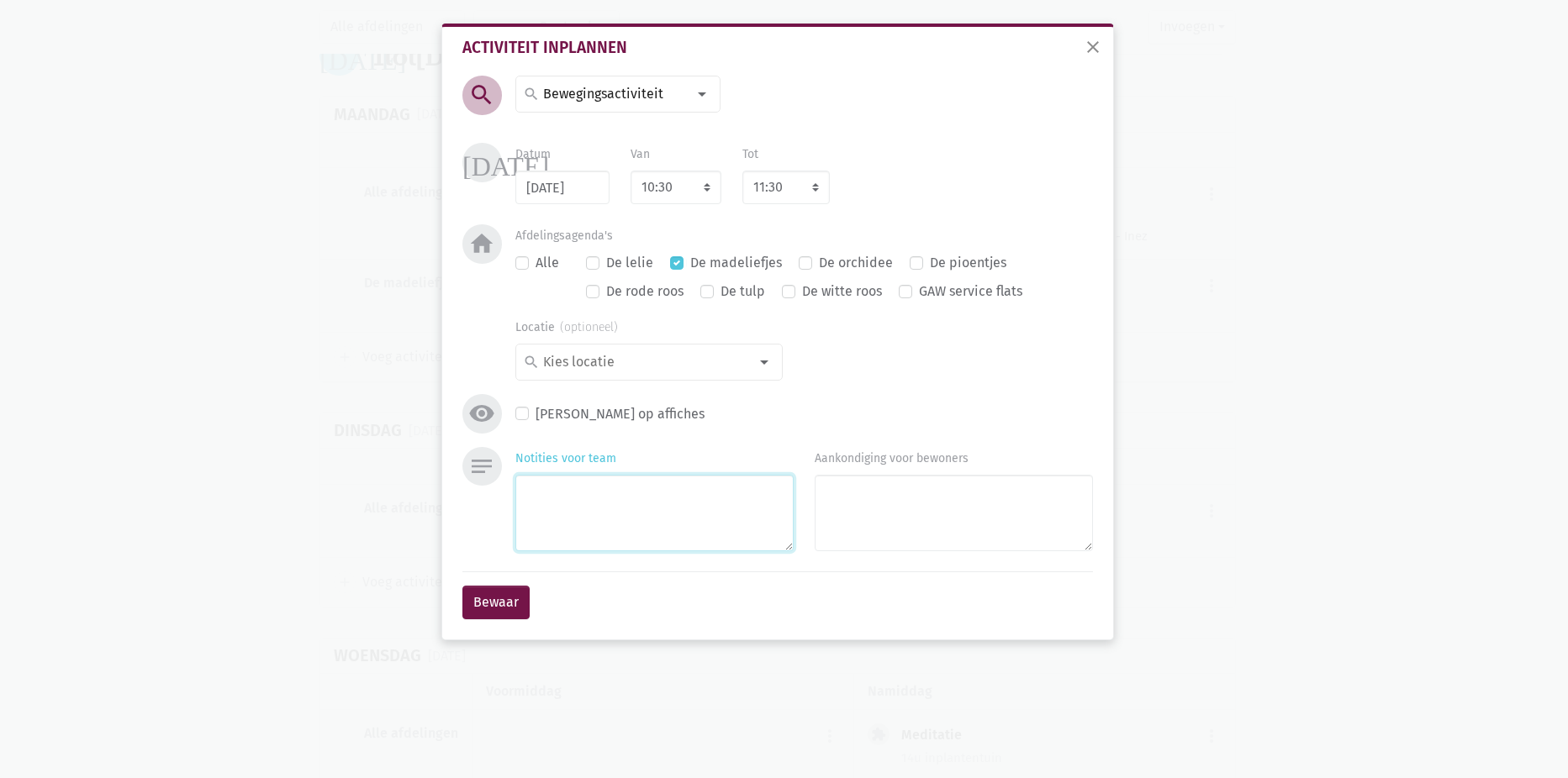
click at [596, 481] on textarea "Notities voor team" at bounding box center [654, 512] width 278 height 77
type textarea "Robbe"
click at [513, 600] on button "Bewaar" at bounding box center [496, 602] width 67 height 34
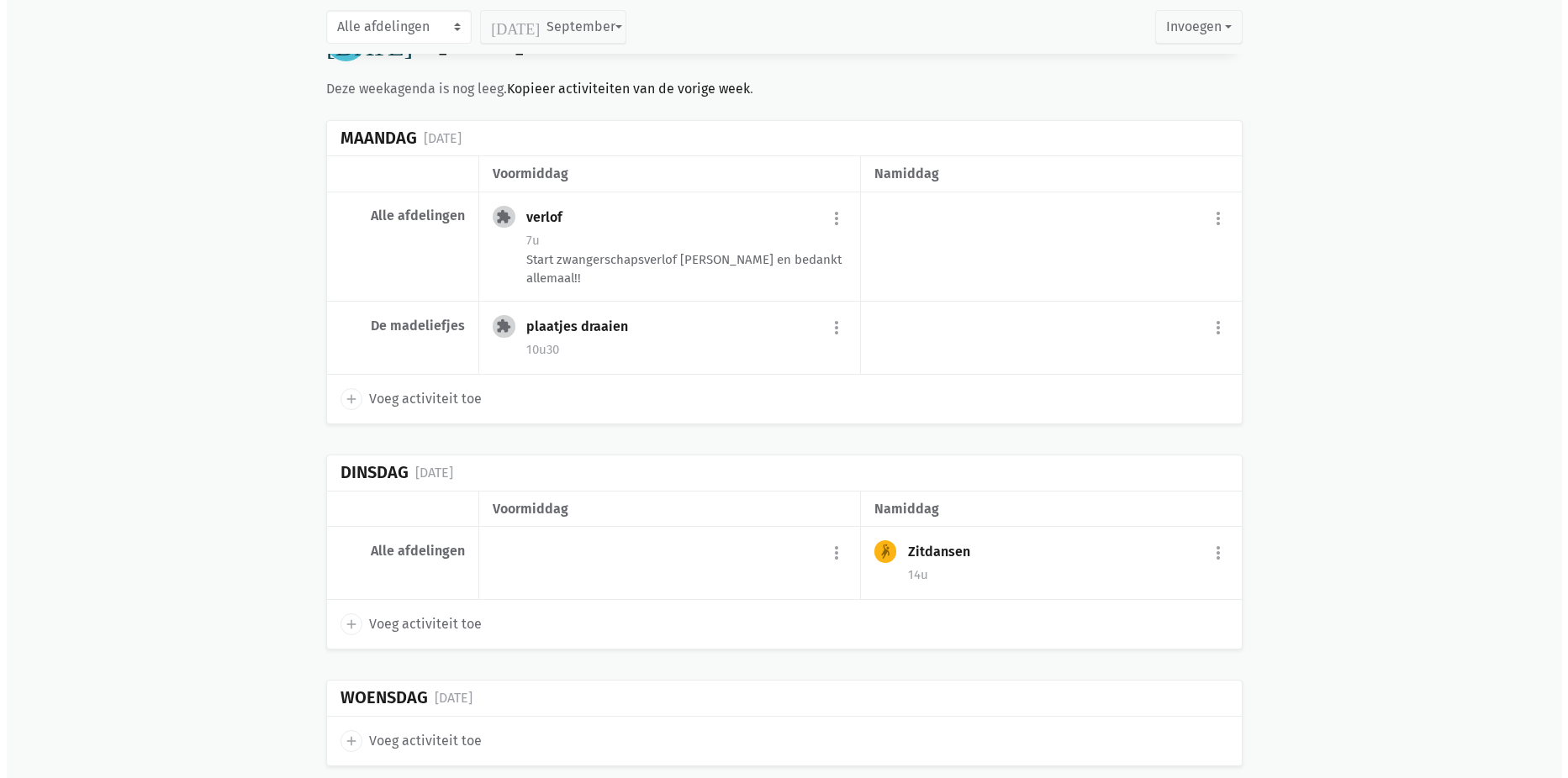
scroll to position [3824, 0]
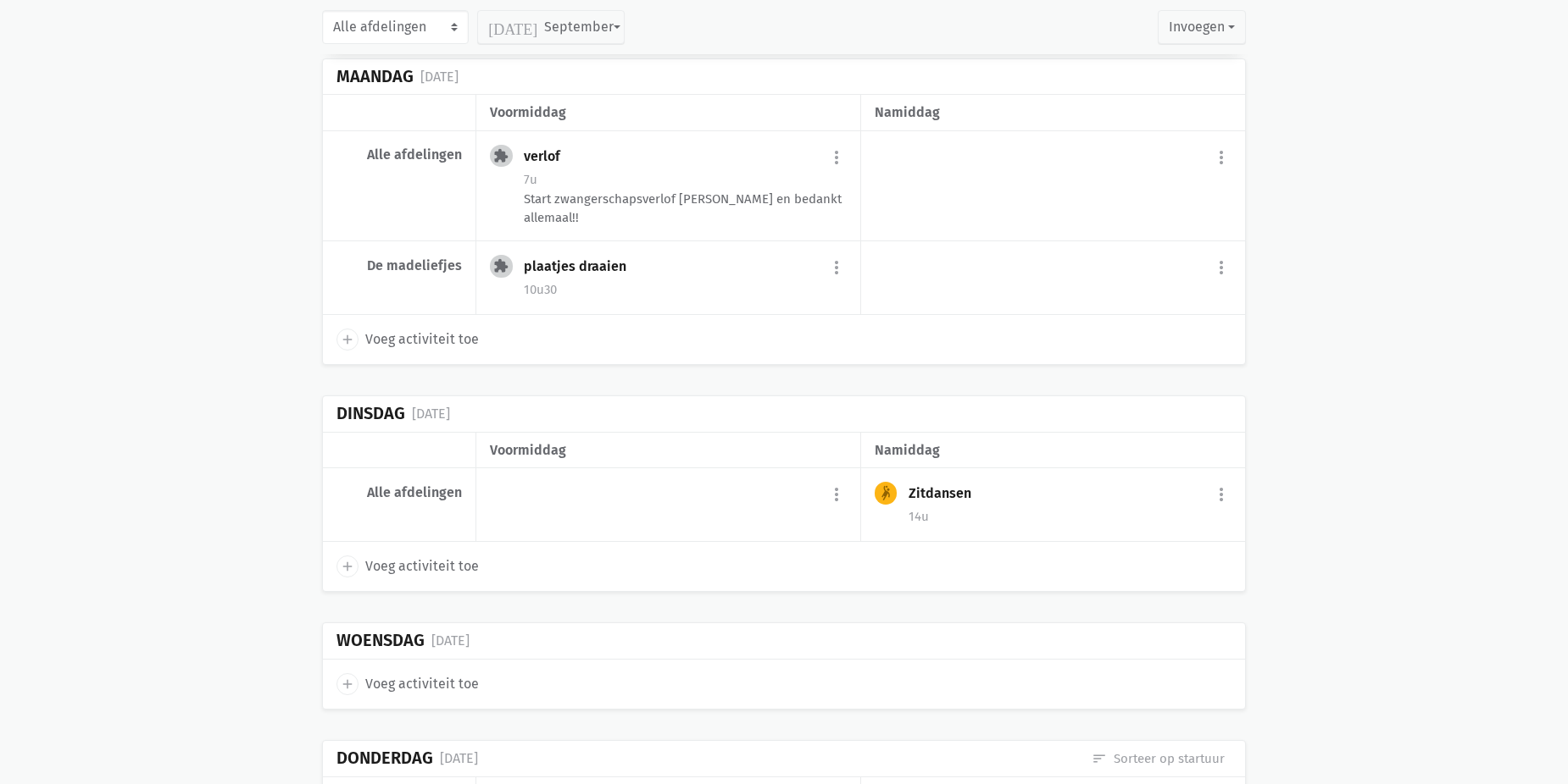
click at [452, 560] on span "Voeg activiteit toe" at bounding box center [422, 566] width 114 height 22
select select "14:00"
select select "15:00"
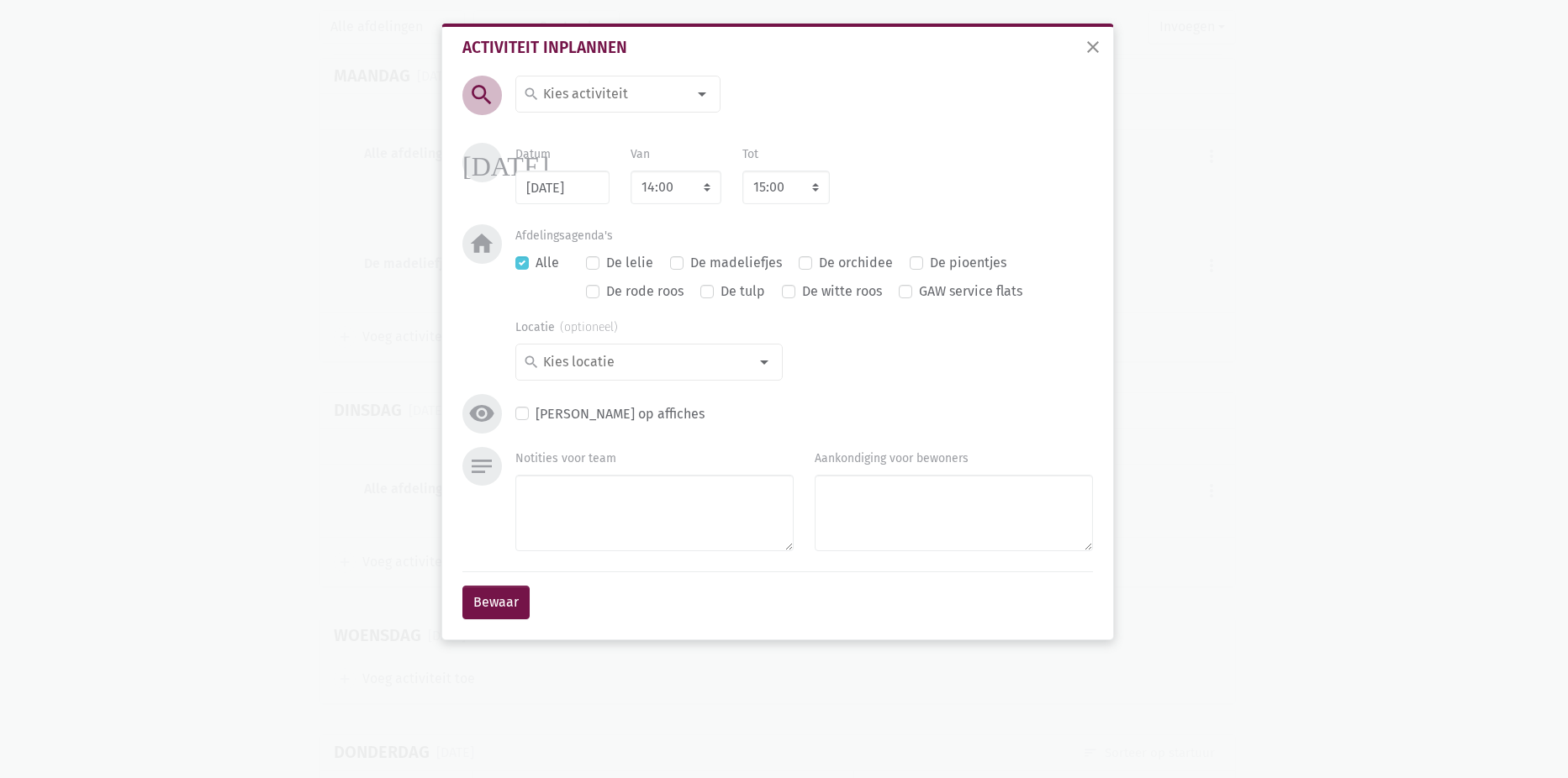
click at [605, 91] on input at bounding box center [613, 94] width 146 height 22
type input "beweg"
click at [605, 131] on label "Bewegingsactiviteit" at bounding box center [603, 127] width 120 height 22
drag, startPoint x: 674, startPoint y: 183, endPoint x: 681, endPoint y: 205, distance: 23.1
click at [674, 183] on select "7:00 7:15 7:30 7:45 8:00 8:15 8:30 8:45 9:00 9:15 9:30 9:45 10:00 10:15 10:30 1…" at bounding box center [676, 187] width 91 height 34
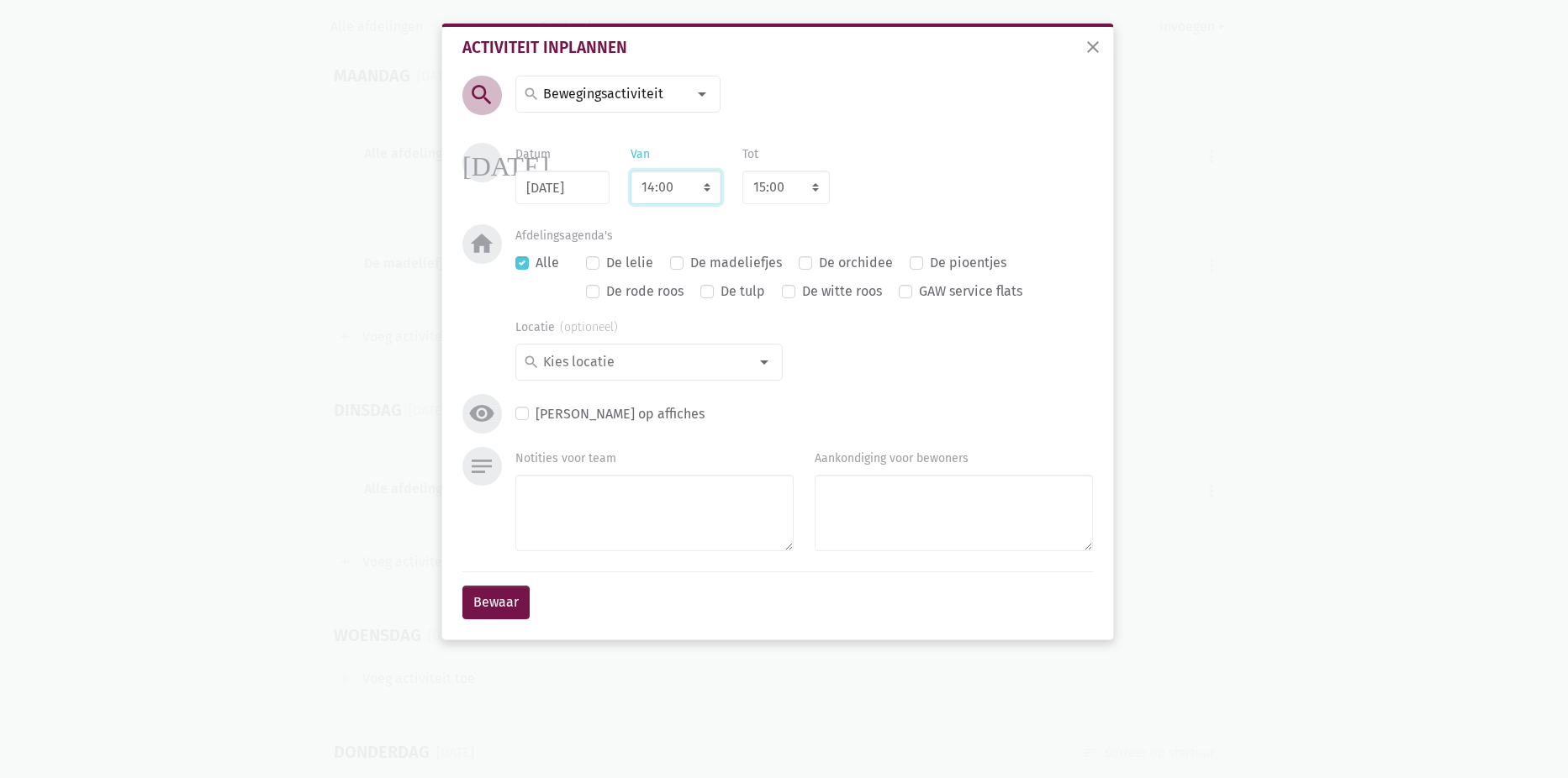
select select "10:30"
click at [631, 170] on select "7:00 7:15 7:30 7:45 8:00 8:15 8:30 8:45 9:00 9:15 9:30 9:45 10:00 10:15 10:30 1…" at bounding box center [676, 187] width 91 height 34
click at [828, 231] on div "Afdelingsagenda's Alle De lelie De madeliefjes De orchidee De pioentjes De rode…" at bounding box center [804, 266] width 578 height 85
select select "11:30"
click at [731, 266] on label "De madeliefjes" at bounding box center [736, 263] width 92 height 22
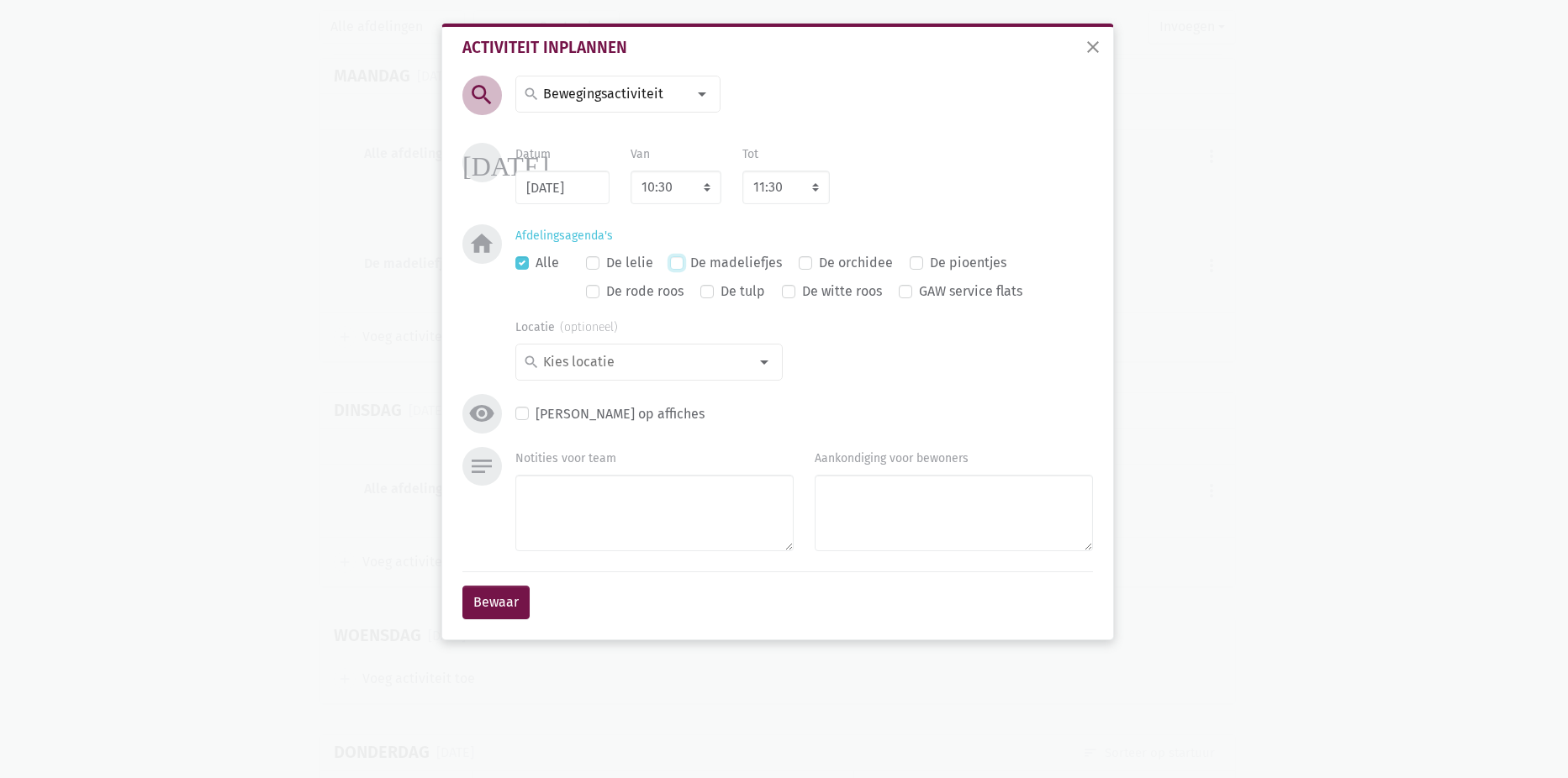
click at [684, 266] on input "De madeliefjes" at bounding box center [676, 261] width 13 height 18
checkbox input "true"
checkbox input "false"
click at [647, 497] on textarea "Notities voor team" at bounding box center [654, 512] width 278 height 77
type textarea "Robbe"
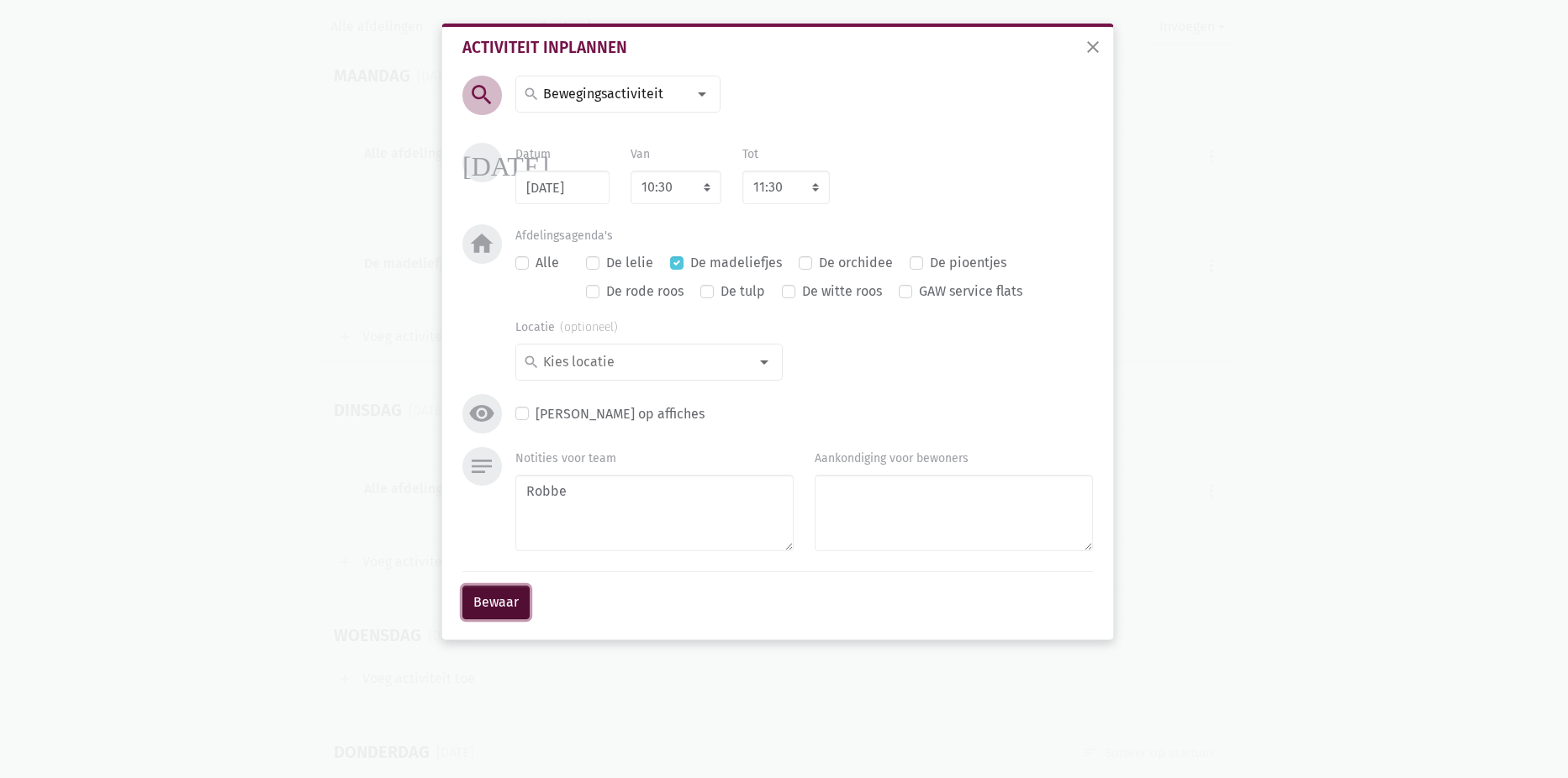
click at [506, 595] on button "Bewaar" at bounding box center [496, 602] width 67 height 34
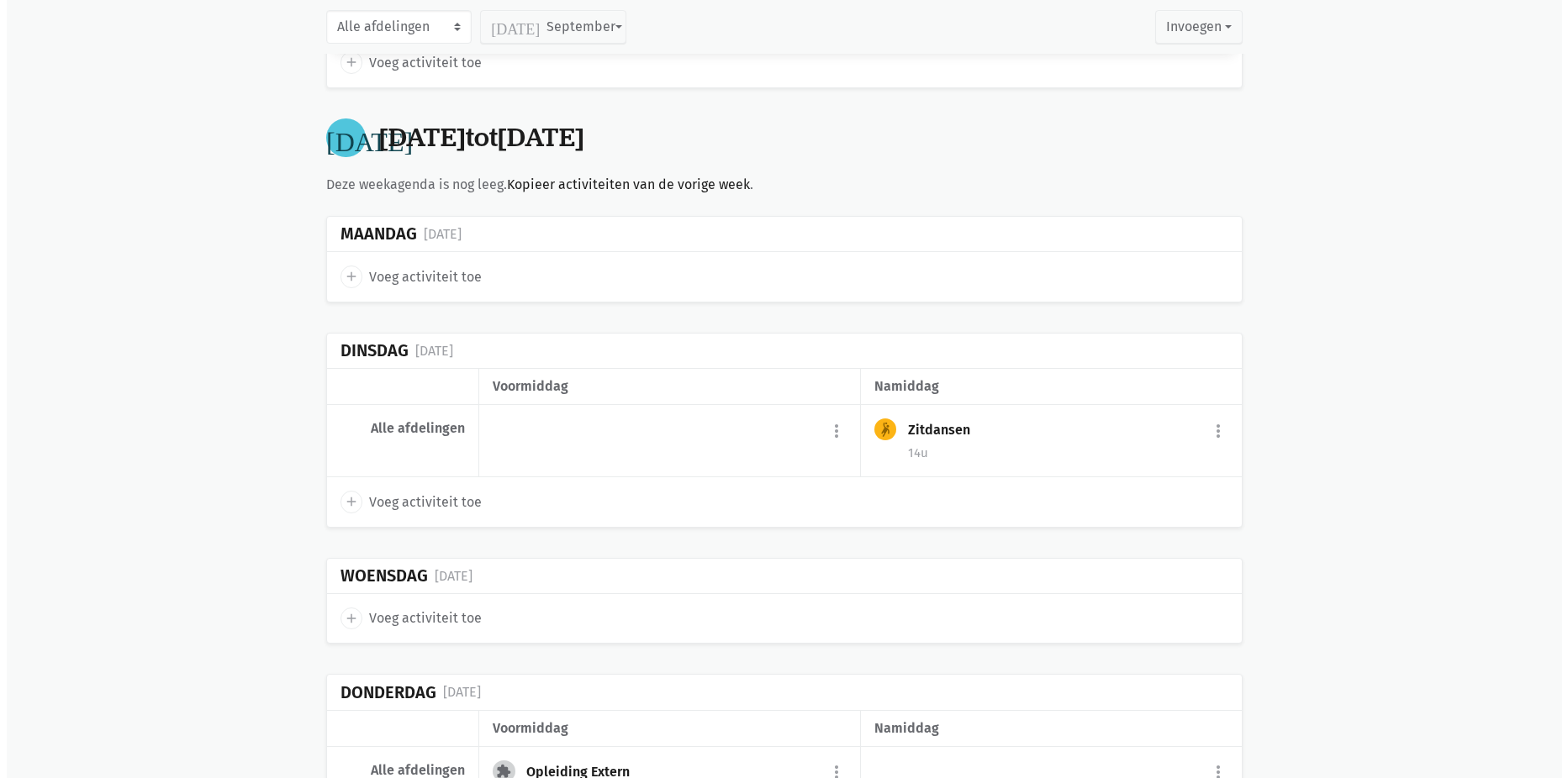
scroll to position [6787, 0]
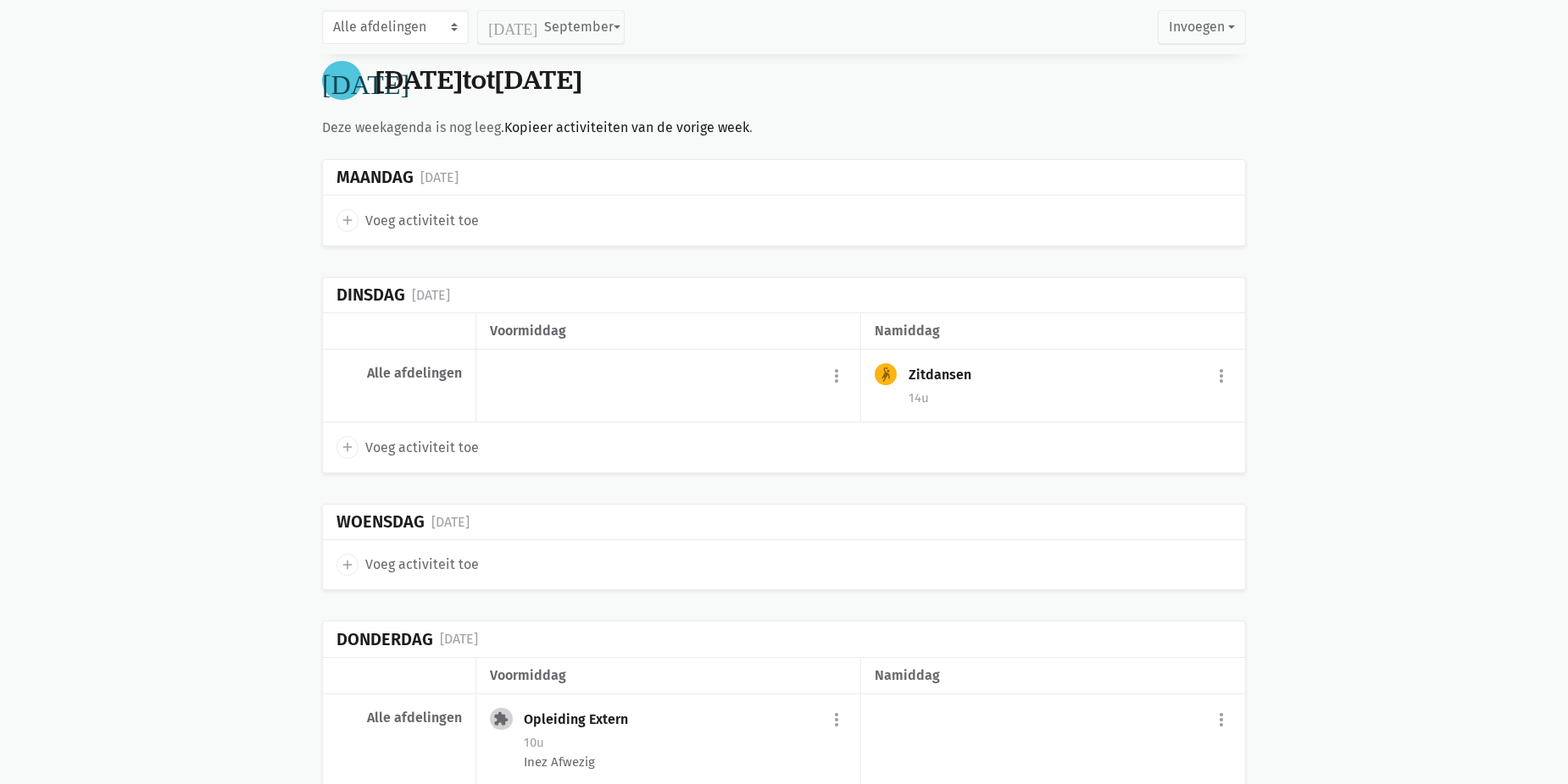
click at [436, 449] on span "Voeg activiteit toe" at bounding box center [422, 448] width 114 height 22
select select "14:00"
select select "15:00"
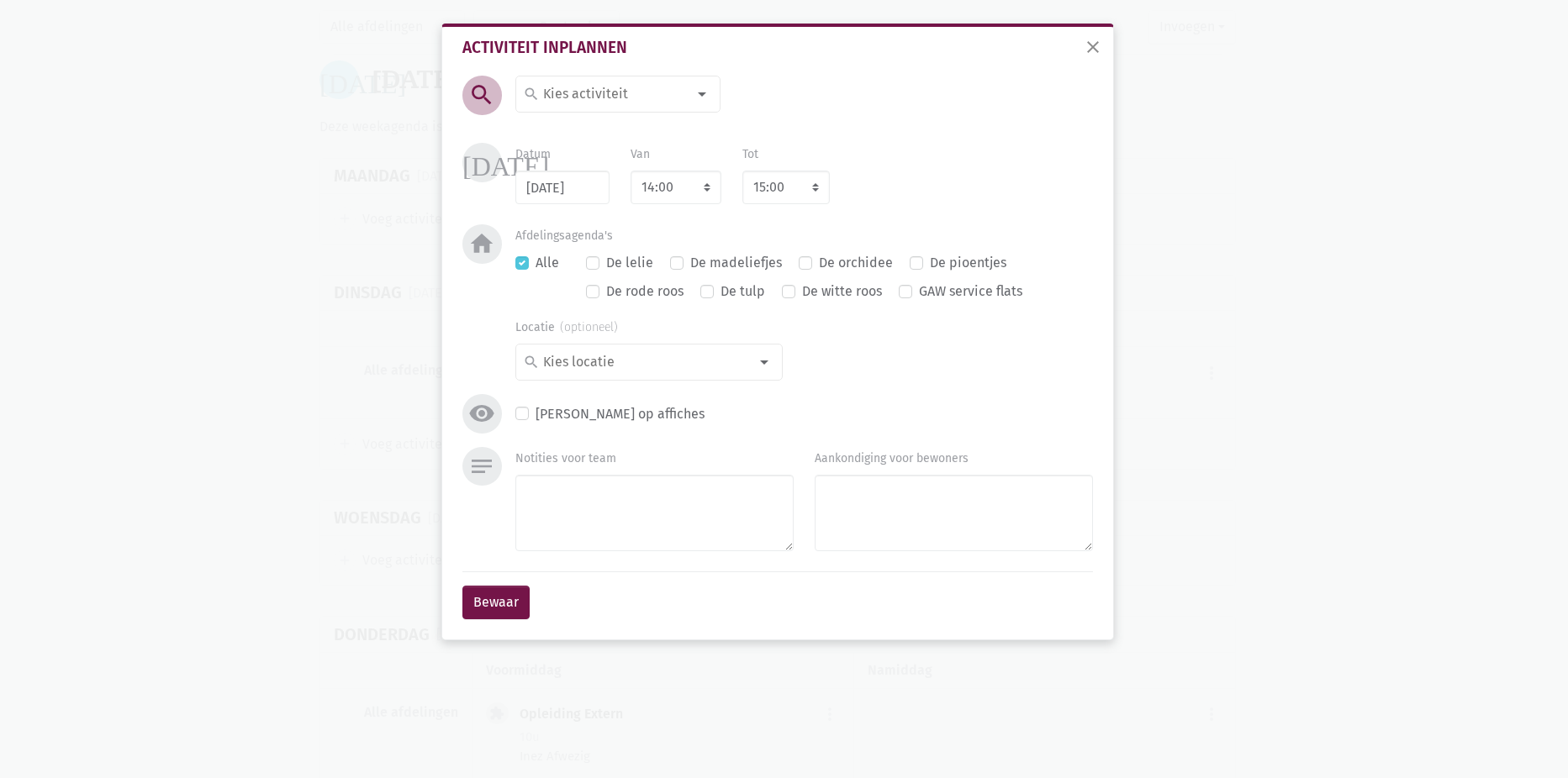
click at [587, 96] on input at bounding box center [613, 94] width 146 height 22
type input "beweg"
click at [589, 125] on label "Bewegingsactiviteit" at bounding box center [603, 127] width 120 height 22
drag, startPoint x: 672, startPoint y: 190, endPoint x: 673, endPoint y: 206, distance: 16.0
click at [672, 190] on select "7:00 7:15 7:30 7:45 8:00 8:15 8:30 8:45 9:00 9:15 9:30 9:45 10:00 10:15 10:30 1…" at bounding box center [676, 187] width 91 height 34
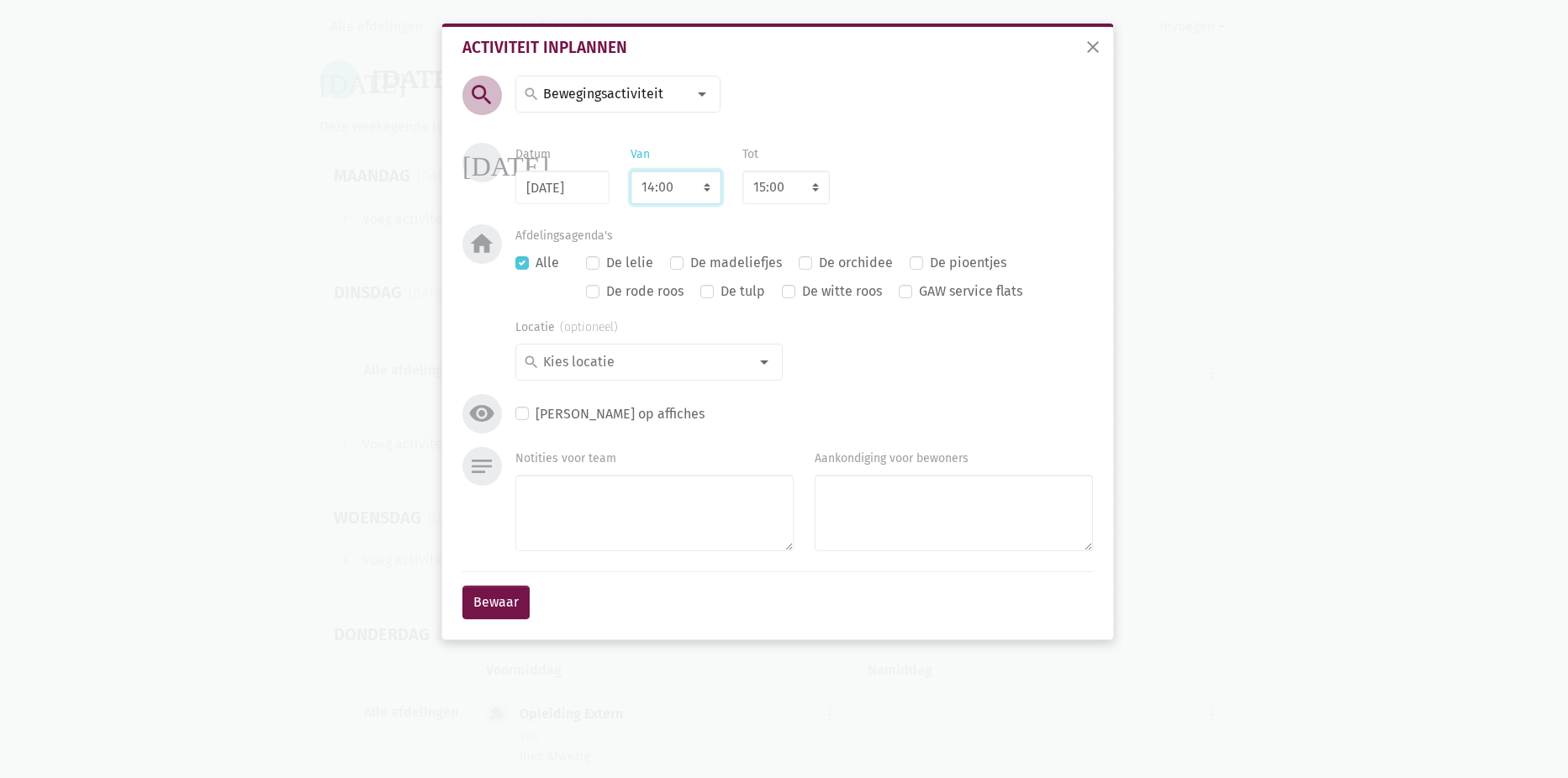
select select "10:30"
click at [631, 170] on select "7:00 7:15 7:30 7:45 8:00 8:15 8:30 8:45 9:00 9:15 9:30 9:45 10:00 10:15 10:30 1…" at bounding box center [676, 187] width 91 height 34
click at [835, 200] on div "Tot 8:00 8:15 8:30 8:45 9:00 9:15 9:30 9:45 10:00 10:15 10:30 10:45 11:00 11:15…" at bounding box center [785, 174] width 109 height 62
select select "11:30"
click at [739, 271] on label "De madeliefjes" at bounding box center [736, 263] width 92 height 22
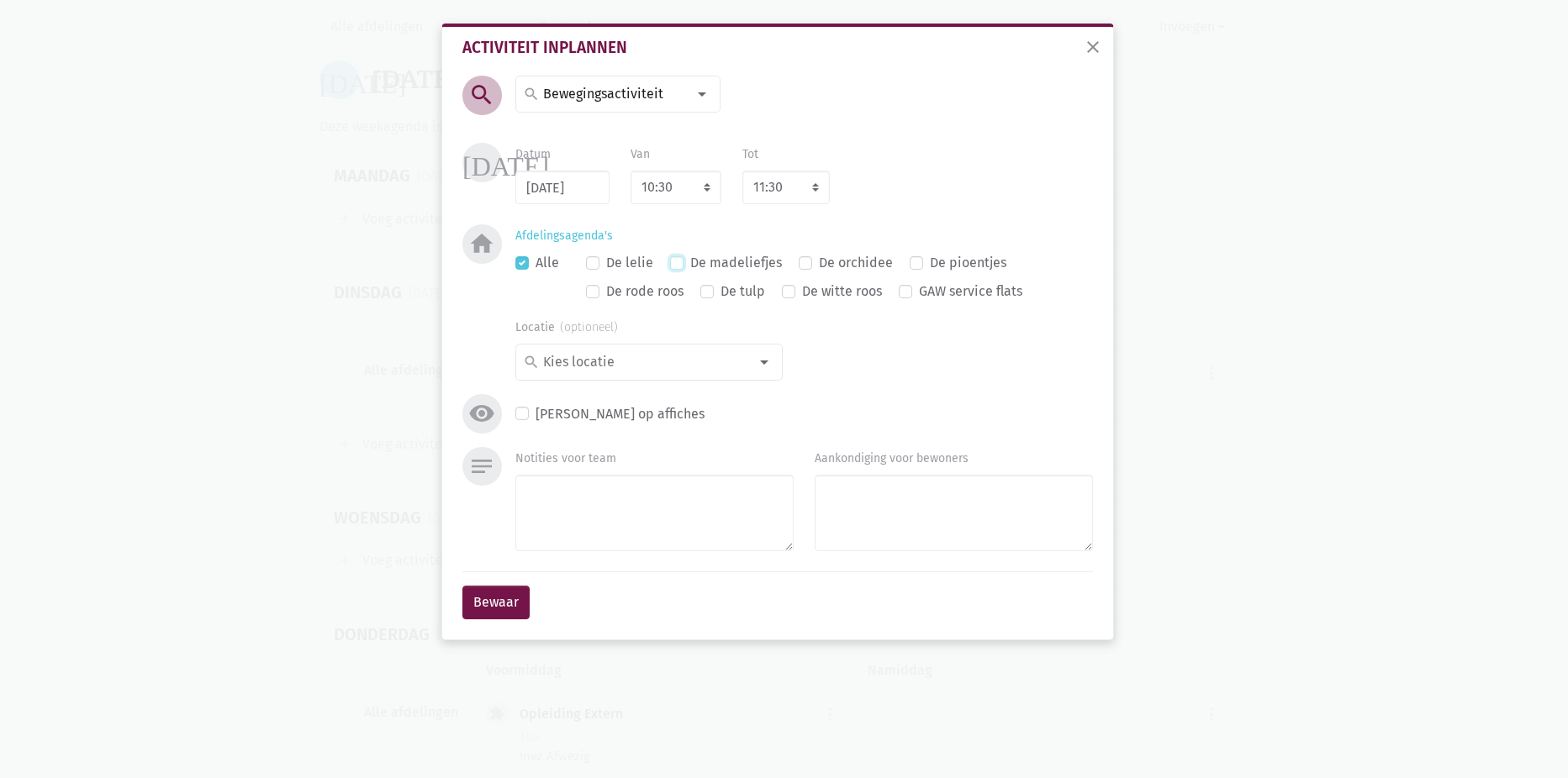
click at [684, 270] on input "De madeliefjes" at bounding box center [676, 261] width 13 height 18
checkbox input "true"
checkbox input "false"
drag, startPoint x: 574, startPoint y: 534, endPoint x: 563, endPoint y: 542, distance: 13.6
click at [566, 540] on textarea "Notities voor team" at bounding box center [654, 512] width 278 height 77
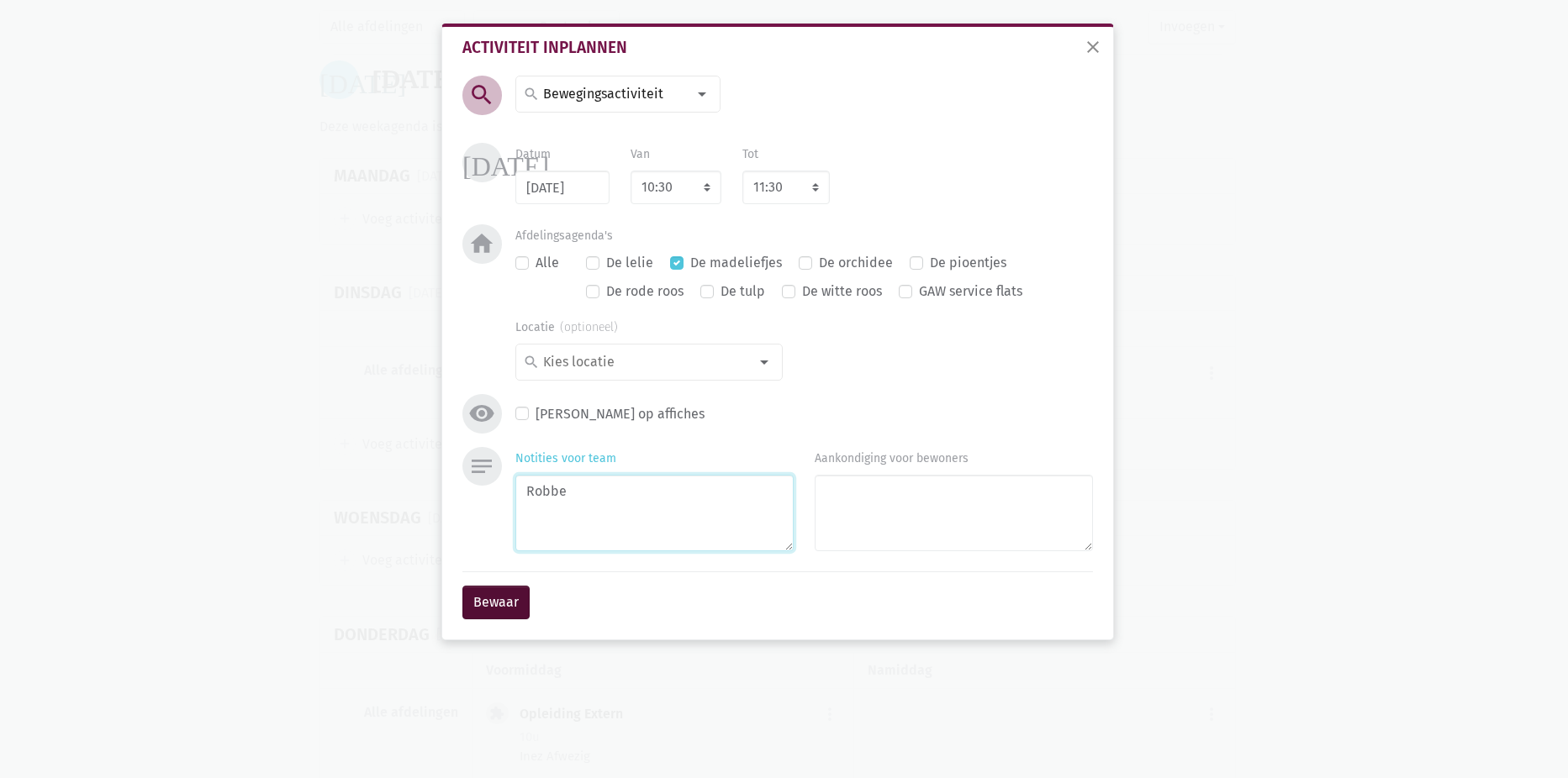
type textarea "Robbe"
click at [506, 606] on button "Bewaar" at bounding box center [496, 602] width 67 height 34
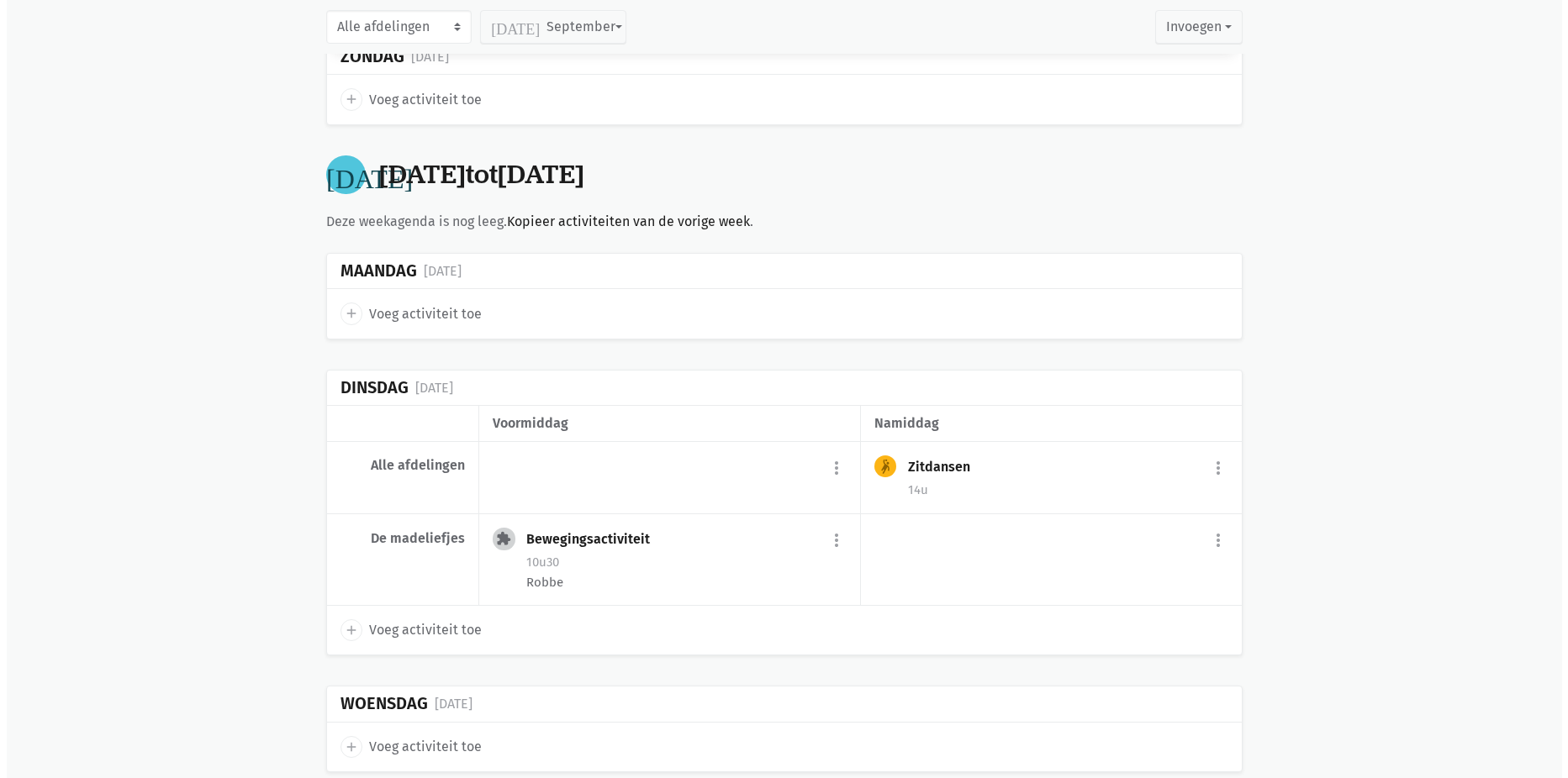
scroll to position [6692, 0]
click at [461, 313] on span "Voeg activiteit toe" at bounding box center [419, 315] width 113 height 22
select select "14:00"
select select "15:00"
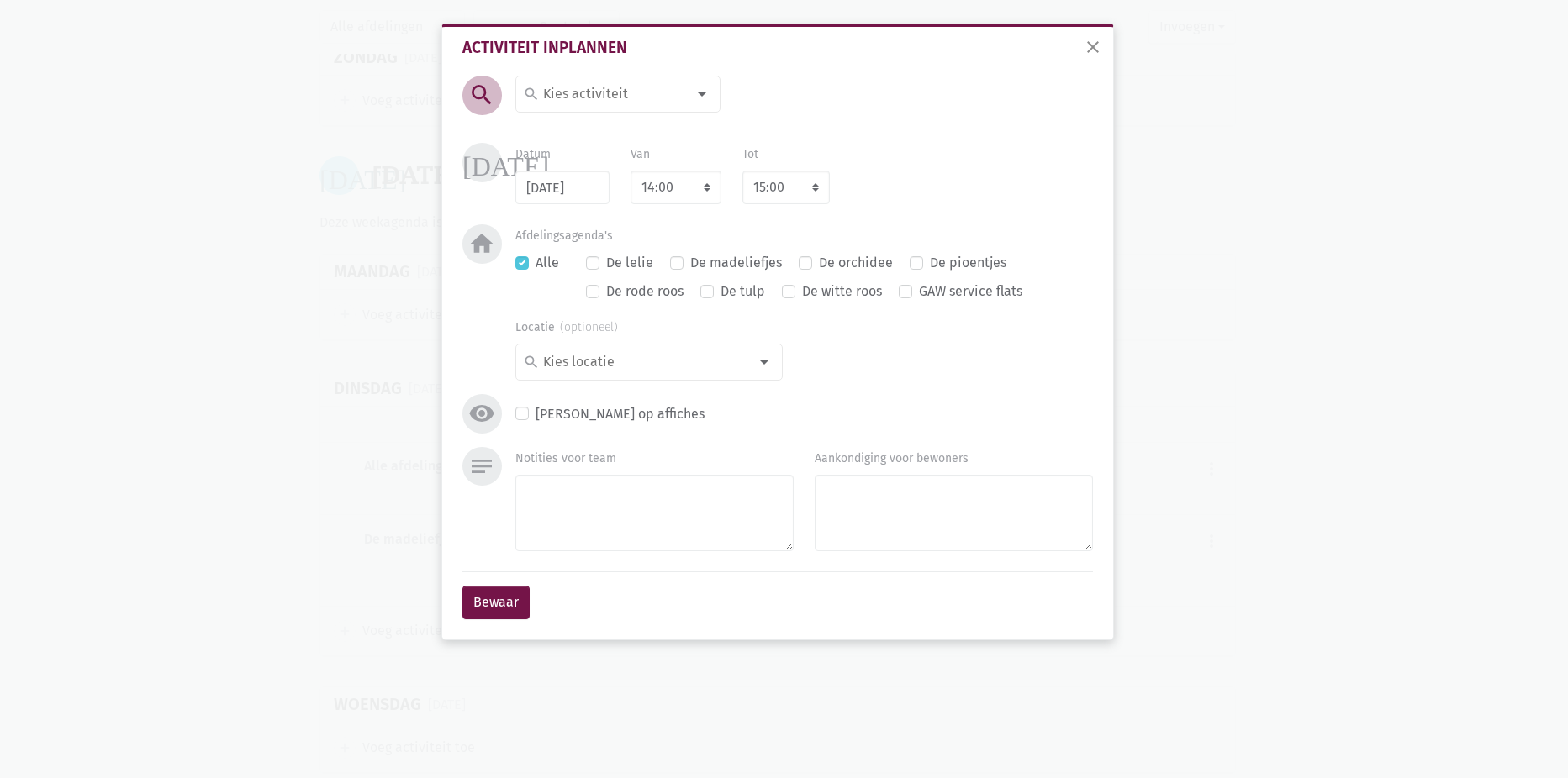
click at [571, 90] on input at bounding box center [613, 94] width 146 height 22
type input "plaat"
click at [609, 127] on label "plaatjes draaien" at bounding box center [592, 127] width 100 height 22
drag, startPoint x: 681, startPoint y: 191, endPoint x: 686, endPoint y: 206, distance: 15.8
click at [681, 191] on select "7:00 7:15 7:30 7:45 8:00 8:15 8:30 8:45 9:00 9:15 9:30 9:45 10:00 10:15 10:30 1…" at bounding box center [676, 187] width 91 height 34
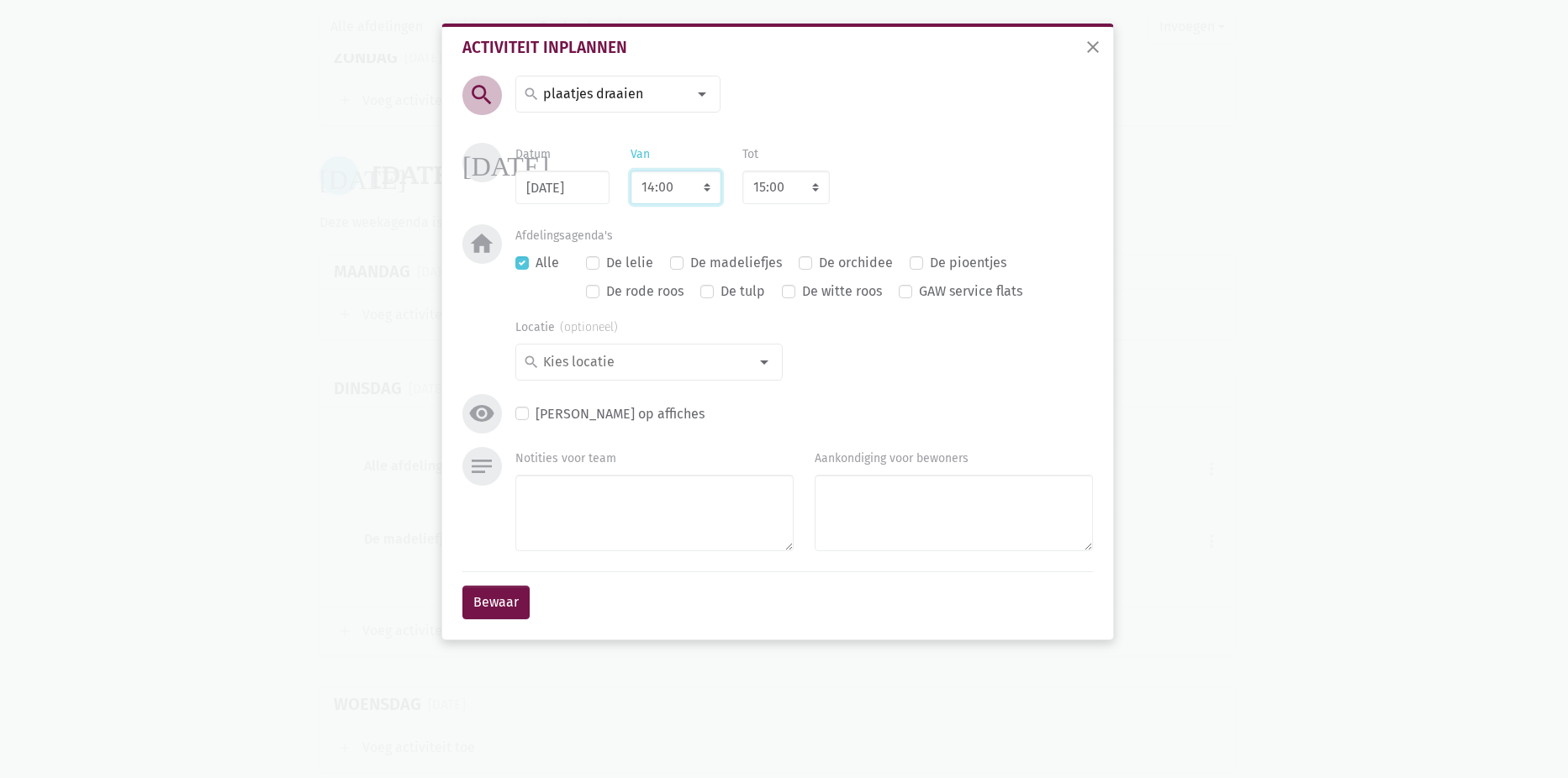
select select "10:30"
click at [631, 170] on select "7:00 7:15 7:30 7:45 8:00 8:15 8:30 8:45 9:00 9:15 9:30 9:45 10:00 10:15 10:30 1…" at bounding box center [676, 187] width 91 height 34
click at [844, 215] on div "[DATE] Datum [DATE] Van 7:00 7:15 7:30 7:45 8:00 8:15 8:30 8:45 9:00 9:15 9:30 …" at bounding box center [777, 183] width 639 height 81
select select "11:30"
click at [727, 264] on label "De madeliefjes" at bounding box center [736, 263] width 92 height 22
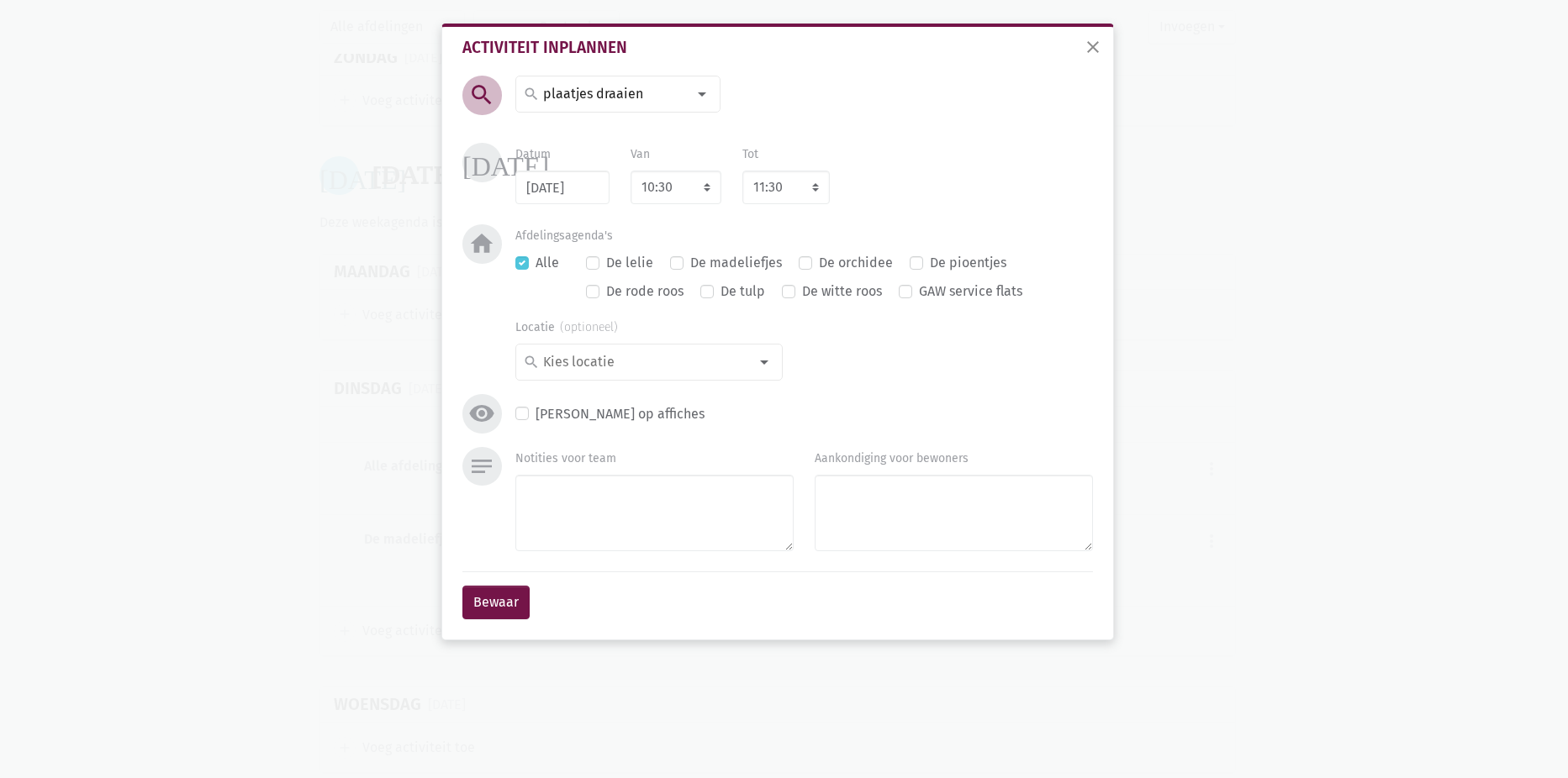
click at [684, 264] on input "De madeliefjes" at bounding box center [676, 261] width 13 height 18
checkbox input "true"
checkbox input "false"
click at [488, 606] on button "Bewaar" at bounding box center [496, 602] width 67 height 34
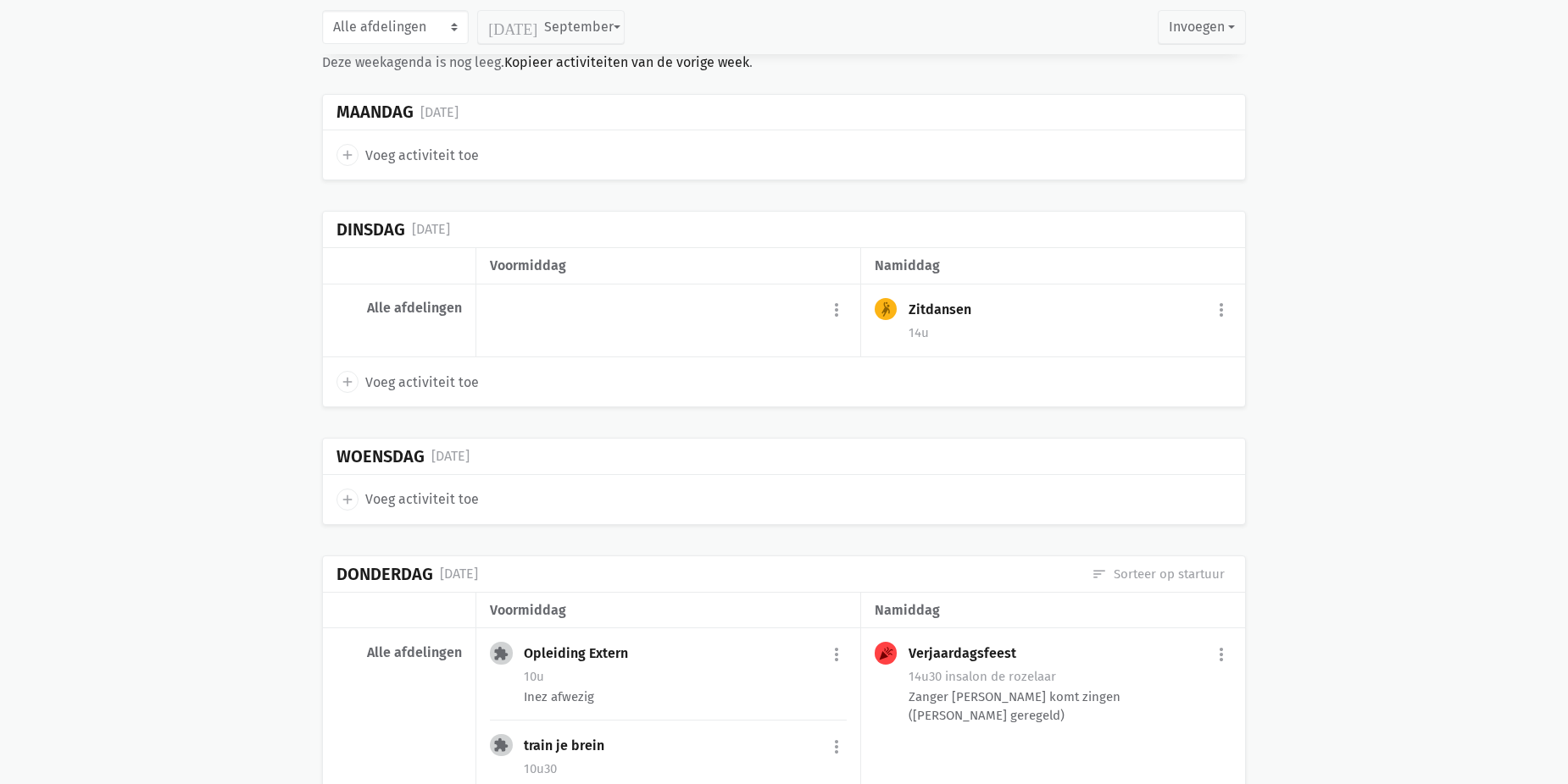
scroll to position [5478, 0]
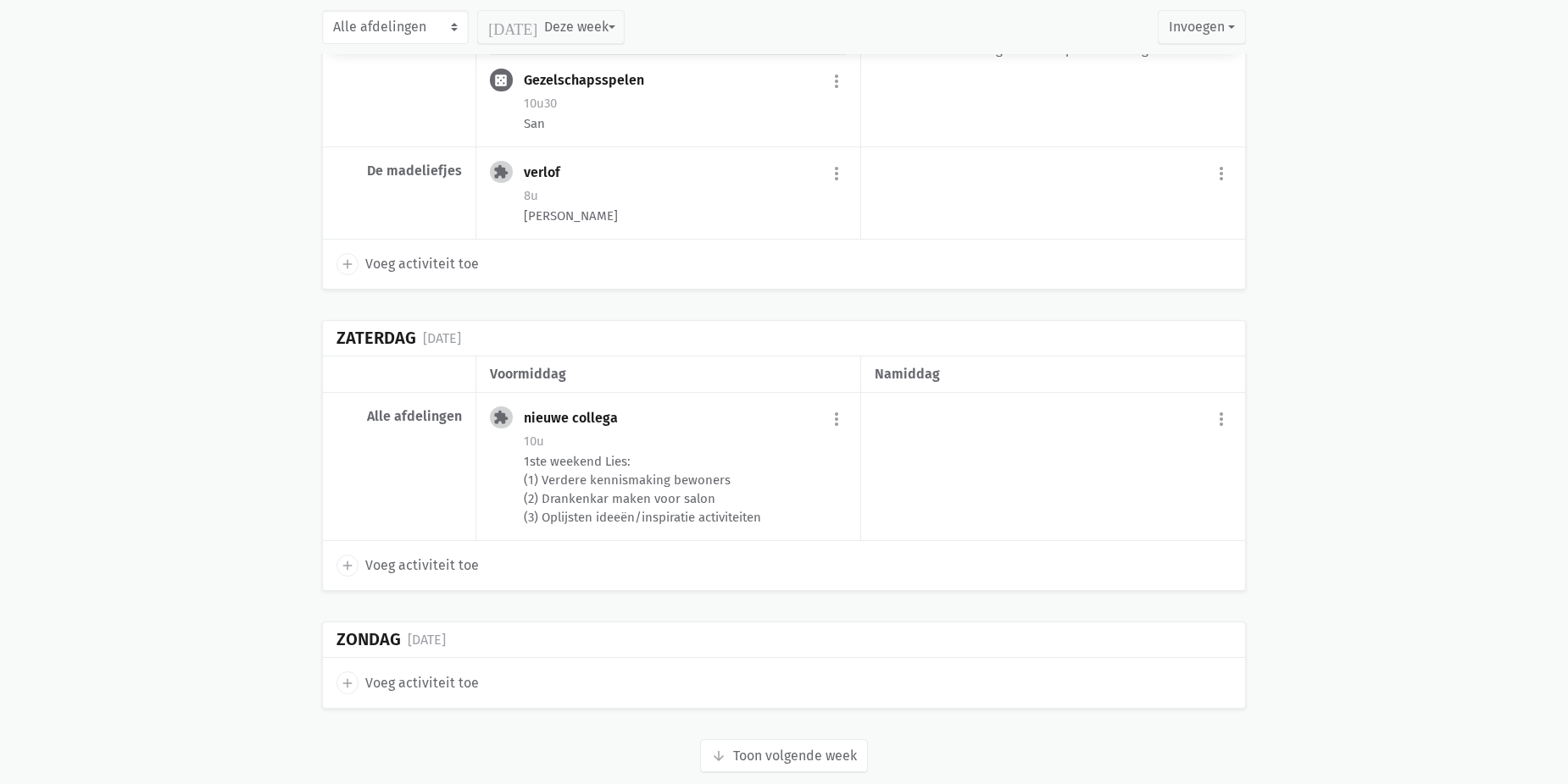
scroll to position [4127, 0]
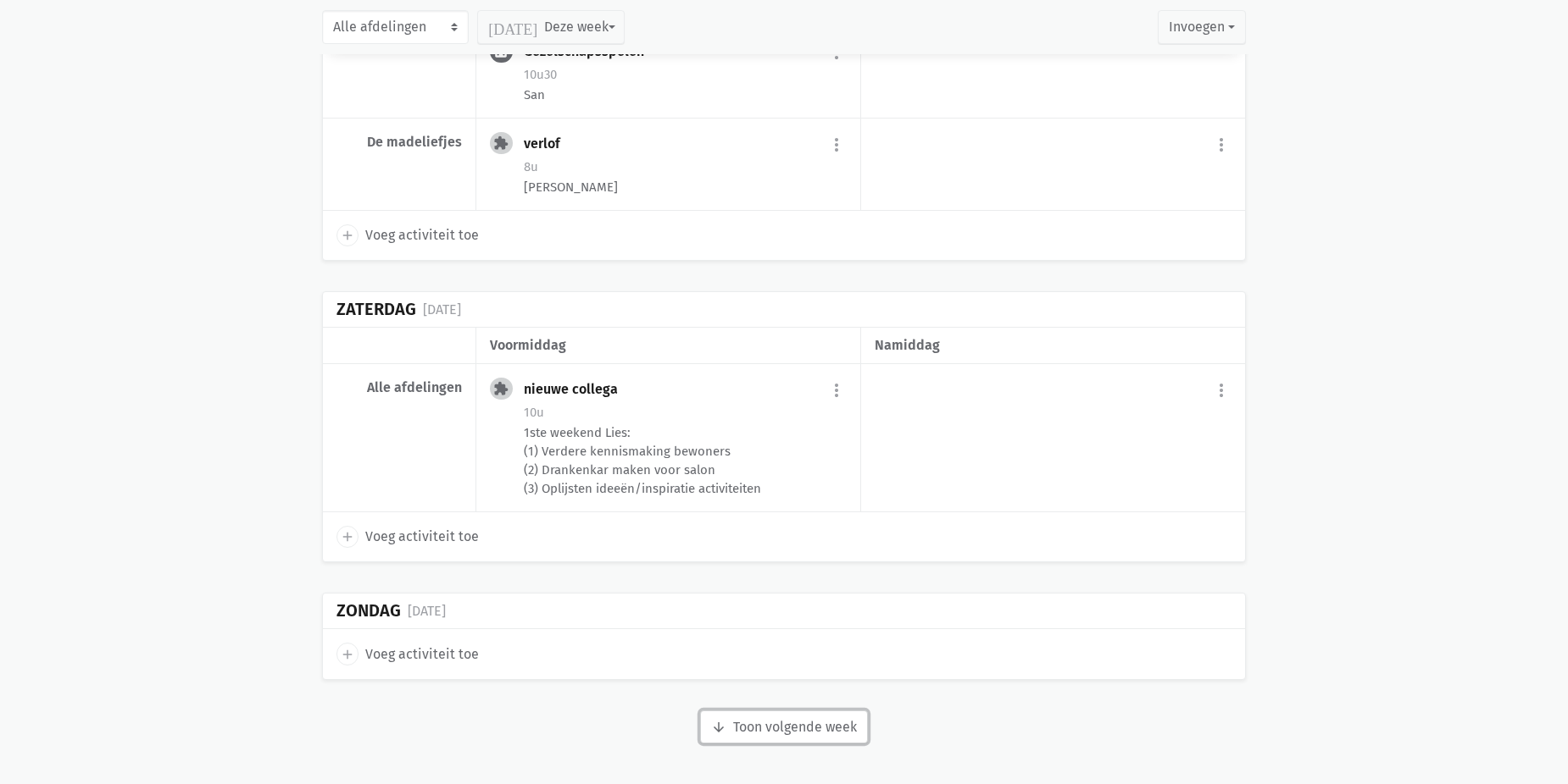
click at [808, 722] on button "arrow_downward Week wordt geladen Toon volgende week" at bounding box center [784, 727] width 168 height 34
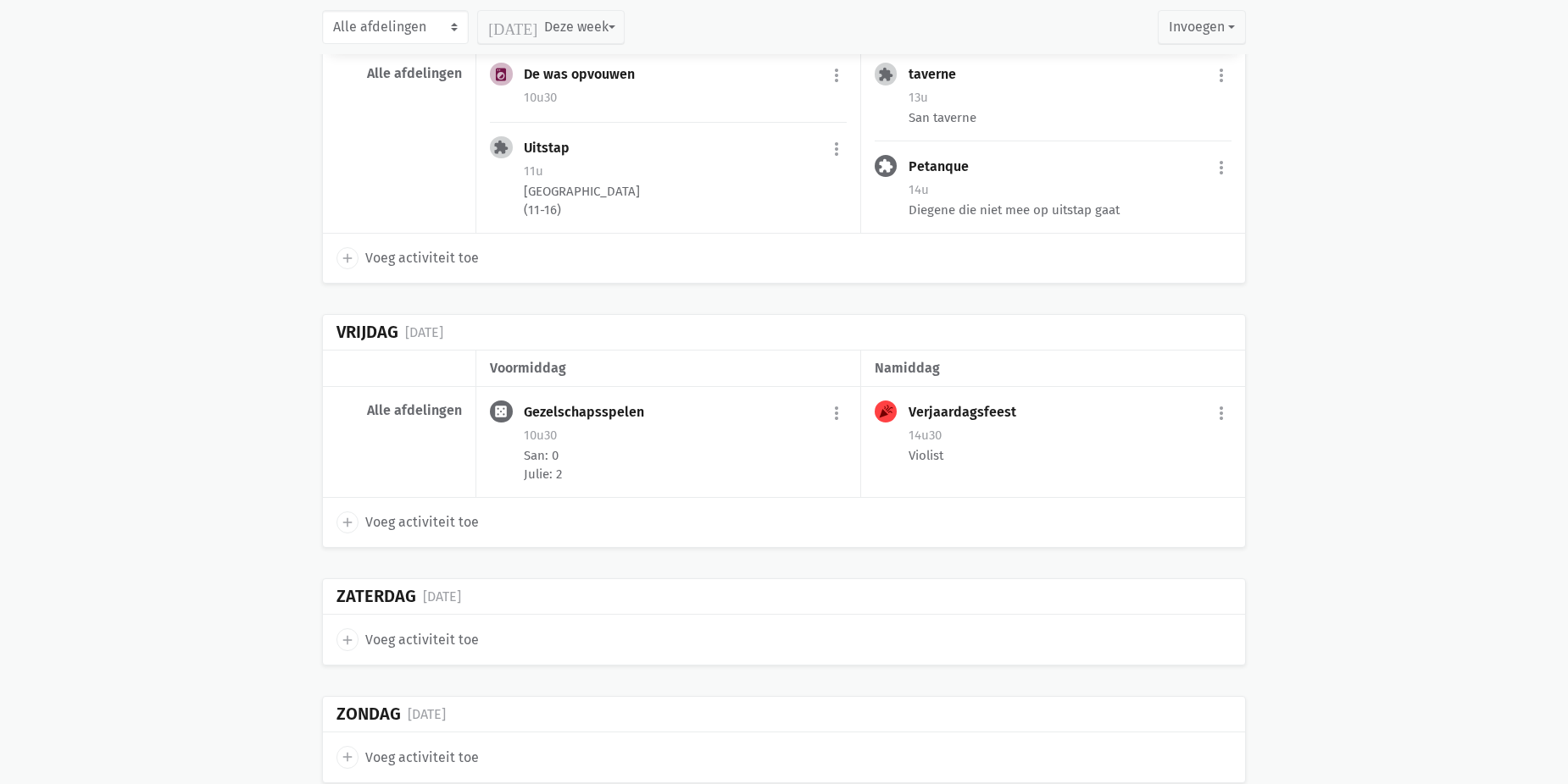
scroll to position [6111, 0]
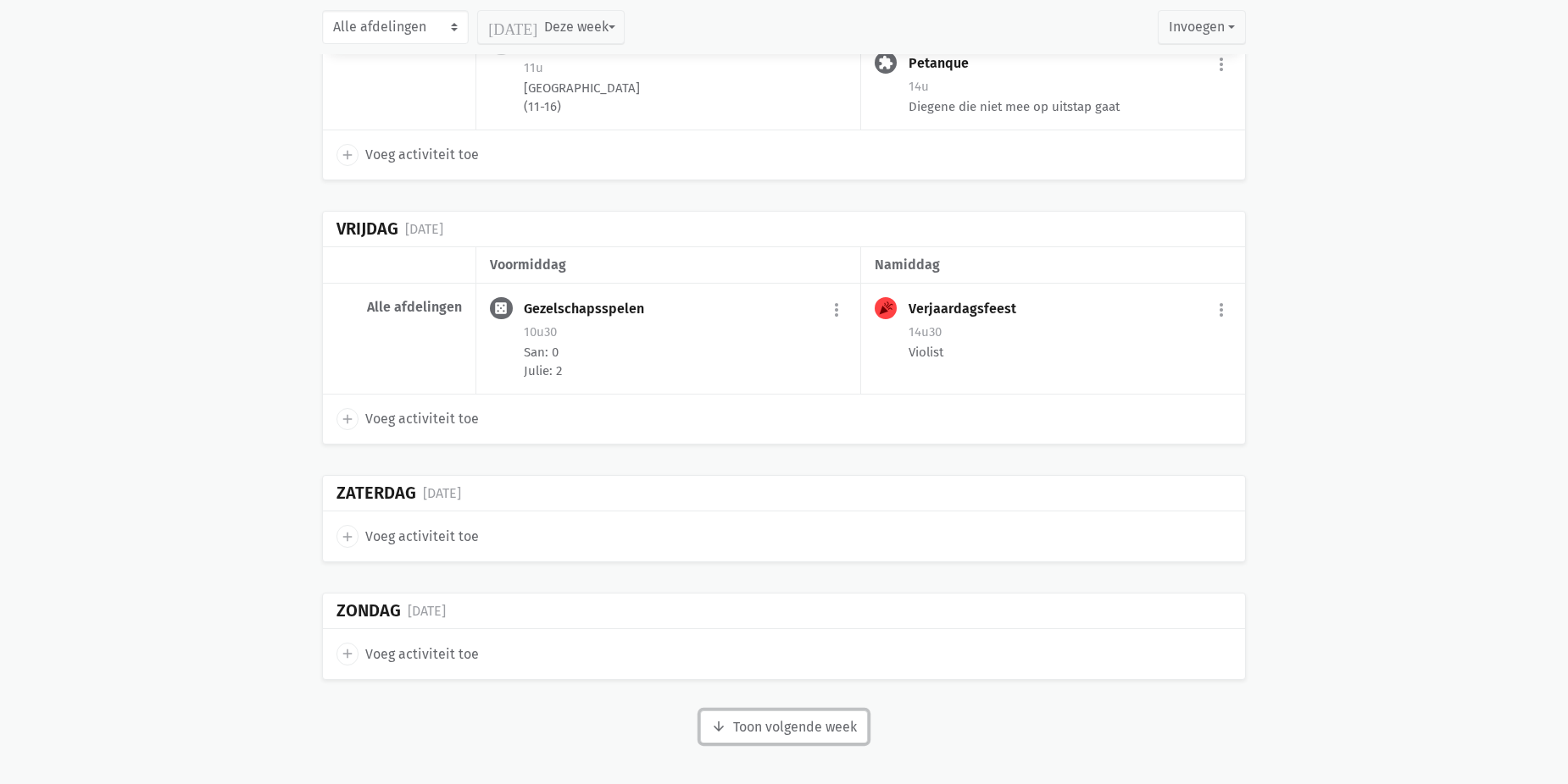
click at [825, 733] on button "arrow_downward Week wordt geladen Toon volgende week" at bounding box center [784, 727] width 168 height 34
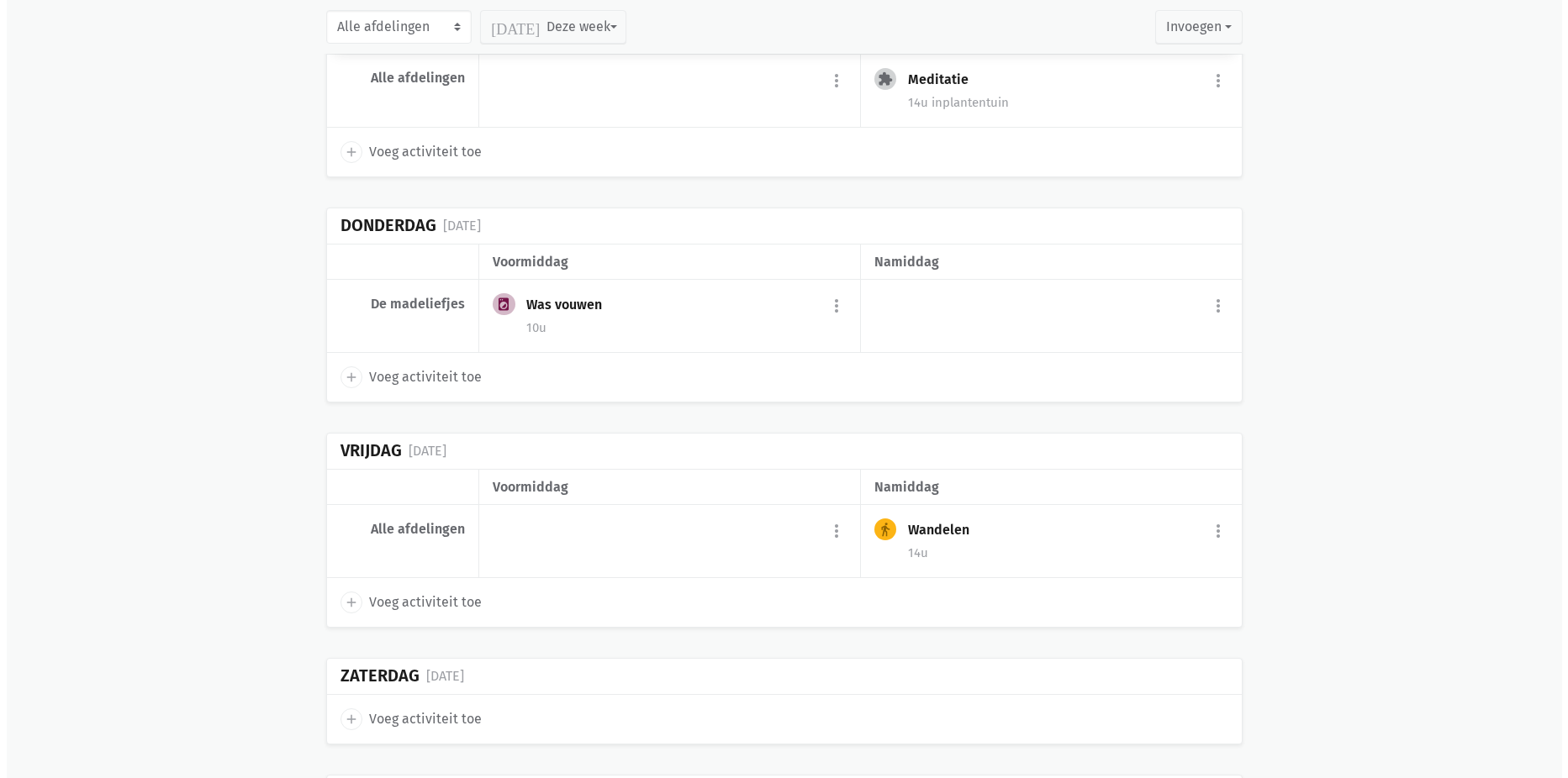
scroll to position [7577, 0]
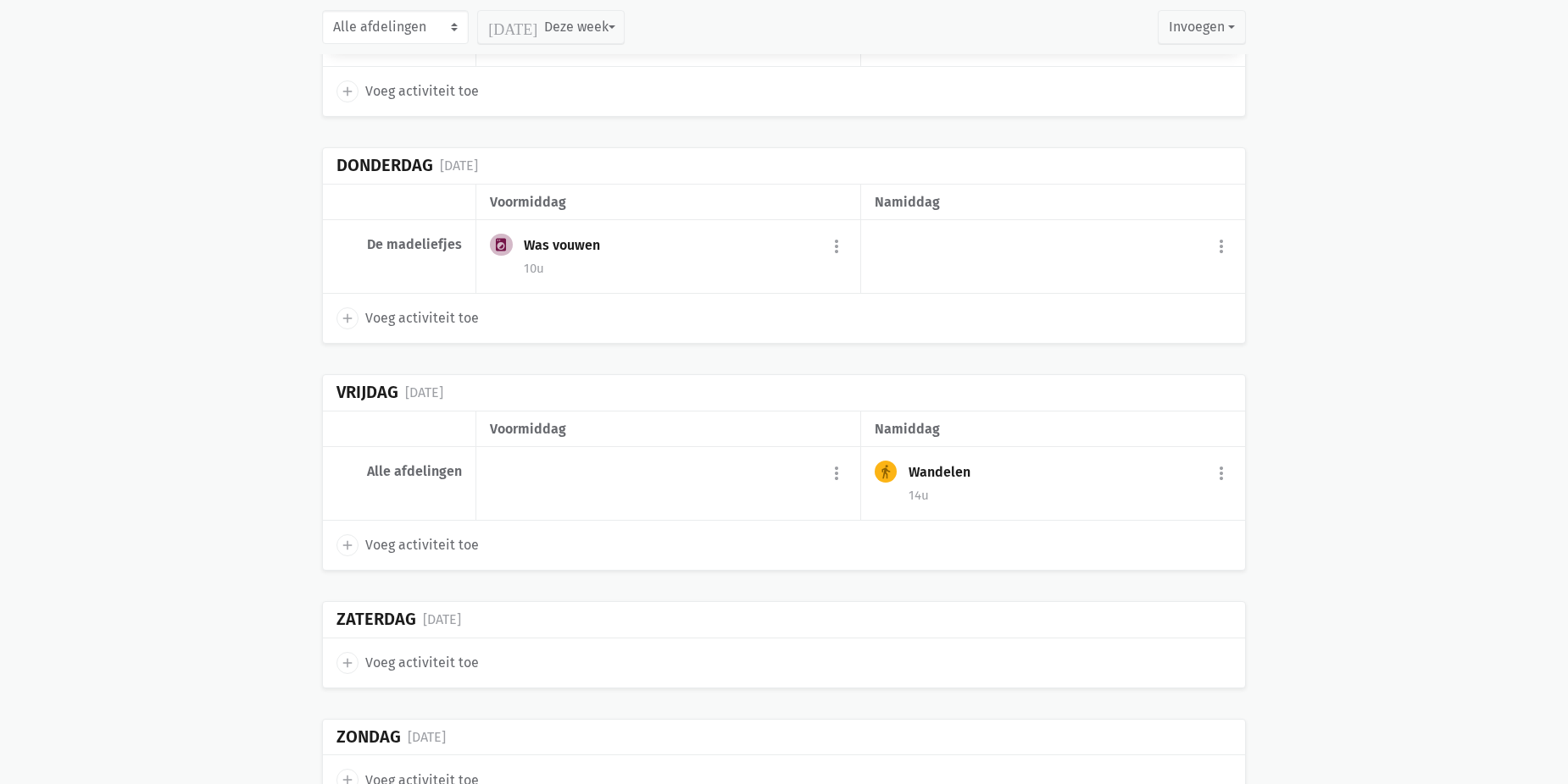
click at [391, 541] on span "Voeg activiteit toe" at bounding box center [422, 545] width 114 height 22
select select "14:00"
select select "15:00"
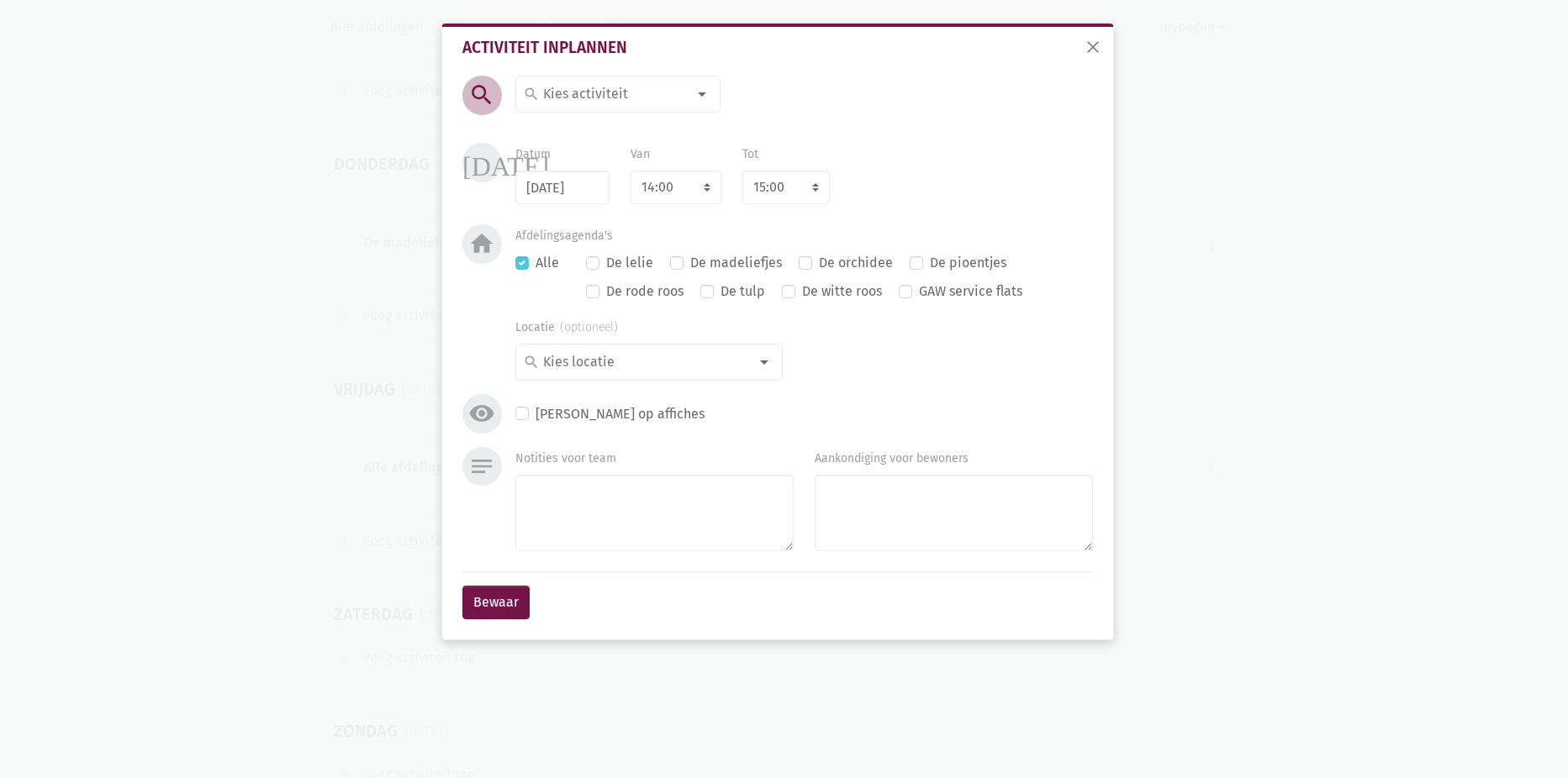
click at [701, 94] on div at bounding box center [701, 94] width 34 height 34
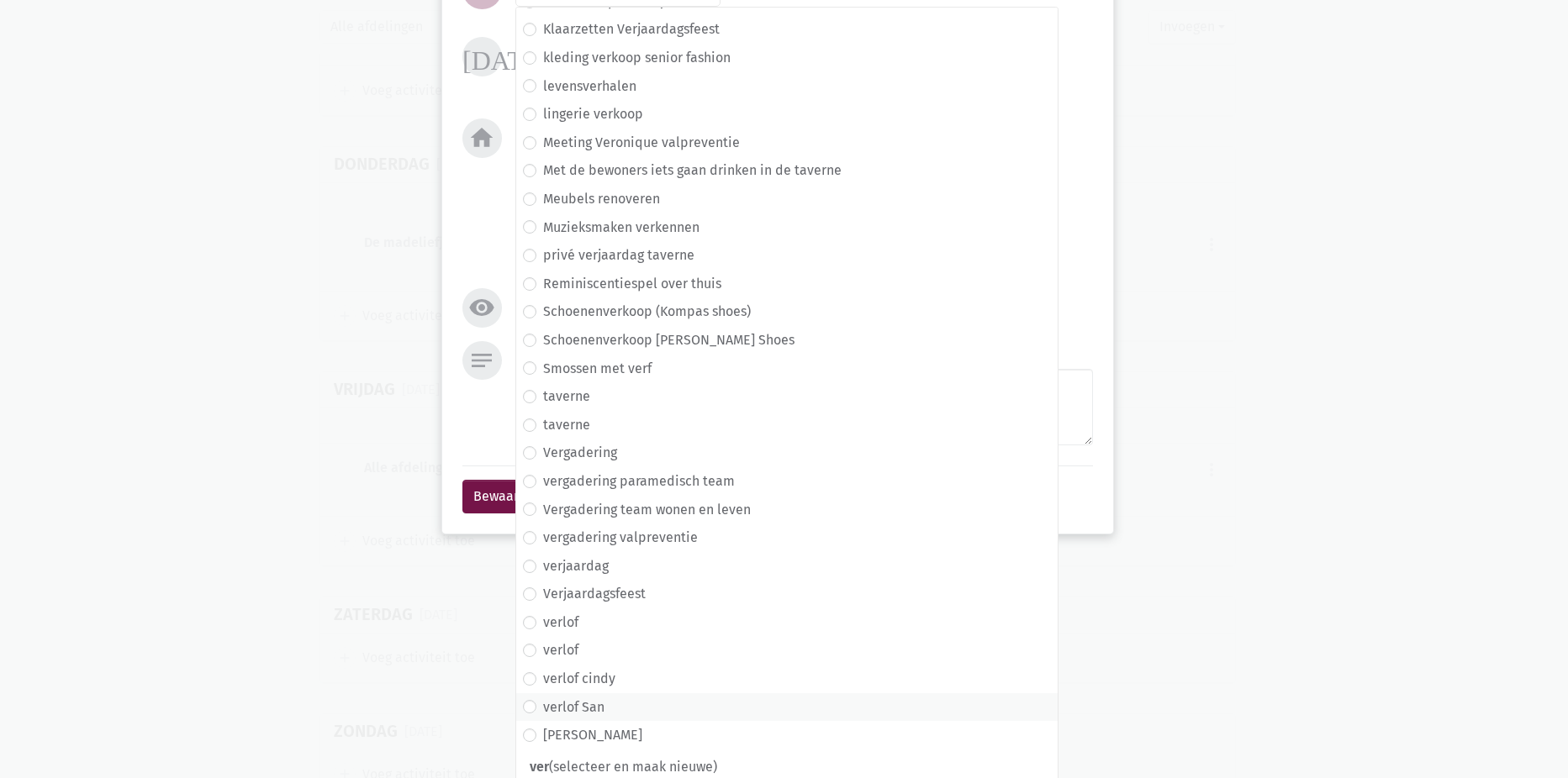
scroll to position [113, 0]
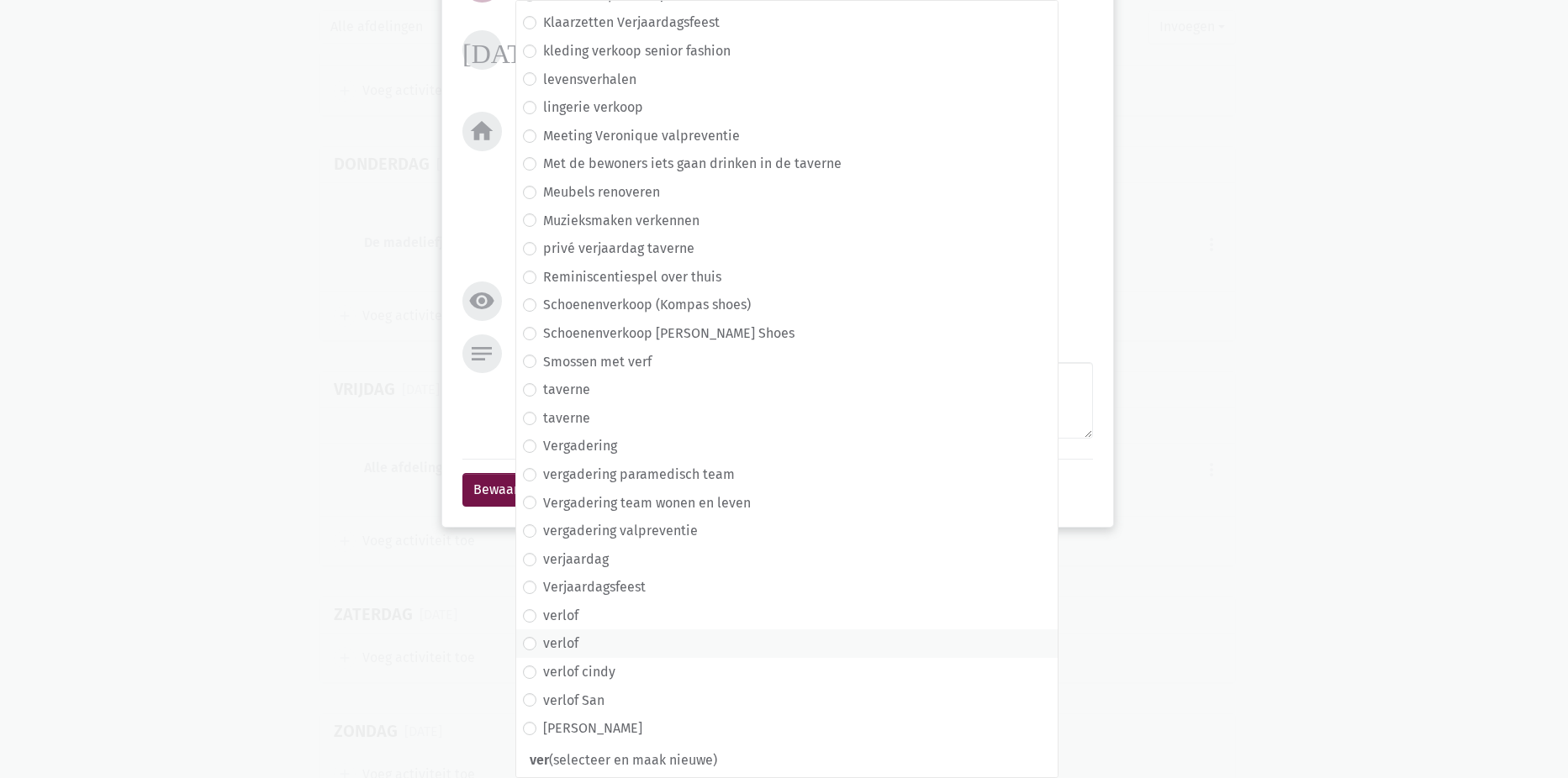
type input "ver"
click at [543, 644] on label "verlof" at bounding box center [560, 643] width 35 height 22
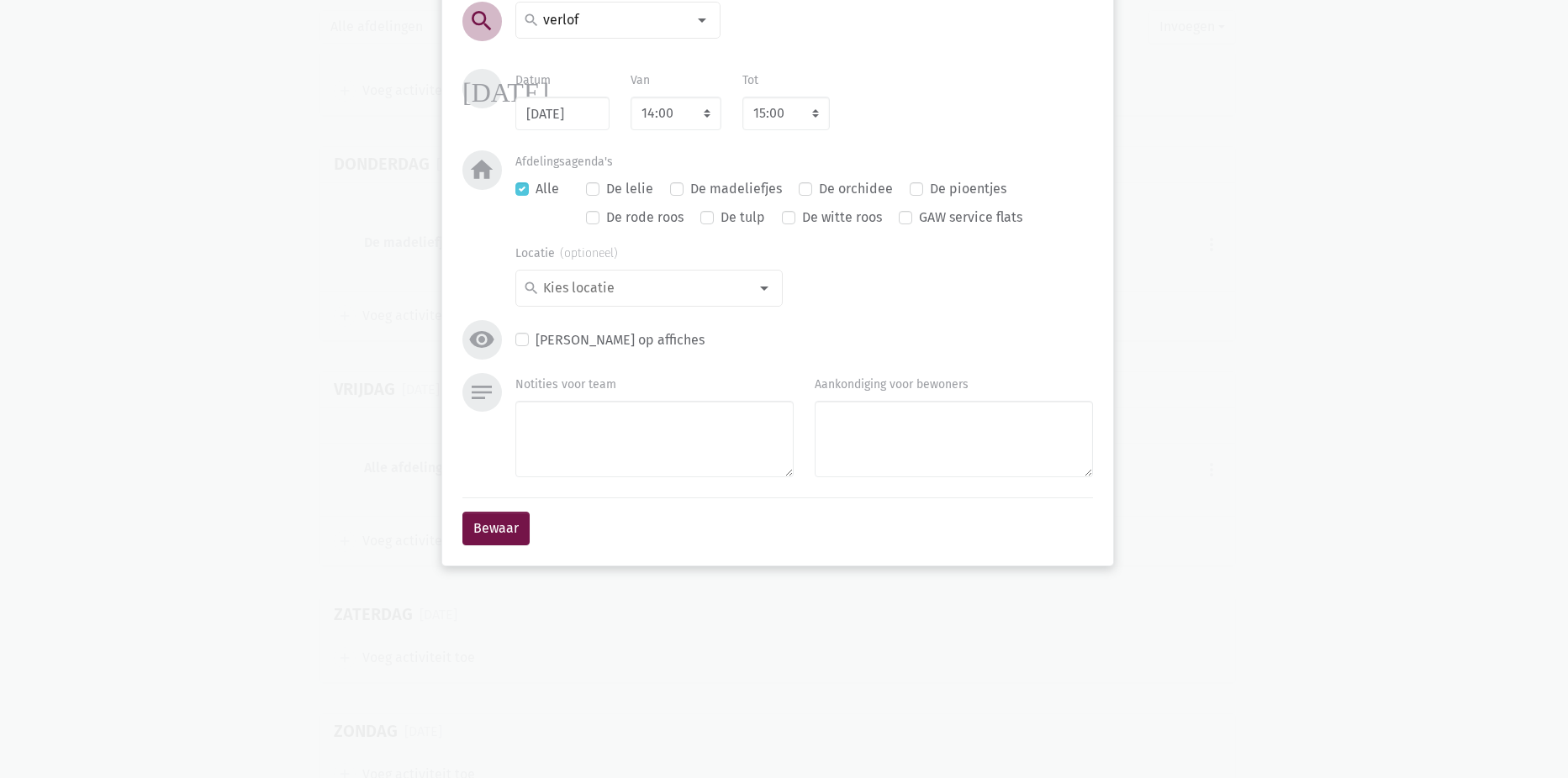
scroll to position [0, 0]
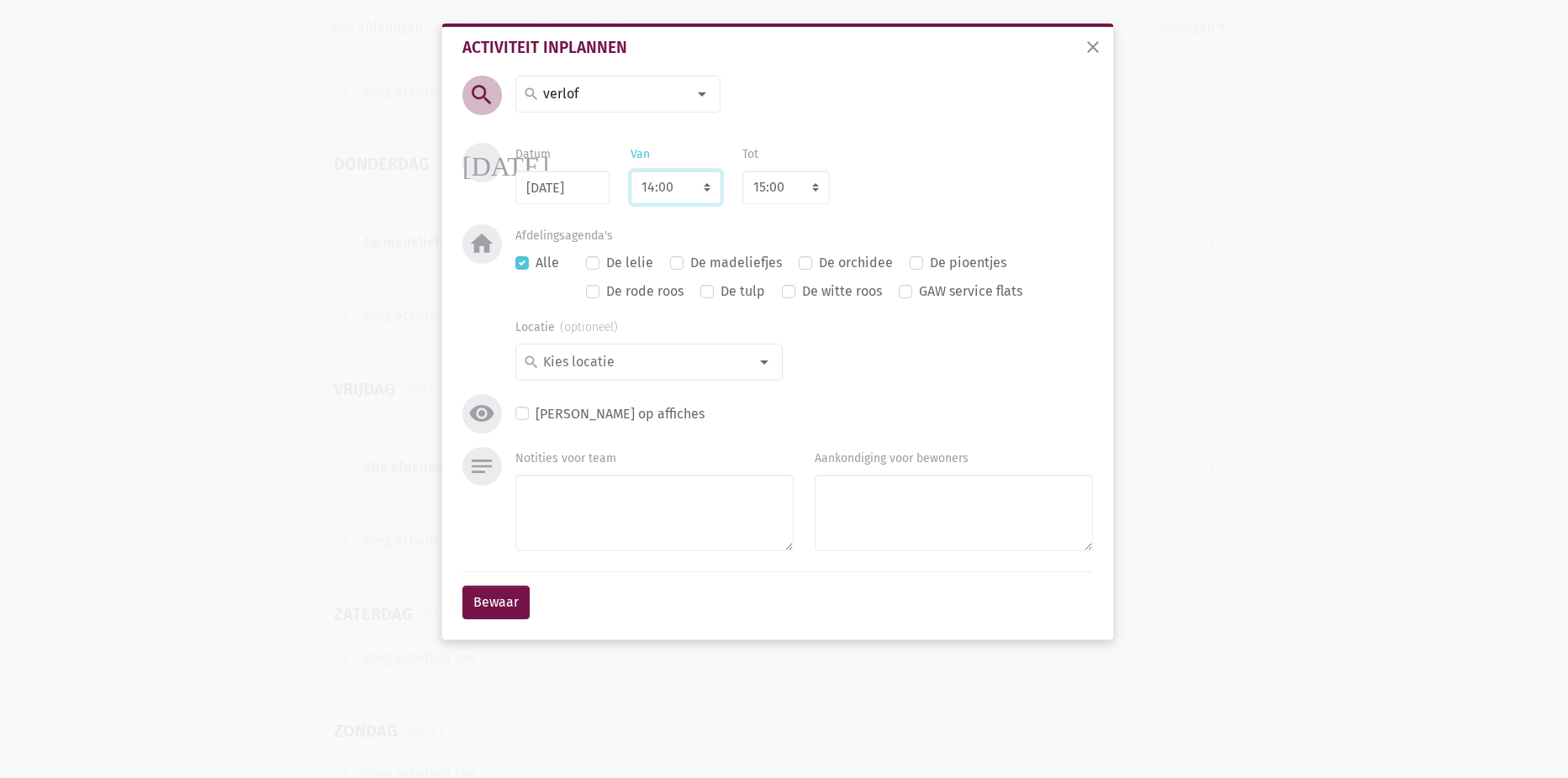
click at [709, 192] on select "7:00 7:15 7:30 7:45 8:00 8:15 8:30 8:45 9:00 9:15 9:30 9:45 10:00 10:15 10:30 1…" at bounding box center [676, 187] width 91 height 34
select select "8:00"
click at [631, 170] on select "7:00 7:15 7:30 7:45 8:00 8:15 8:30 8:45 9:00 9:15 9:30 9:45 10:00 10:15 10:30 1…" at bounding box center [676, 187] width 91 height 34
select select "9:00"
click at [638, 511] on textarea "Notities voor team" at bounding box center [654, 512] width 278 height 77
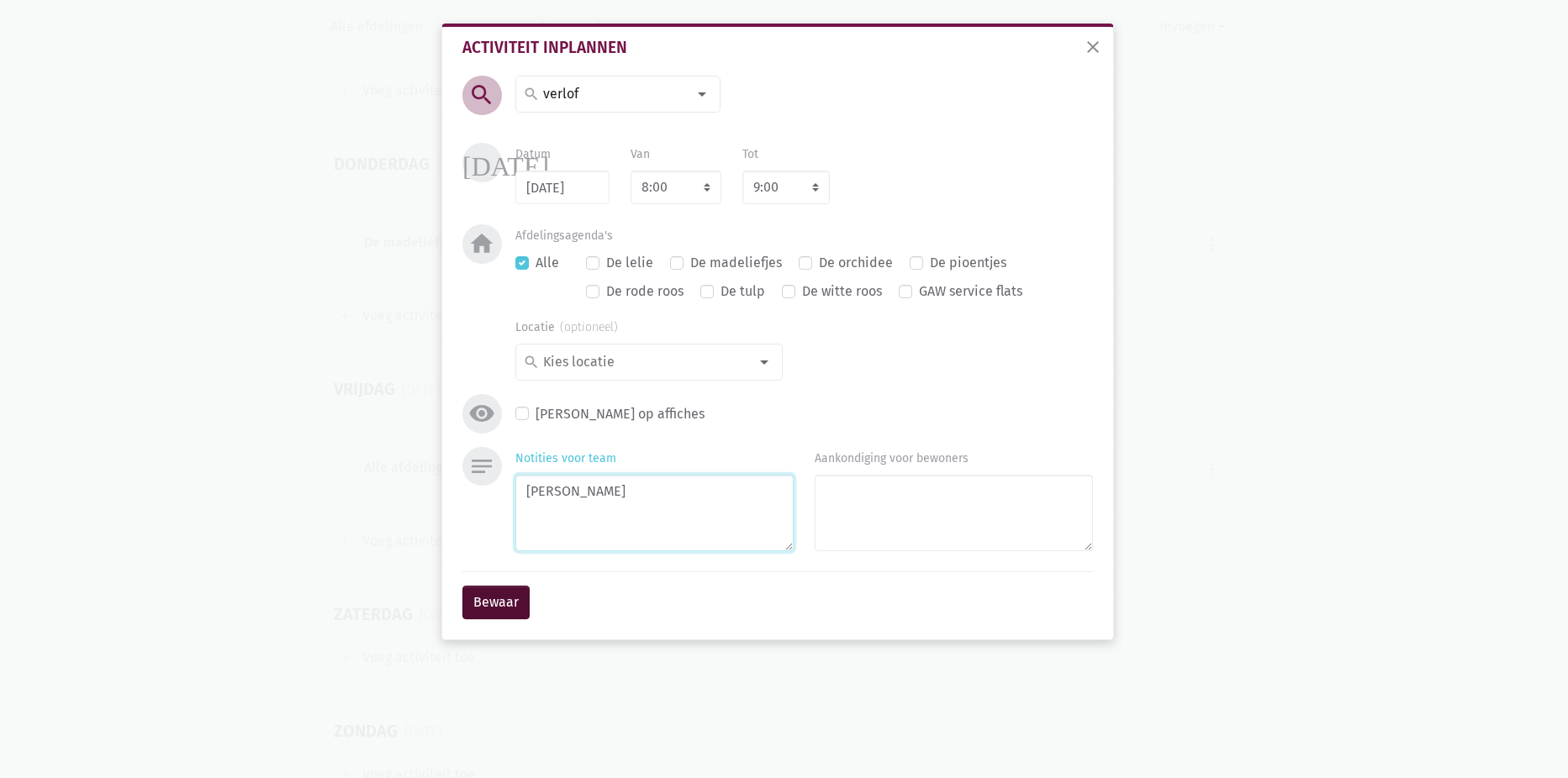
type textarea "[PERSON_NAME]"
click at [484, 595] on button "Bewaar" at bounding box center [496, 602] width 67 height 34
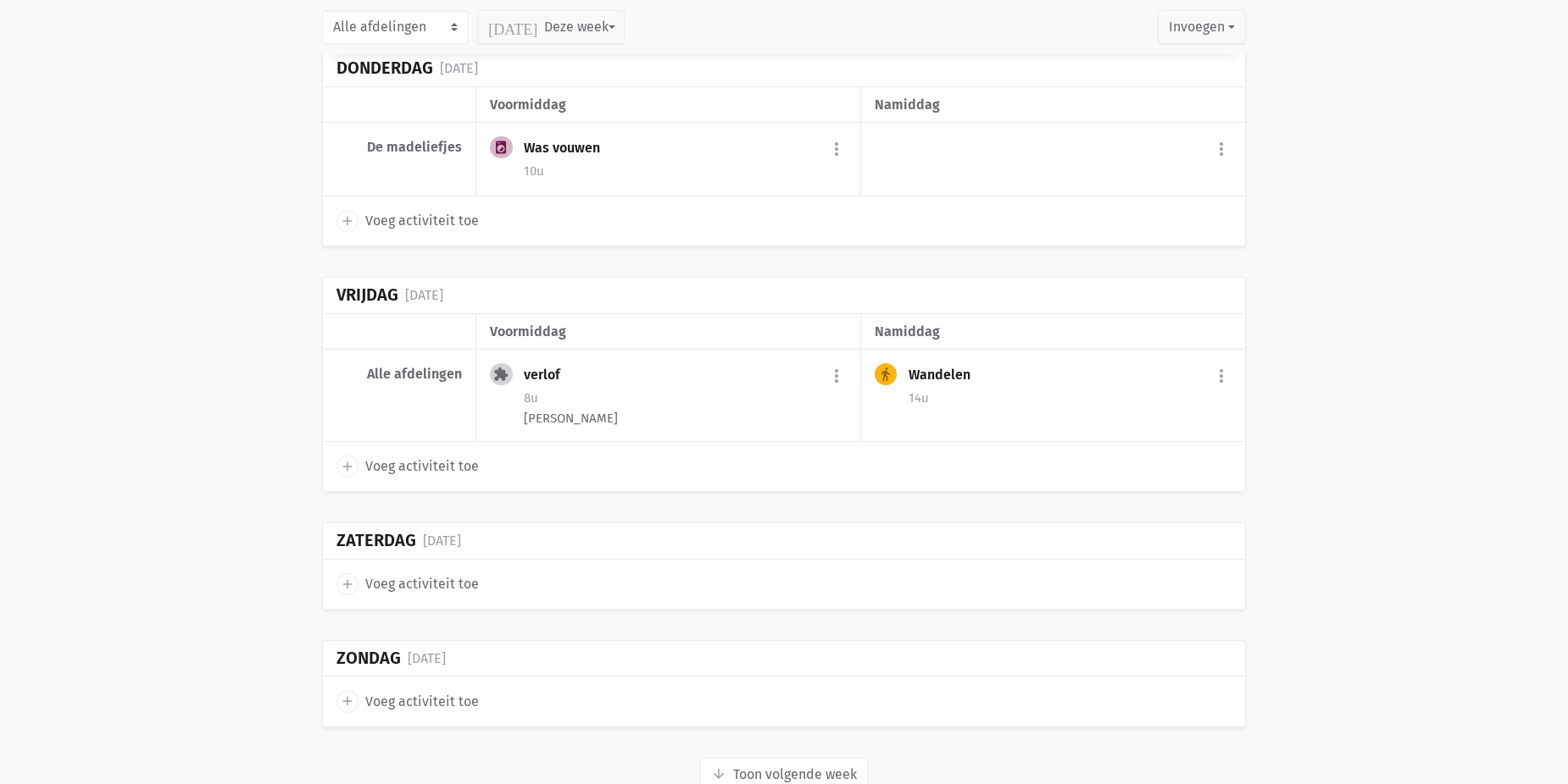
scroll to position [7782, 0]
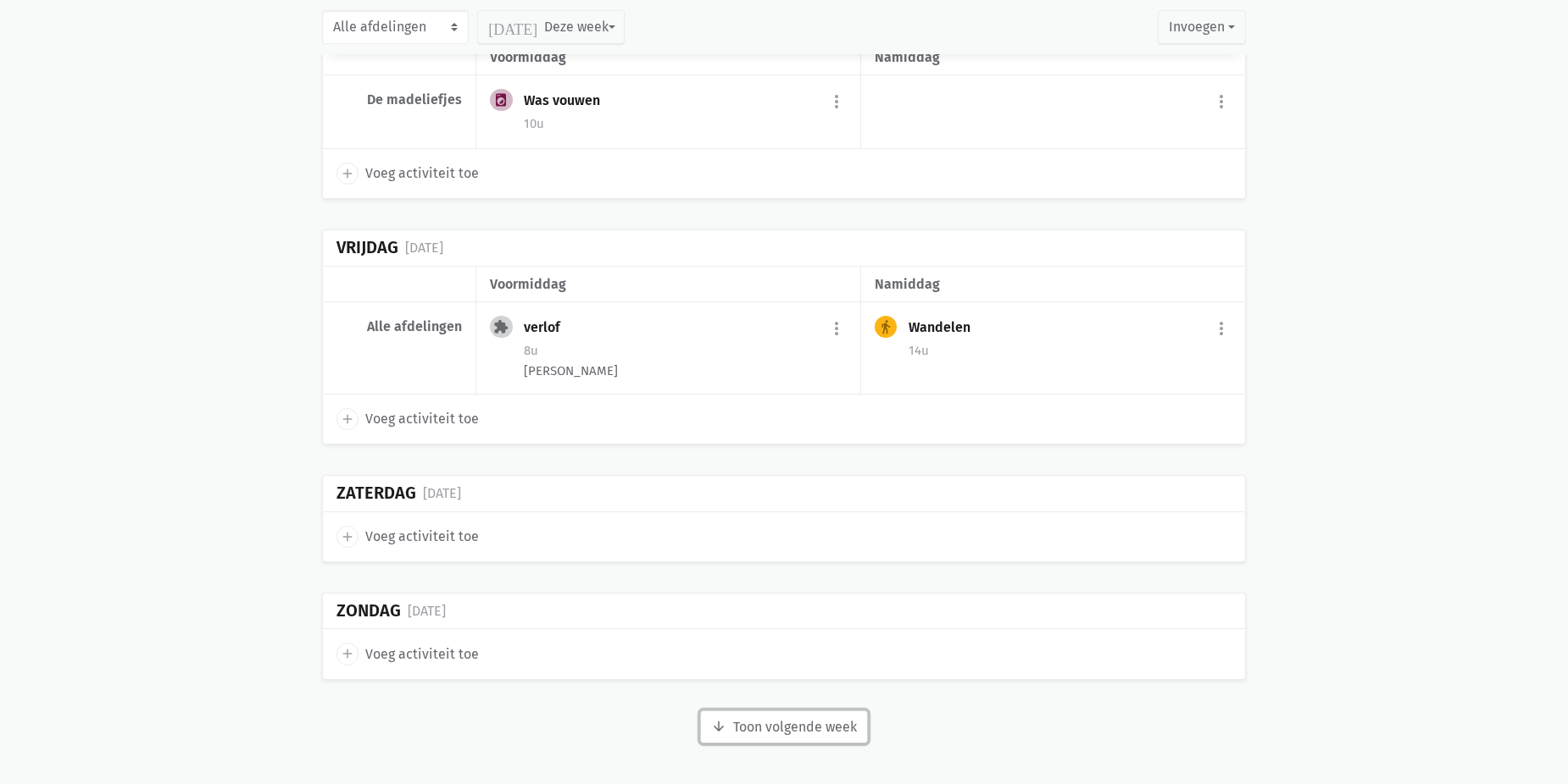
click at [760, 730] on button "arrow_downward Week wordt geladen Toon volgende week" at bounding box center [784, 727] width 168 height 34
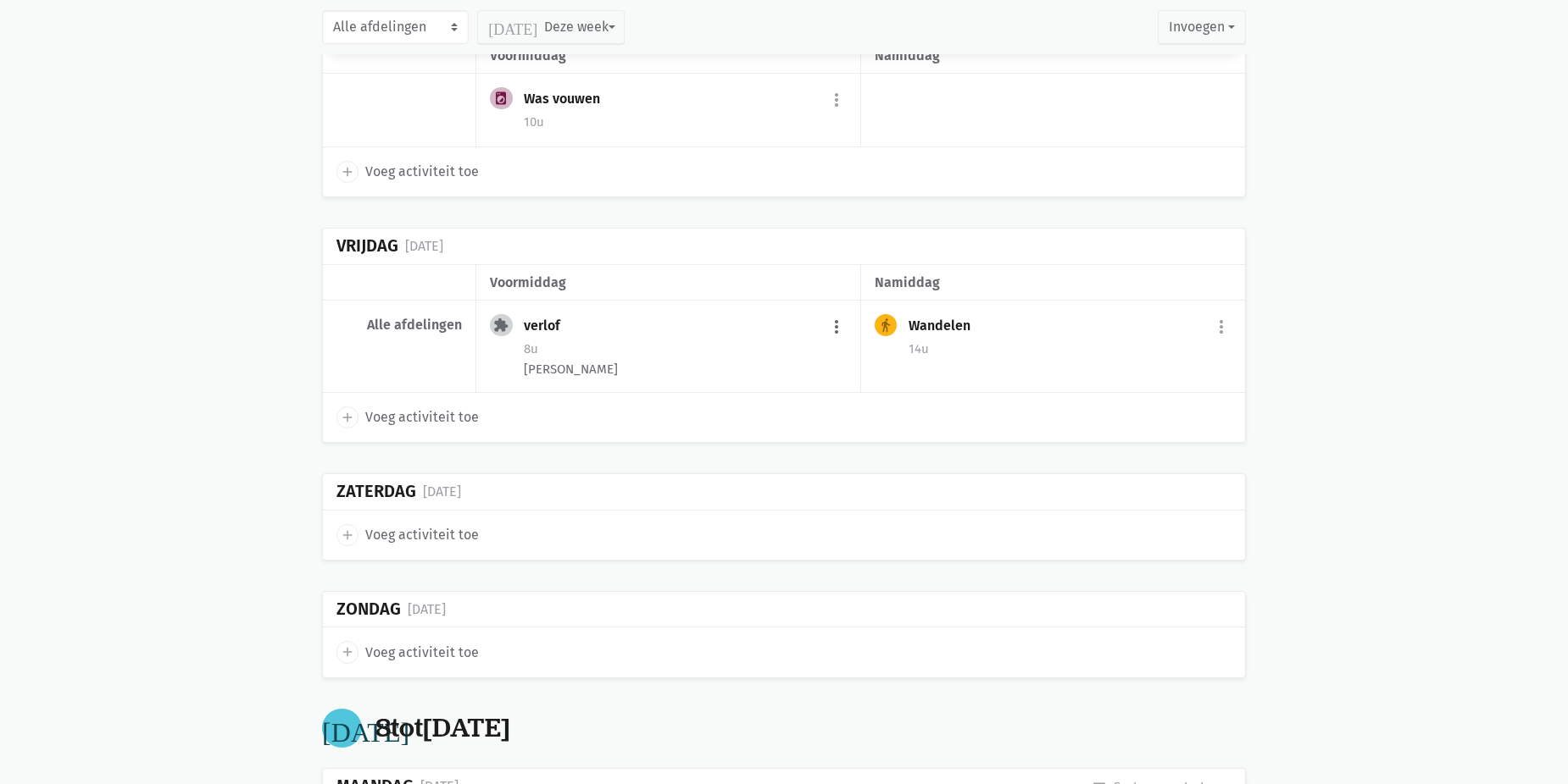
click at [840, 331] on button "more_vert" at bounding box center [836, 327] width 20 height 32
click at [756, 370] on link "edit Bewerk" at bounding box center [780, 364] width 173 height 28
select select "8:00"
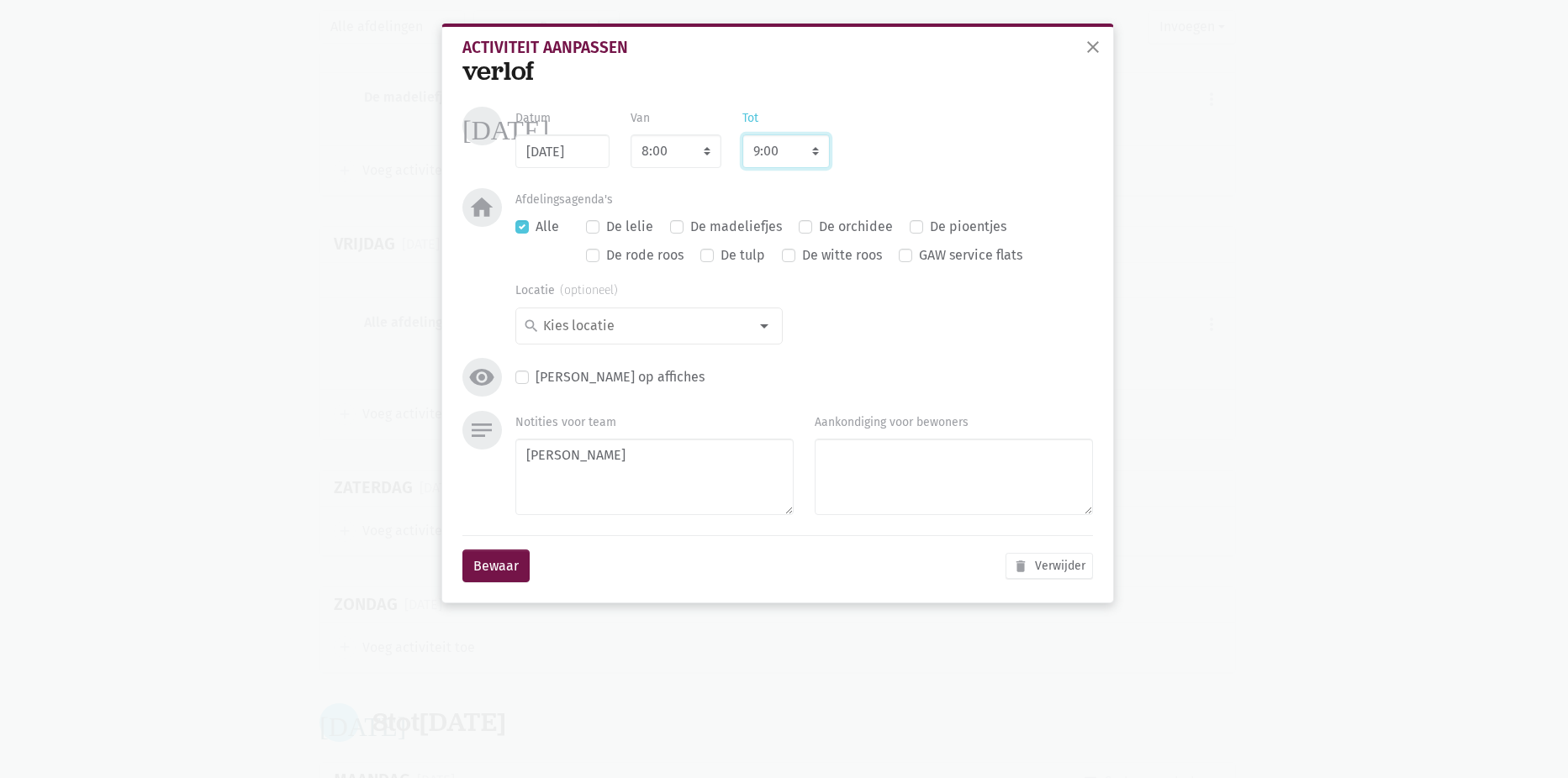
click at [817, 154] on select "8:00 8:15 8:30 8:45 9:00 9:15 9:30 9:45 10:00 10:15 10:30 10:45 11:00 11:15 11:…" at bounding box center [785, 151] width 87 height 34
select select "15:00"
click at [742, 134] on select "8:00 8:15 8:30 8:45 9:00 9:15 9:30 9:45 10:00 10:15 10:30 10:45 11:00 11:15 11:…" at bounding box center [785, 151] width 87 height 34
click at [491, 569] on button "Bewaar" at bounding box center [496, 566] width 67 height 34
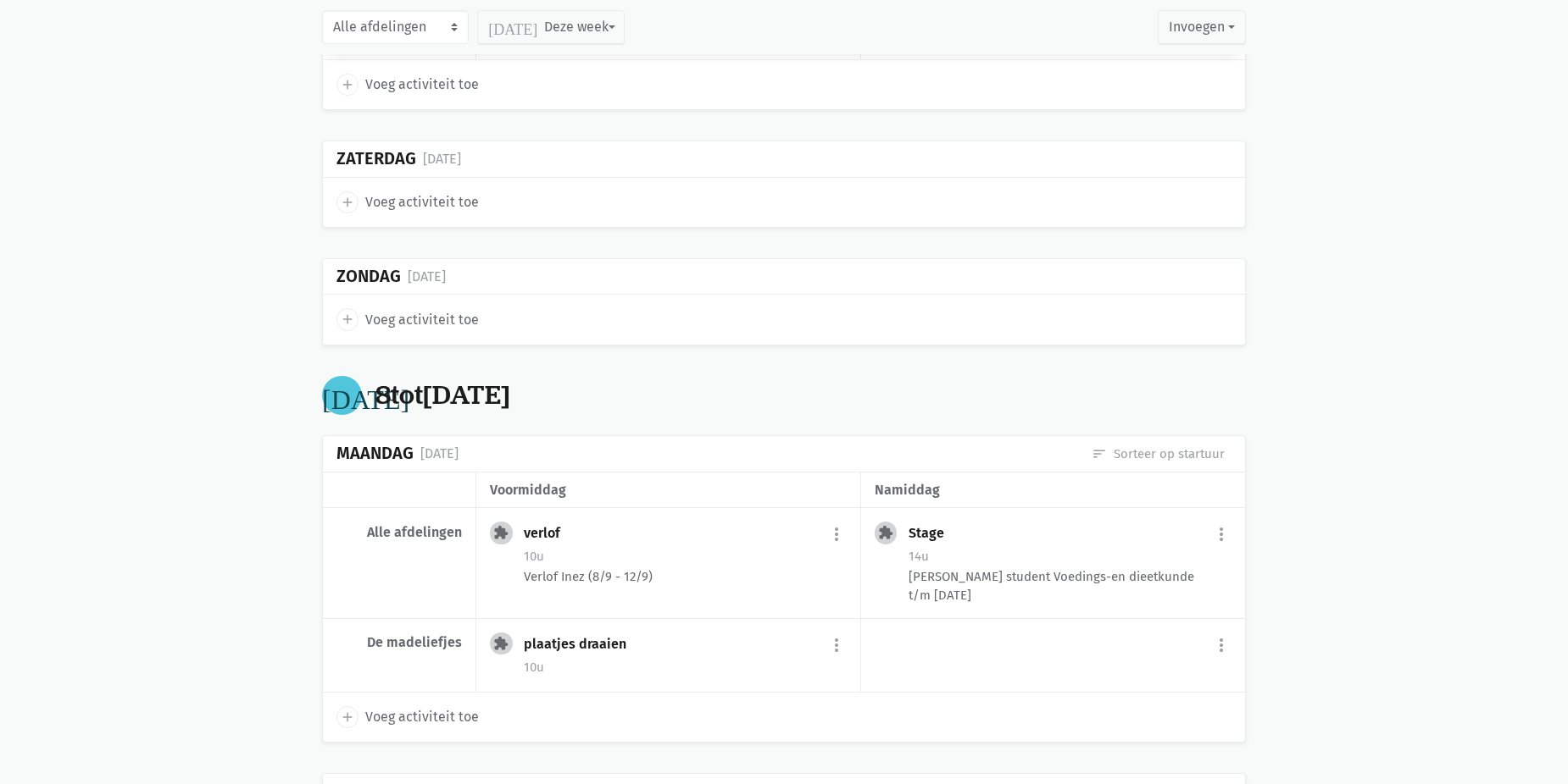
scroll to position [8121, 0]
